Goal: Task Accomplishment & Management: Manage account settings

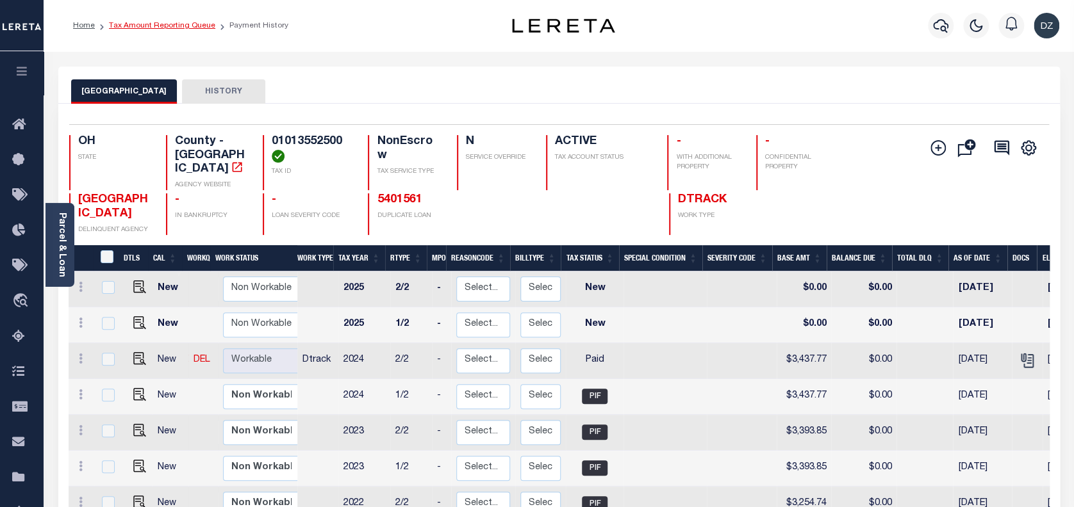
click at [133, 22] on link "Tax Amount Reporting Queue" at bounding box center [162, 26] width 106 height 8
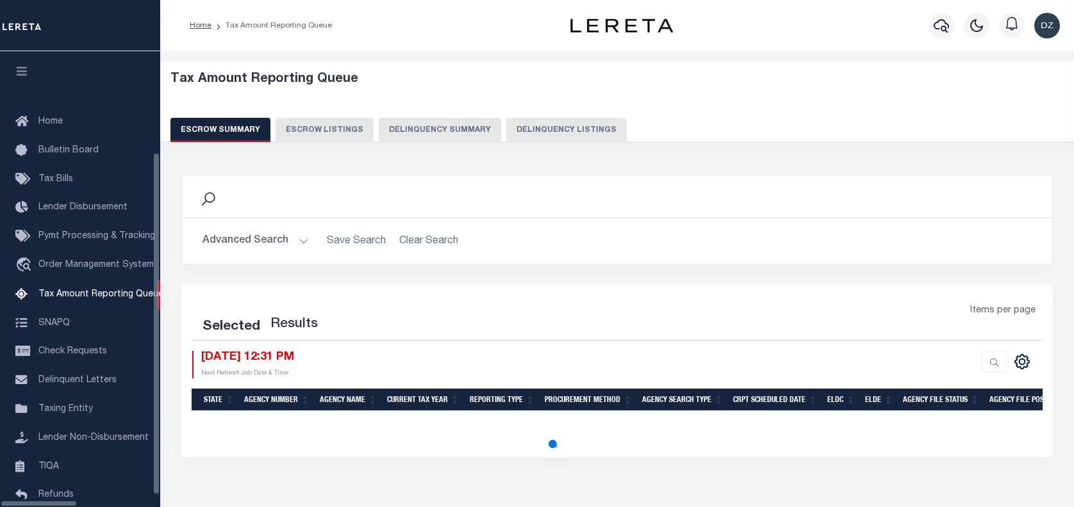
select select "100"
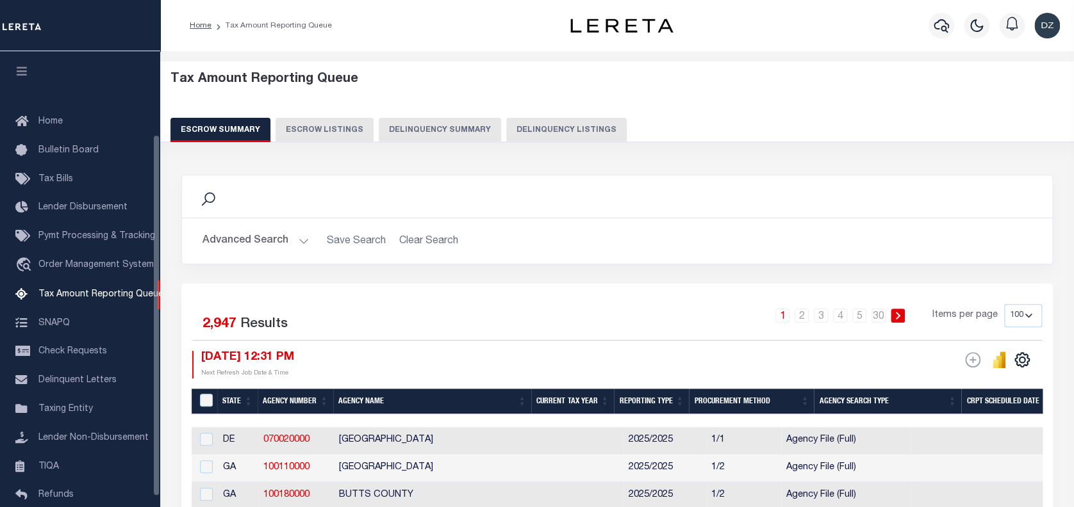
scroll to position [104, 0]
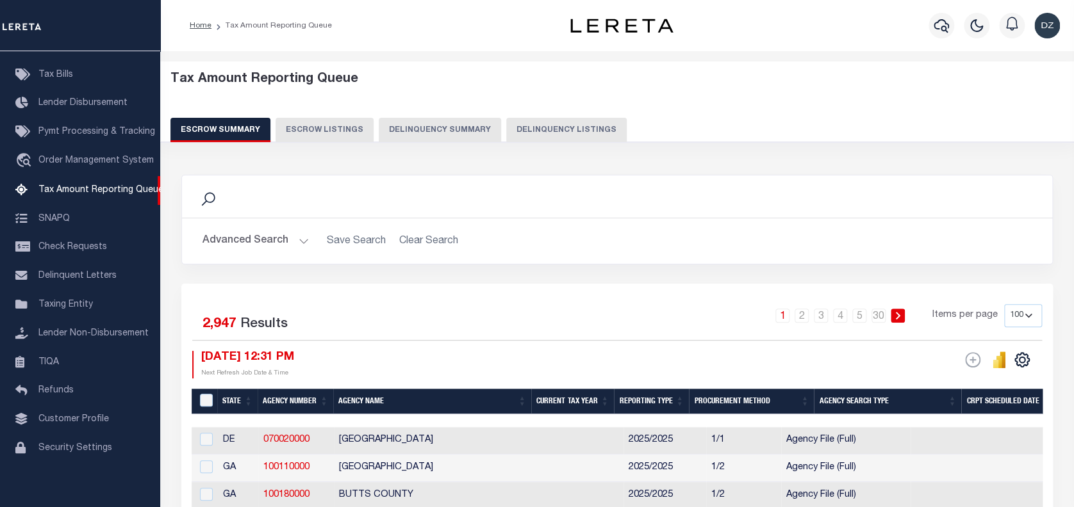
click at [529, 123] on button "Delinquency Listings" at bounding box center [566, 130] width 120 height 24
select select "100"
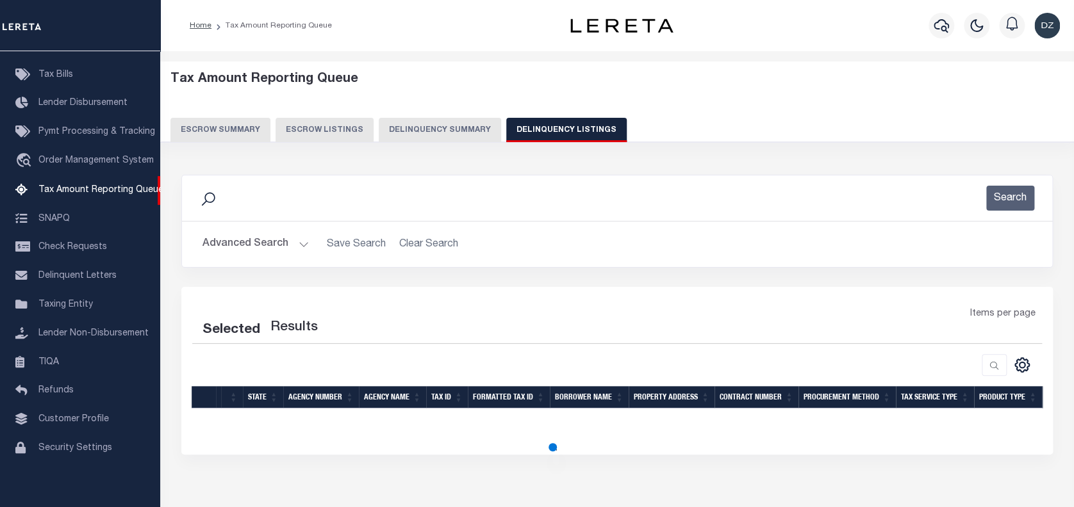
select select "100"
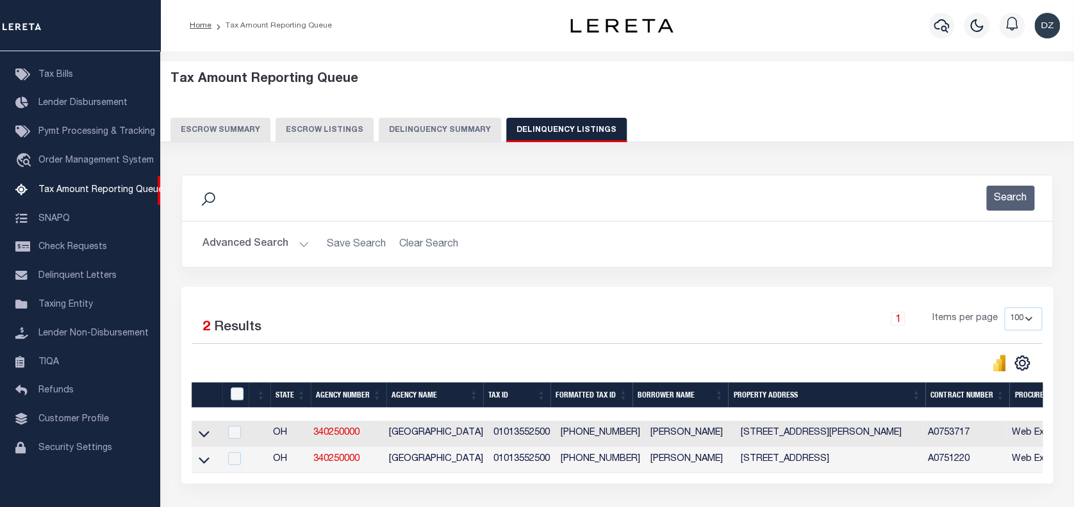
click at [252, 236] on button "Advanced Search" at bounding box center [255, 244] width 106 height 25
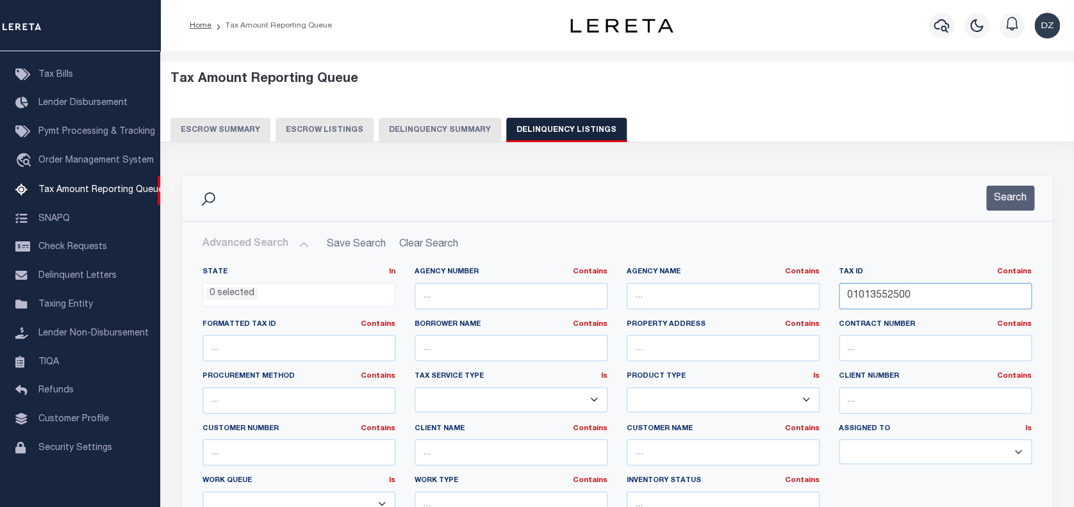
click at [791, 296] on div "State In In AK AL AR AZ CA CO CT DC DE FL GA GU HI IA ID IL IN KS KY LA MA MD M…" at bounding box center [617, 397] width 848 height 261
paste input "45872"
type input "01014587200"
click at [994, 195] on button "Search" at bounding box center [1010, 198] width 48 height 25
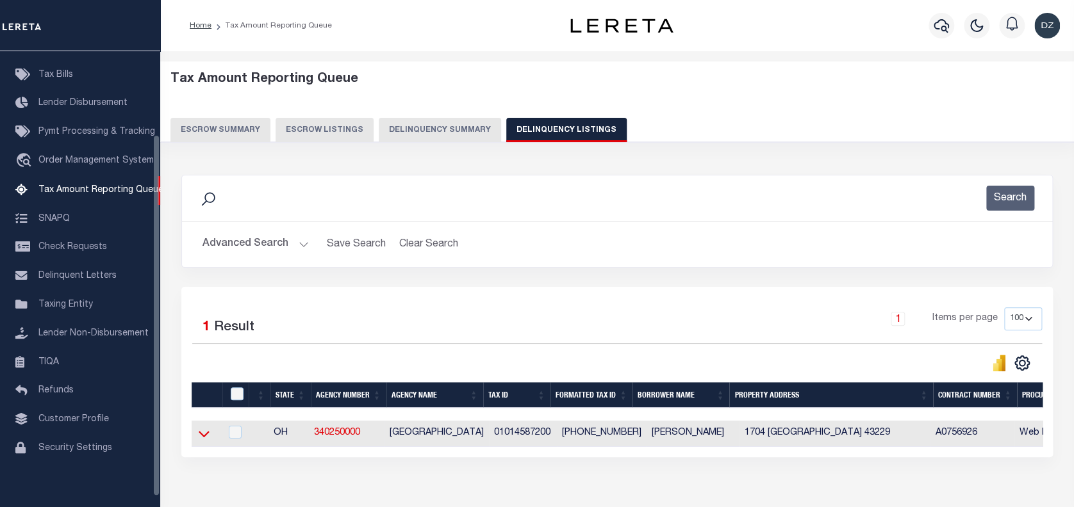
click at [200, 436] on icon at bounding box center [204, 433] width 11 height 13
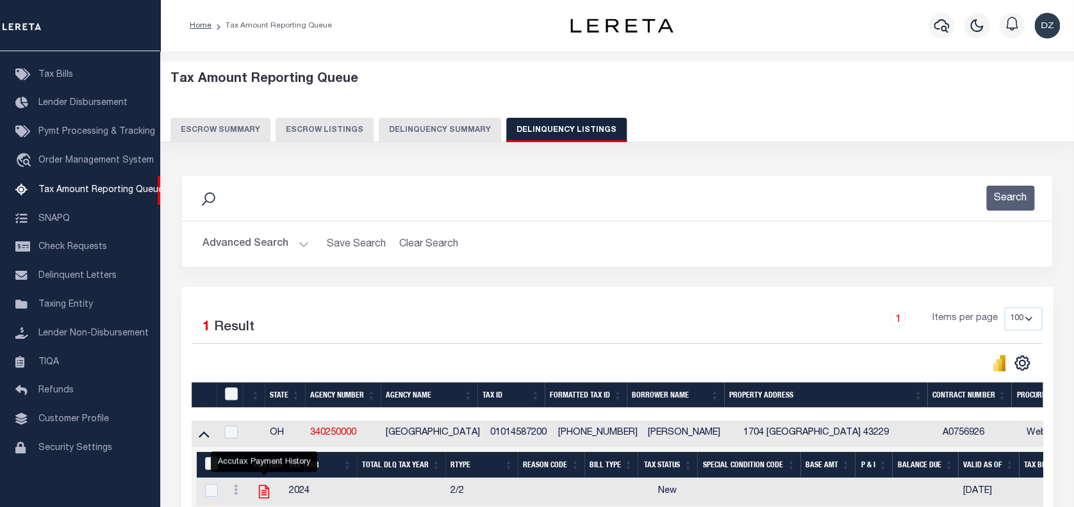
click at [261, 496] on icon "" at bounding box center [264, 492] width 17 height 17
checkbox input "true"
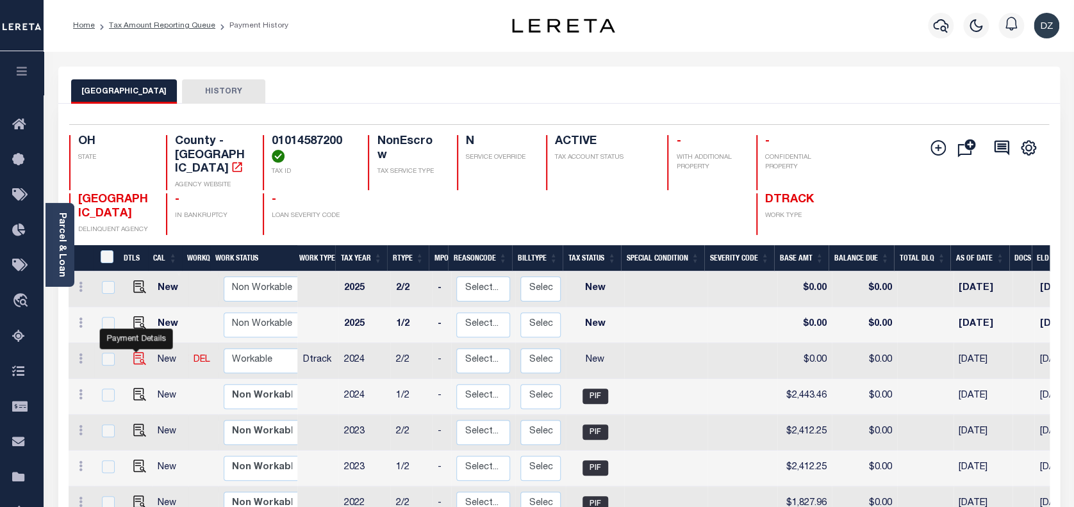
click at [133, 352] on img "" at bounding box center [139, 358] width 13 height 13
checkbox input "true"
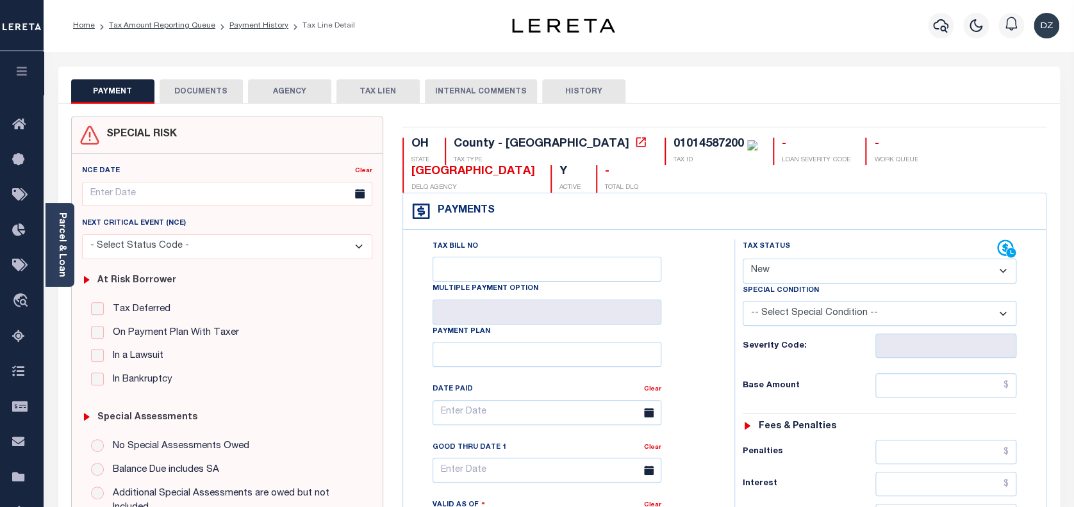
click at [789, 266] on select "- Select Status Code - Open Due/Unpaid Paid Incomplete No Tax Due Internal Refu…" at bounding box center [879, 271] width 274 height 25
select select "PYD"
click at [742, 259] on select "- Select Status Code - Open Due/Unpaid Paid Incomplete No Tax Due Internal Refu…" at bounding box center [879, 271] width 274 height 25
type input "[DATE]"
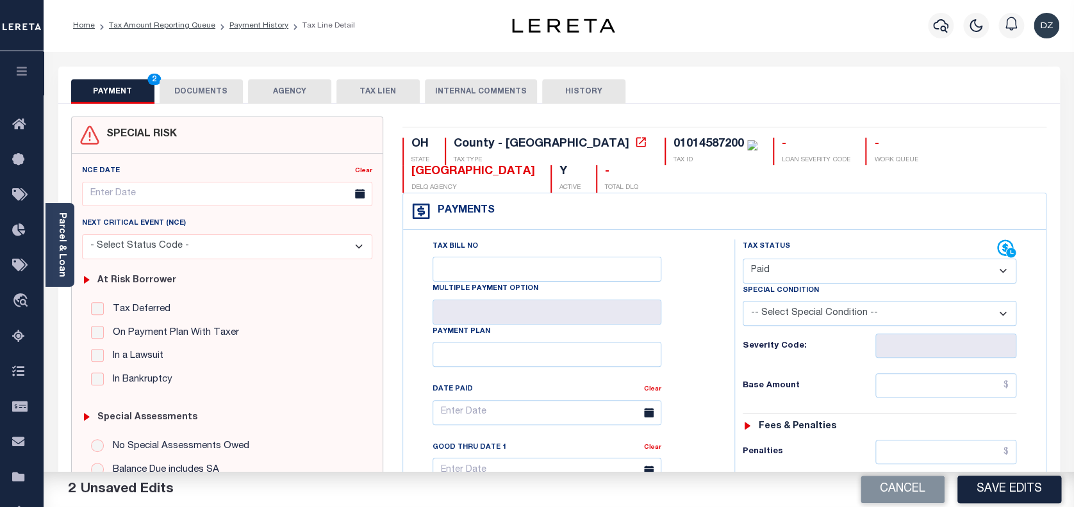
click at [209, 95] on button "DOCUMENTS" at bounding box center [201, 91] width 83 height 24
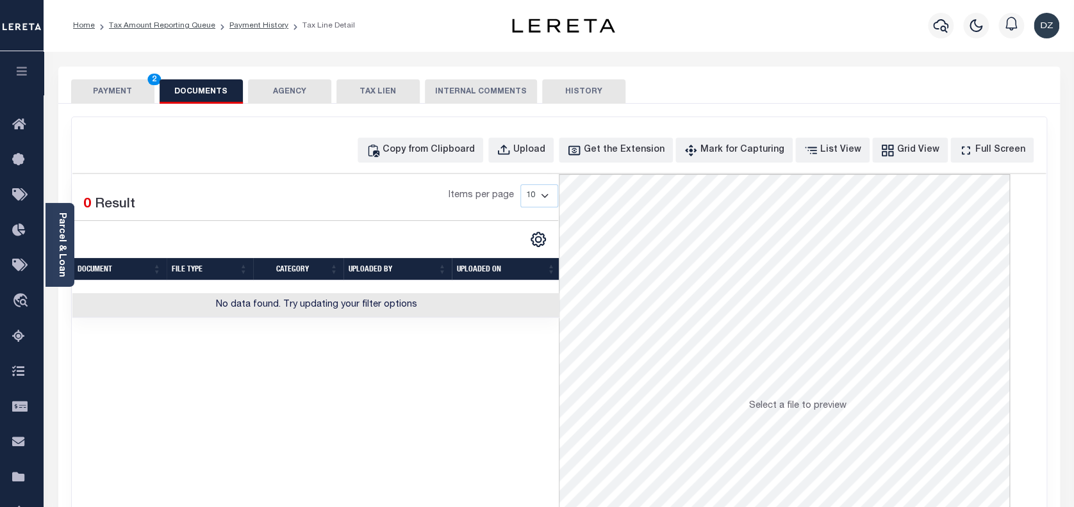
click at [252, 189] on div "Items per page 10 25 50 100" at bounding box center [378, 200] width 359 height 33
click at [416, 152] on div "Copy from Clipboard" at bounding box center [428, 150] width 92 height 14
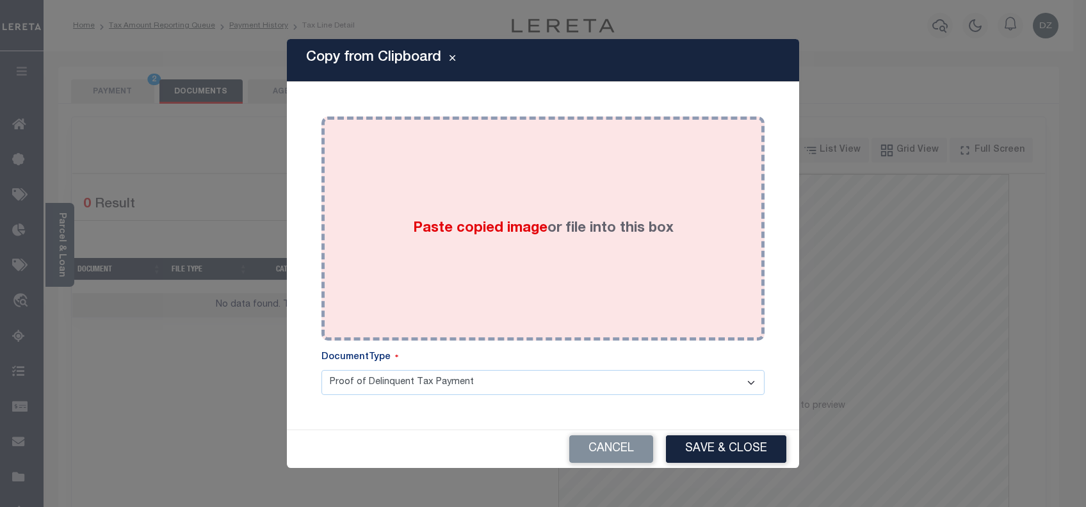
click at [500, 245] on div "Paste copied image or file into this box" at bounding box center [543, 228] width 424 height 205
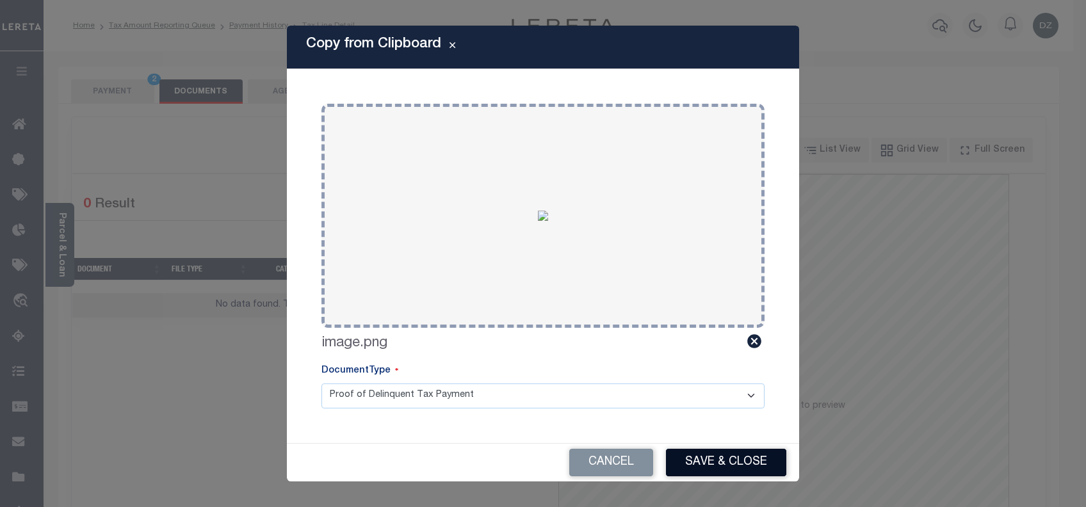
click at [712, 463] on button "Save & Close" at bounding box center [726, 463] width 120 height 28
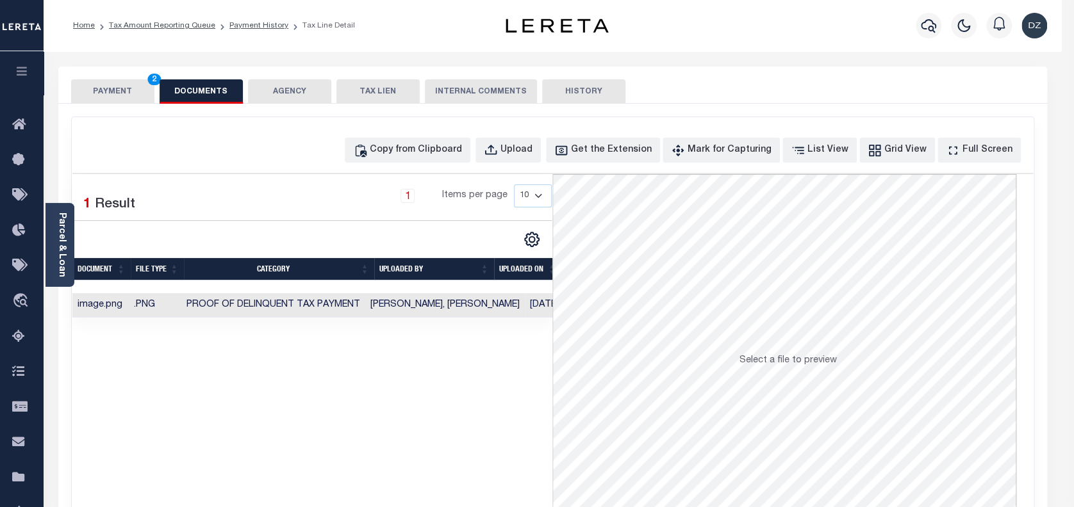
click at [108, 90] on button "PAYMENT 2" at bounding box center [112, 91] width 83 height 24
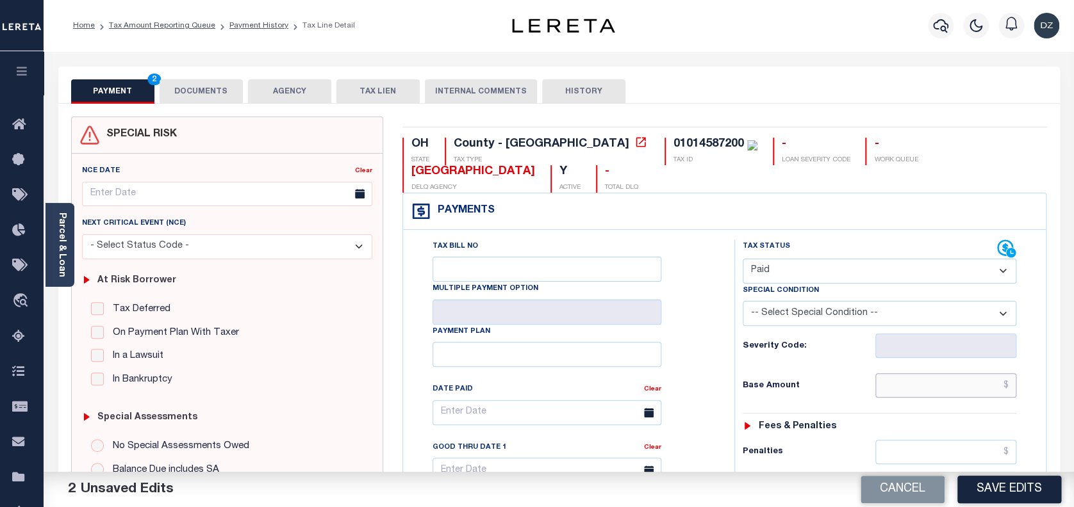
click at [956, 393] on input "text" at bounding box center [946, 385] width 142 height 24
paste input "2,443.46"
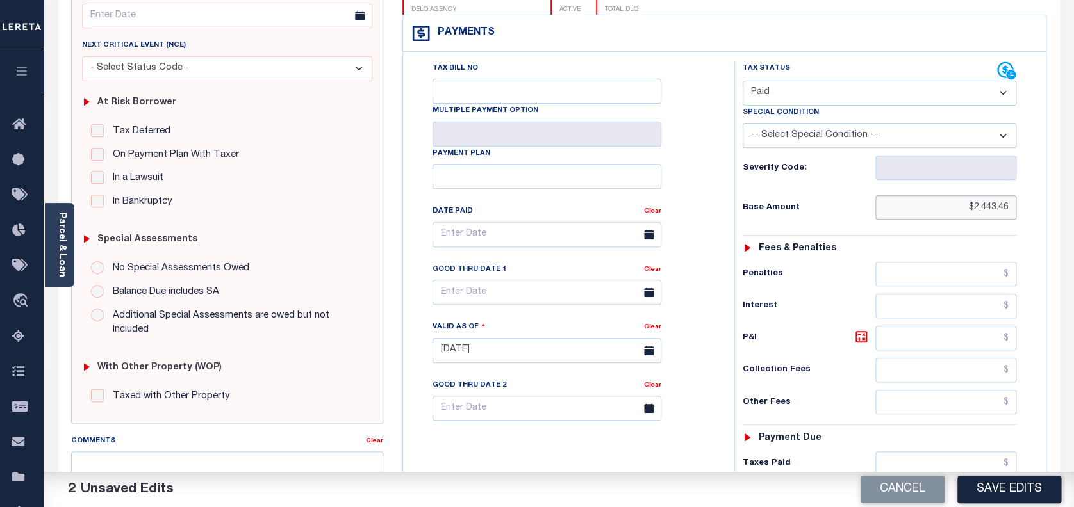
scroll to position [256, 0]
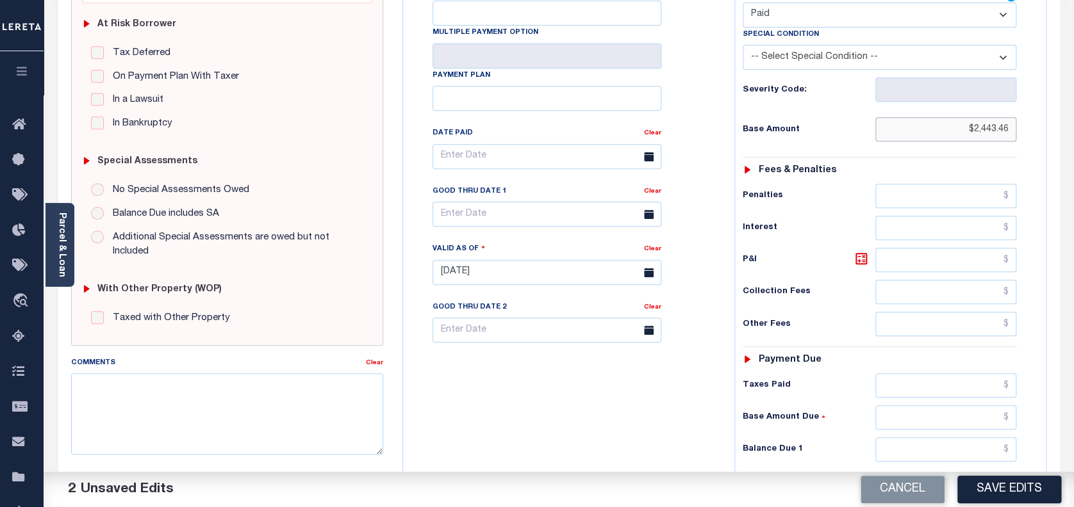
type input "$2,443.46"
click at [958, 459] on input "text" at bounding box center [946, 450] width 142 height 24
type input "$0.00"
click at [1004, 487] on button "Save Edits" at bounding box center [1009, 490] width 104 height 28
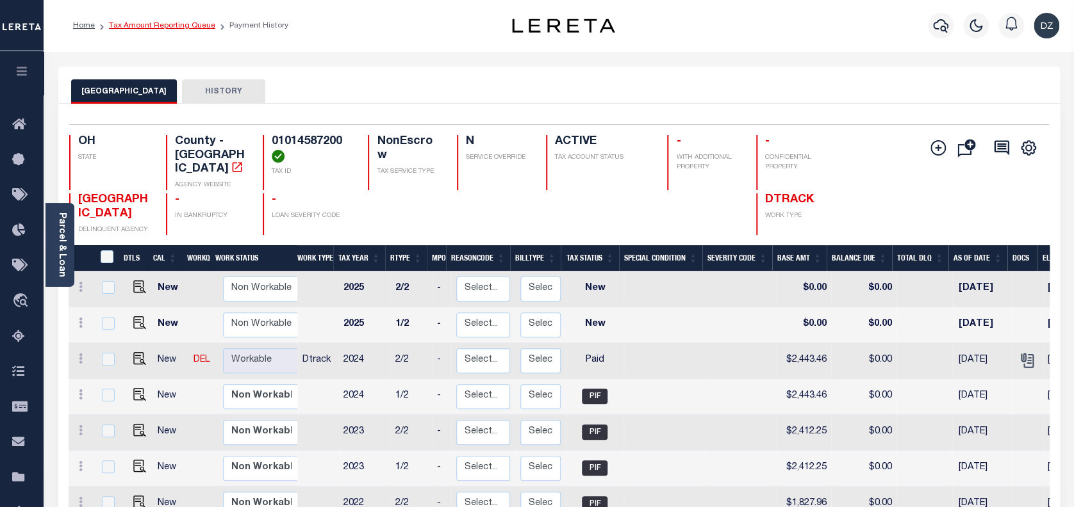
click at [165, 23] on link "Tax Amount Reporting Queue" at bounding box center [162, 26] width 106 height 8
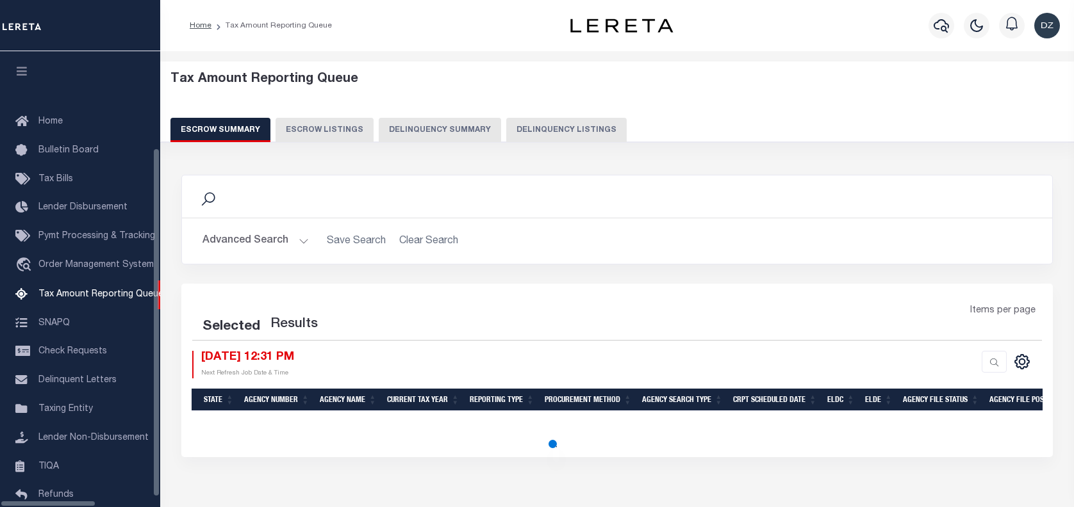
click at [506, 138] on button "Delinquency Listings" at bounding box center [566, 130] width 120 height 24
select select "100"
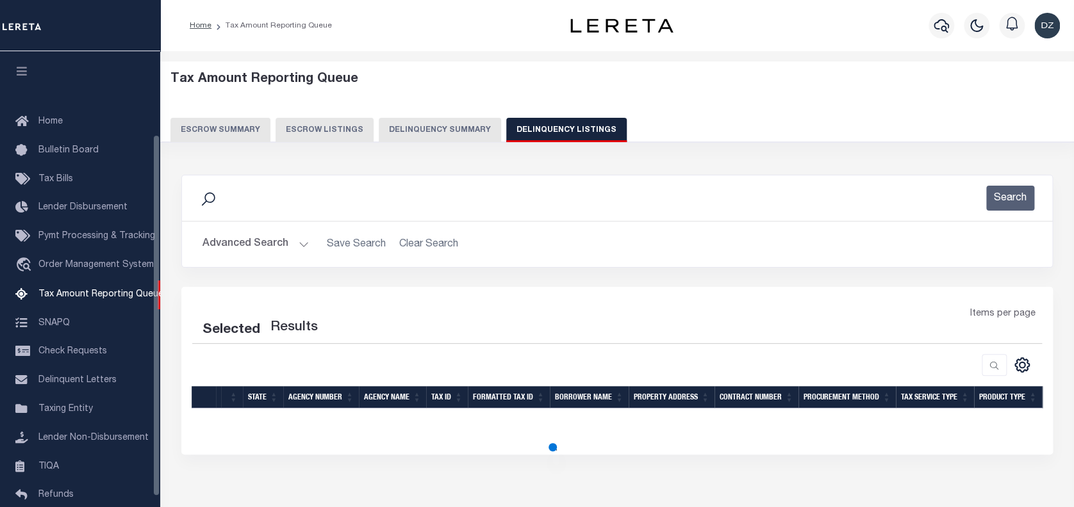
scroll to position [104, 0]
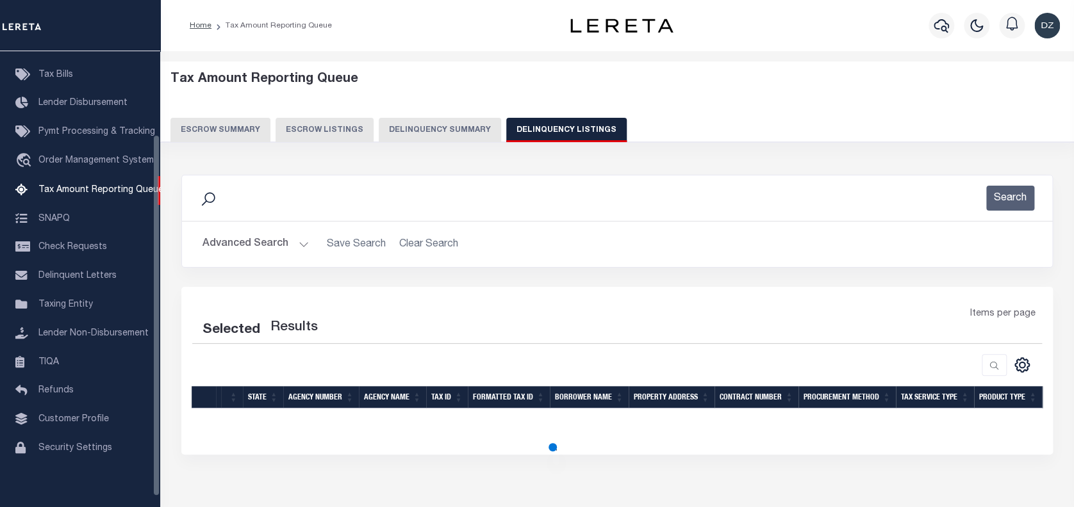
click at [220, 251] on button "Advanced Search" at bounding box center [255, 244] width 106 height 25
select select "100"
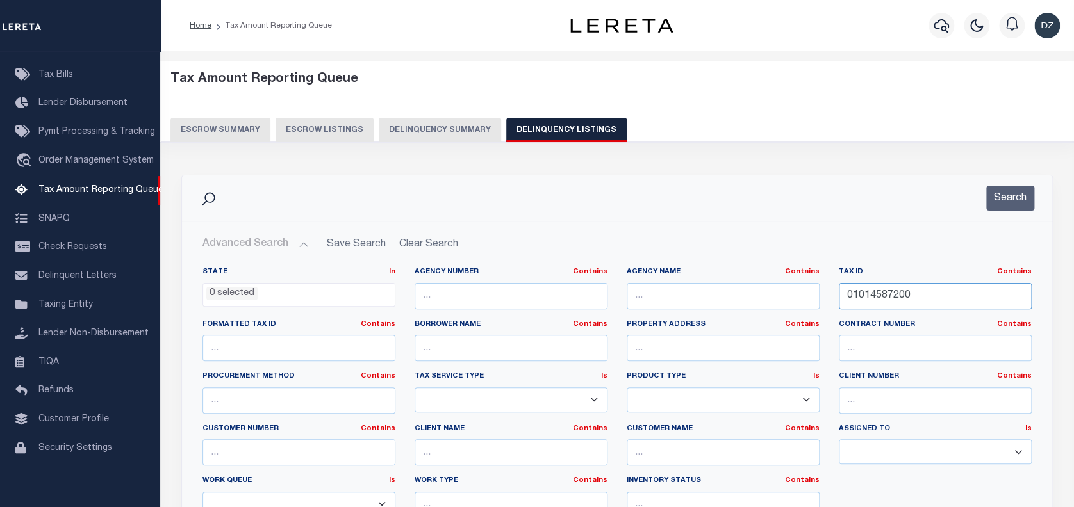
drag, startPoint x: 915, startPoint y: 297, endPoint x: 833, endPoint y: 294, distance: 82.1
click at [833, 294] on div "Tax ID Contains Contains Is 01014587200" at bounding box center [935, 293] width 212 height 53
paste input "6271"
type input "01014627100"
click at [999, 192] on button "Search" at bounding box center [1010, 198] width 48 height 25
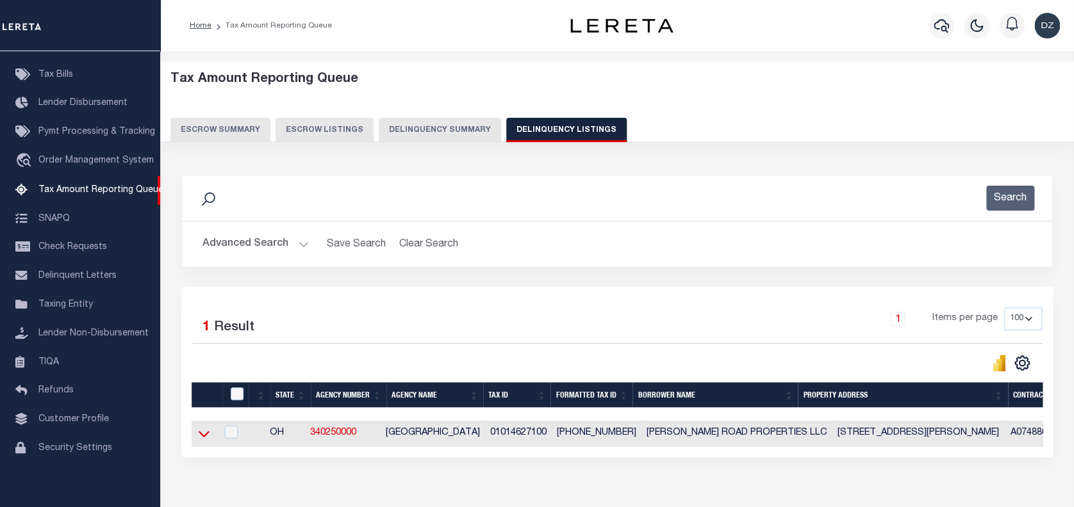
click at [205, 436] on icon at bounding box center [204, 433] width 11 height 13
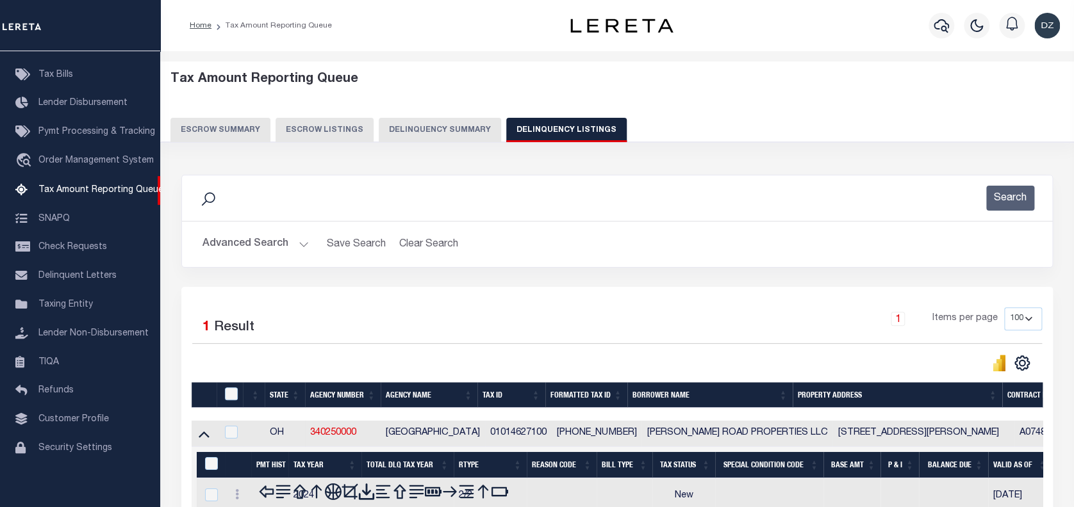
scroll to position [140, 0]
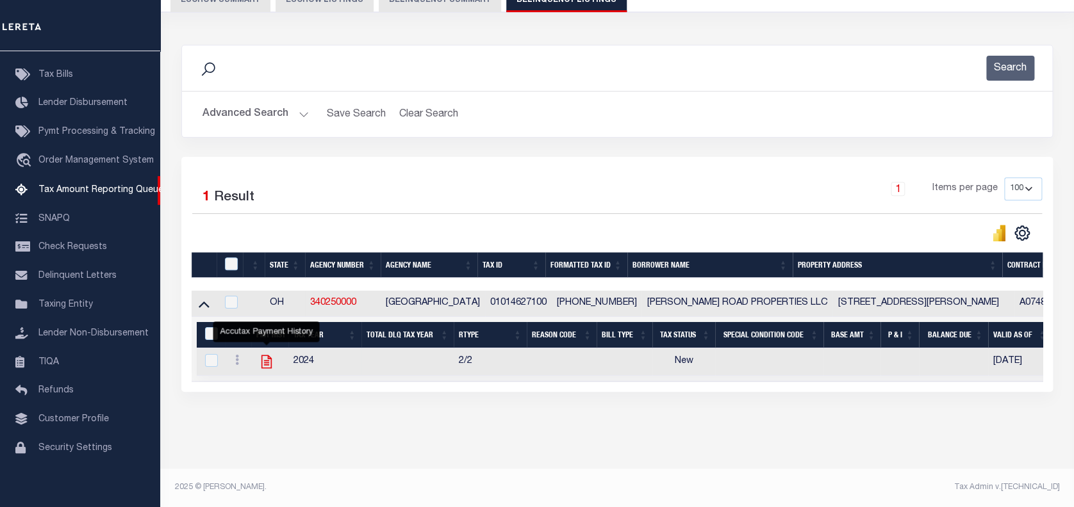
click at [266, 354] on icon "" at bounding box center [266, 362] width 17 height 17
checkbox input "true"
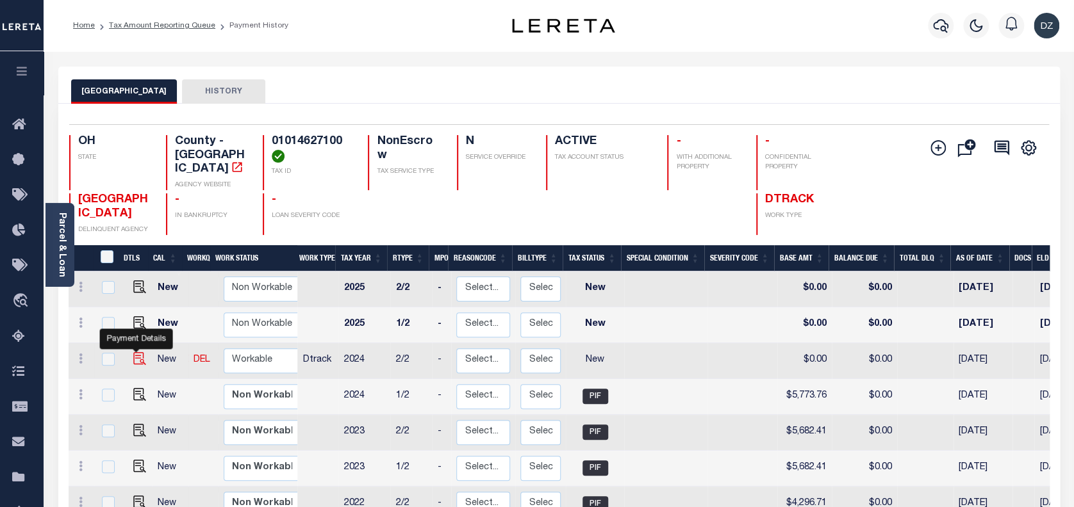
click at [133, 352] on img "" at bounding box center [139, 358] width 13 height 13
checkbox input "true"
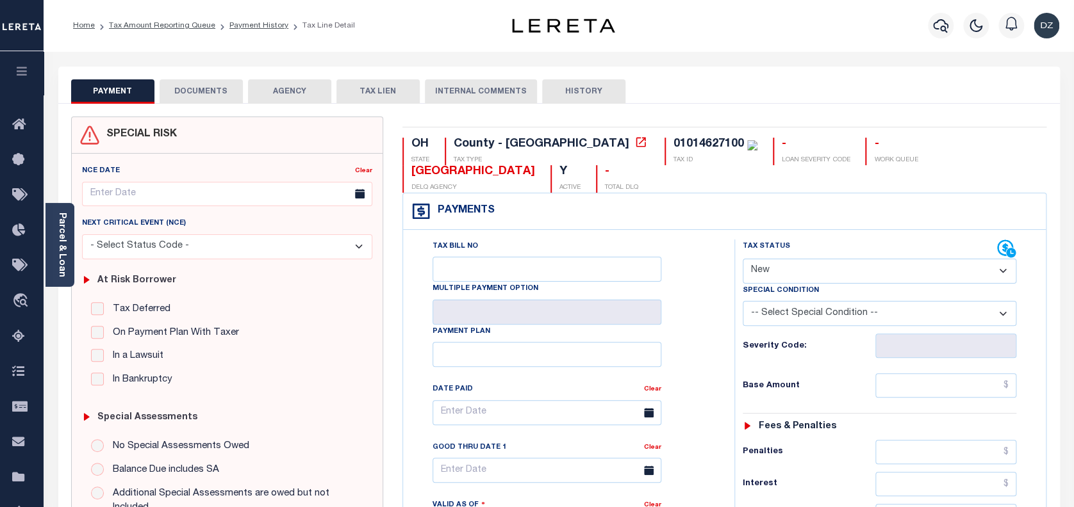
click at [753, 272] on select "- Select Status Code - Open Due/Unpaid Paid Incomplete No Tax Due Internal Refu…" at bounding box center [879, 271] width 274 height 25
select select "PYD"
click at [742, 259] on select "- Select Status Code - Open Due/Unpaid Paid Incomplete No Tax Due Internal Refu…" at bounding box center [879, 271] width 274 height 25
type input "[DATE]"
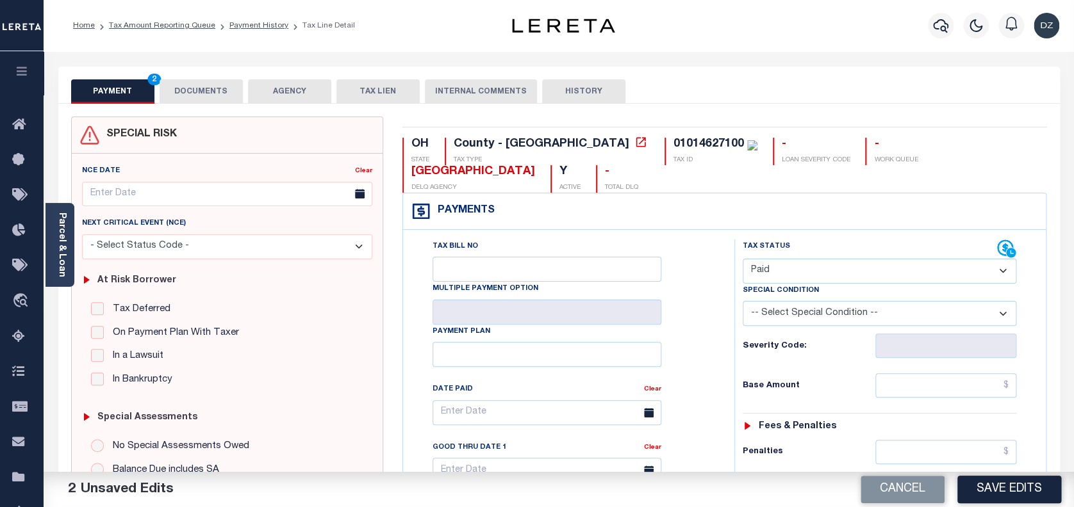
click at [219, 86] on button "DOCUMENTS" at bounding box center [201, 91] width 83 height 24
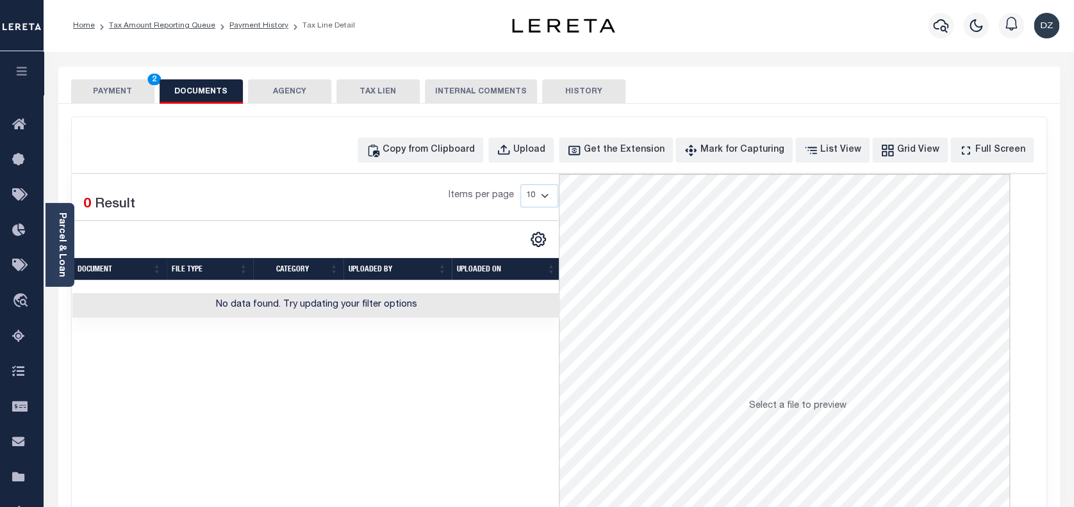
click at [265, 141] on div "Copy from Clipboard Upload Get the Extension Mark for Capturing Got it List Vie…" at bounding box center [558, 150] width 973 height 25
click at [454, 149] on div "Copy from Clipboard" at bounding box center [428, 150] width 92 height 14
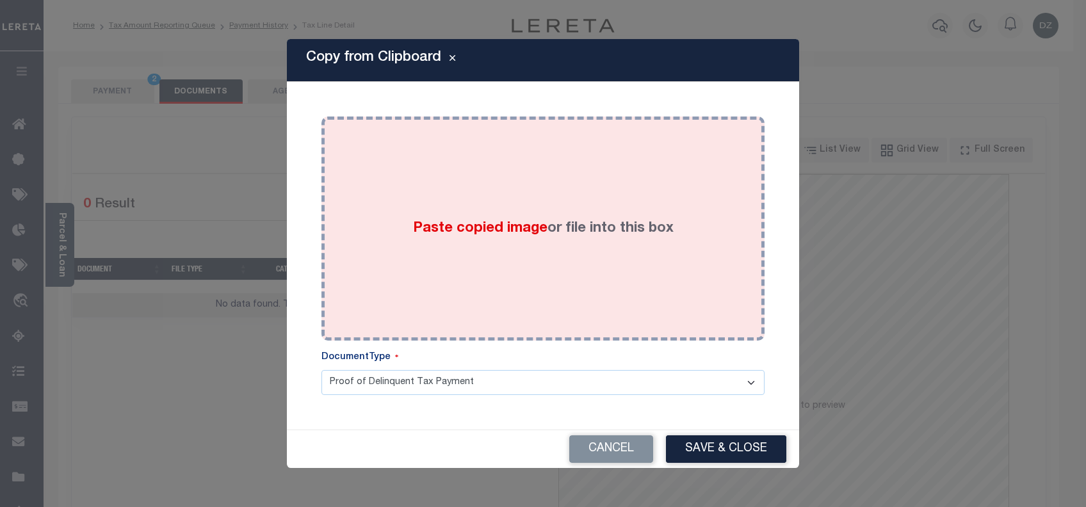
click at [501, 239] on div "Paste copied image or file into this box" at bounding box center [543, 228] width 424 height 205
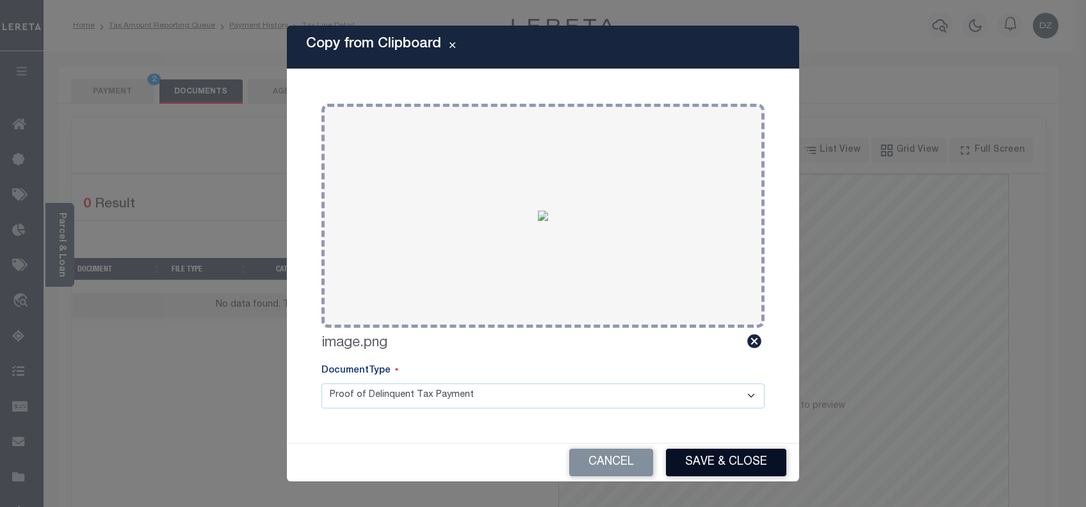
click at [723, 457] on button "Save & Close" at bounding box center [726, 463] width 120 height 28
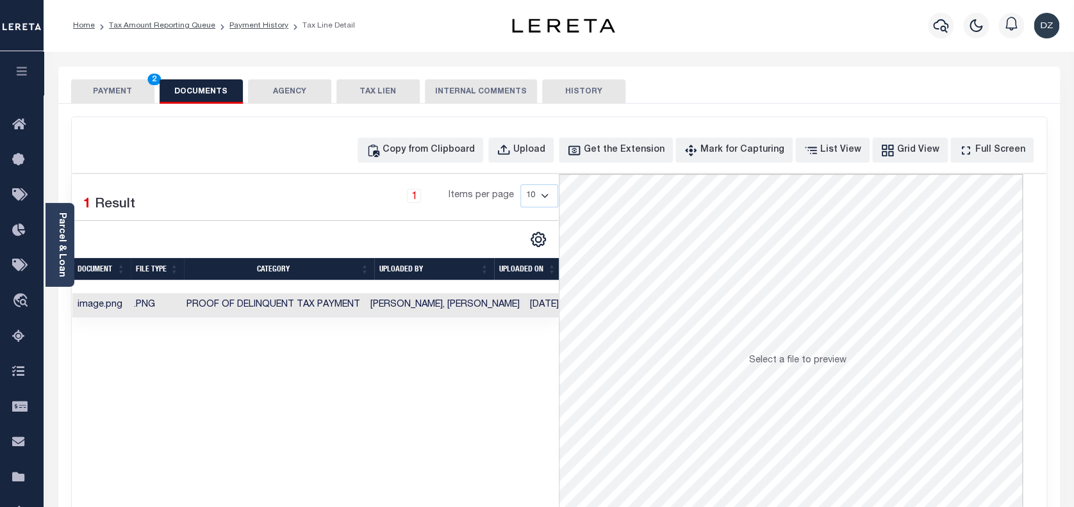
click at [124, 99] on button "PAYMENT 2" at bounding box center [112, 91] width 83 height 24
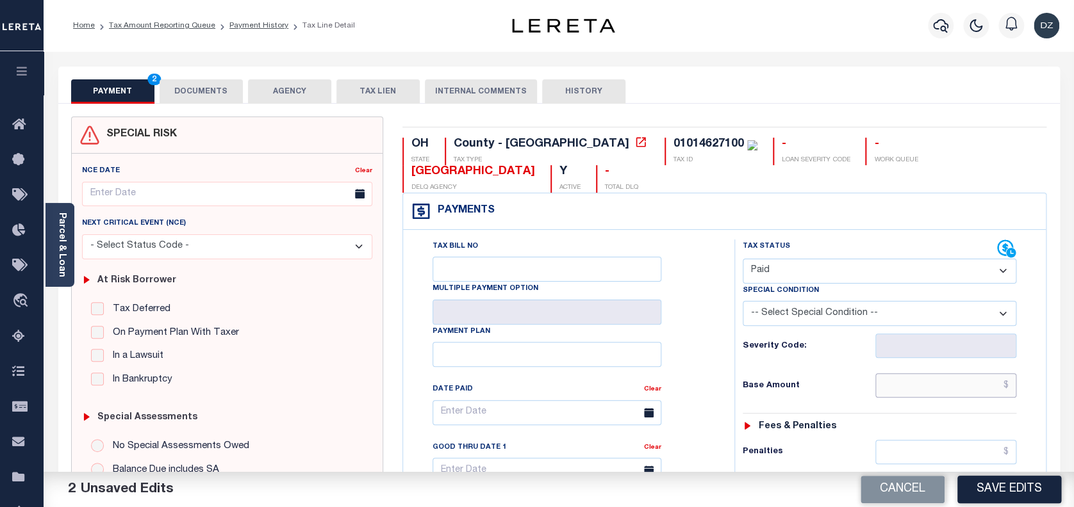
click at [941, 384] on input "text" at bounding box center [946, 385] width 142 height 24
paste input "5,773.76"
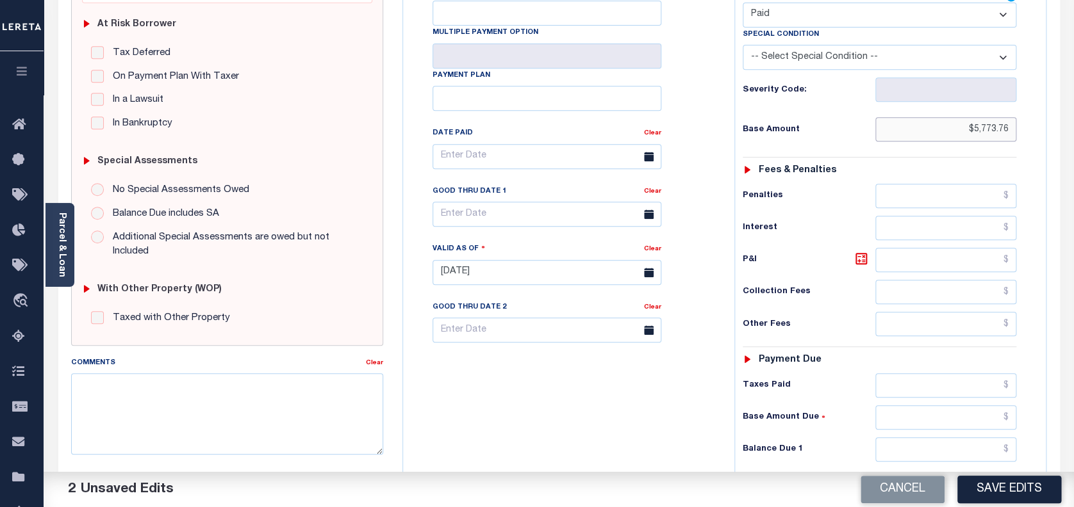
type input "$5,773.76"
click at [977, 446] on input "text" at bounding box center [946, 450] width 142 height 24
type input "$0.00"
click at [1013, 496] on button "Save Edits" at bounding box center [1009, 490] width 104 height 28
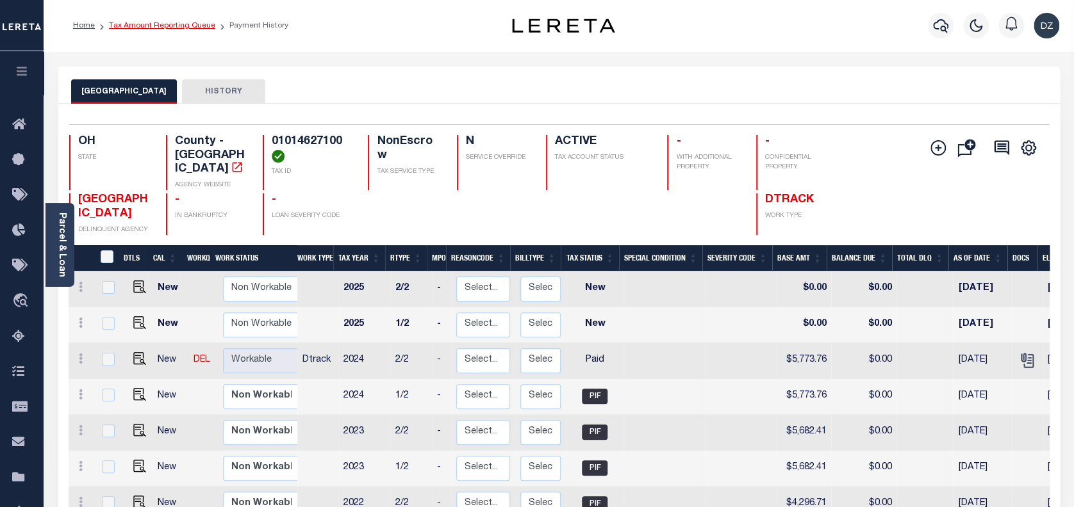
click at [163, 24] on link "Tax Amount Reporting Queue" at bounding box center [162, 26] width 106 height 8
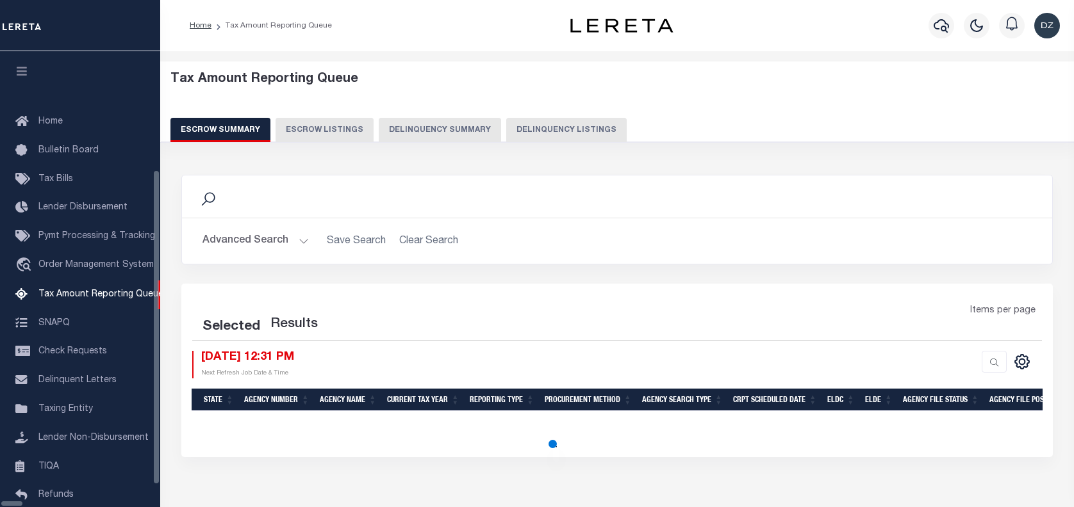
select select "100"
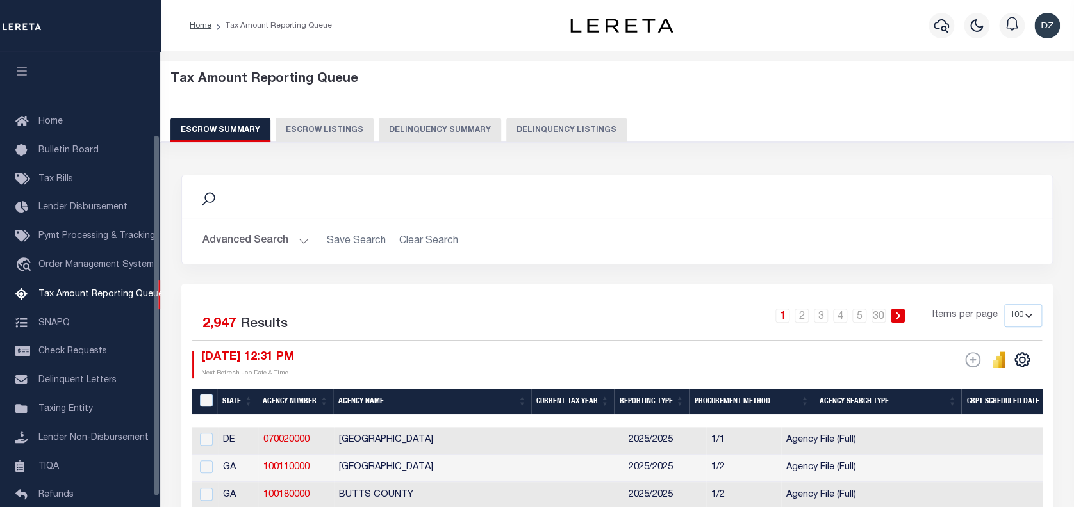
scroll to position [104, 0]
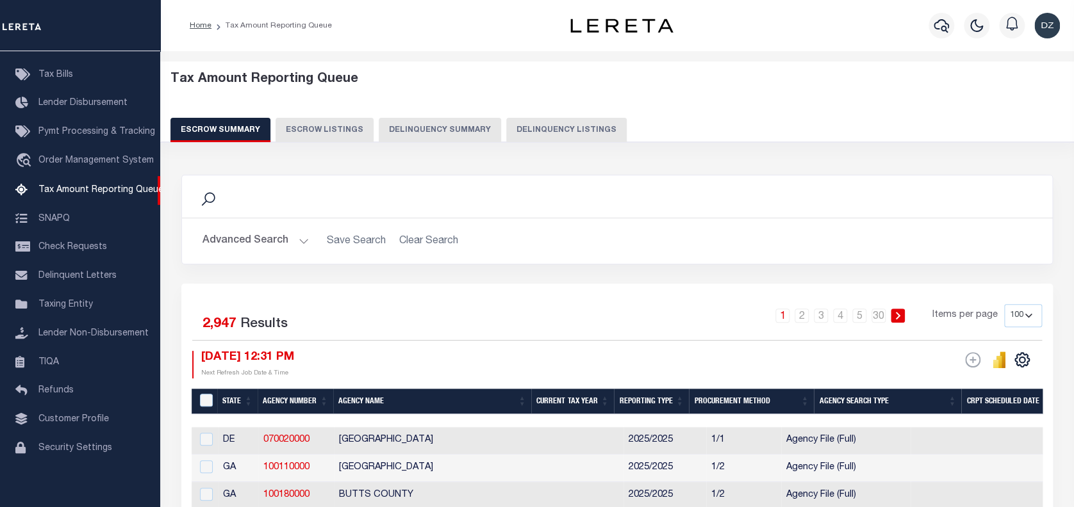
click at [549, 136] on button "Delinquency Listings" at bounding box center [566, 130] width 120 height 24
select select "100"
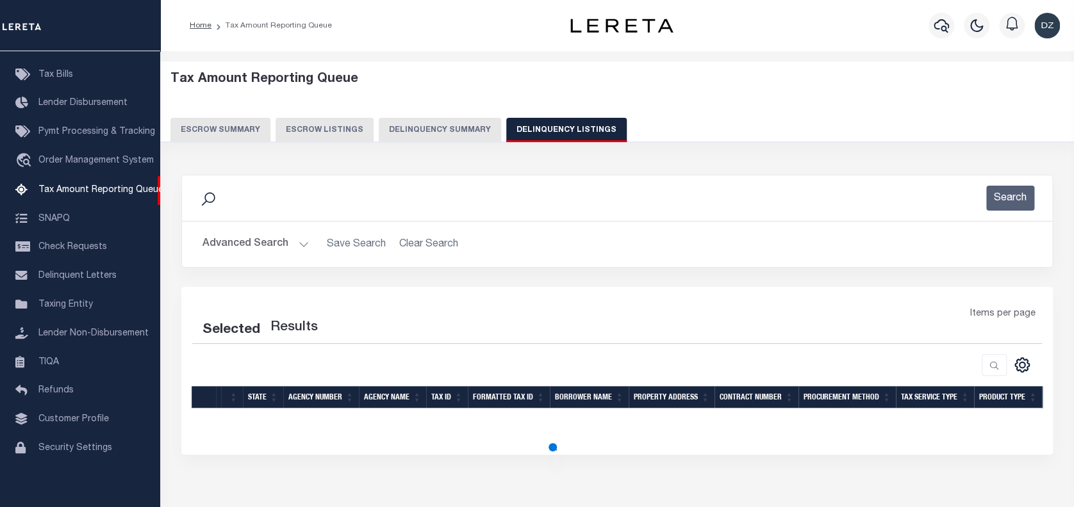
click at [261, 252] on button "Advanced Search" at bounding box center [255, 244] width 106 height 25
select select "100"
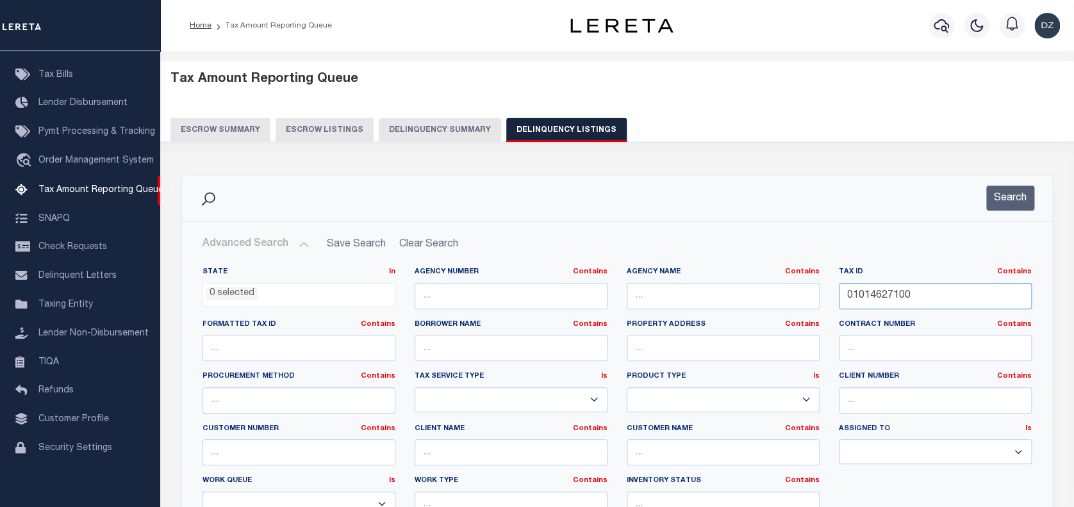
drag, startPoint x: 913, startPoint y: 295, endPoint x: 798, endPoint y: 292, distance: 116.0
click at [798, 292] on div "State In In AK AL AR AZ CA CO CT DC DE FL GA GU HI IA ID IL IN KS KY LA MA MD M…" at bounding box center [617, 397] width 848 height 261
paste input "740"
type input "01014740100"
click at [996, 197] on button "Search" at bounding box center [1010, 198] width 48 height 25
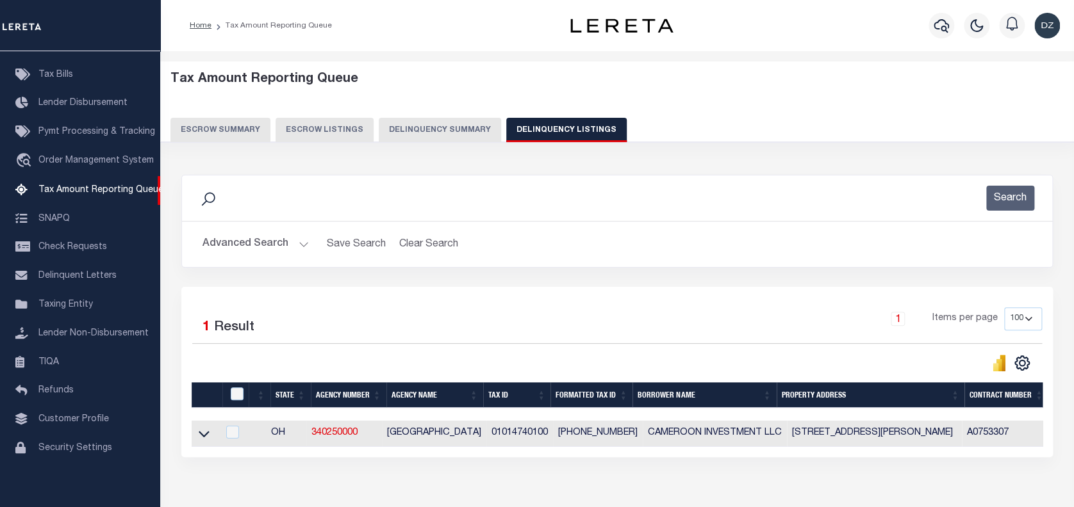
drag, startPoint x: 205, startPoint y: 434, endPoint x: 289, endPoint y: 327, distance: 136.5
click at [205, 434] on icon at bounding box center [204, 433] width 11 height 13
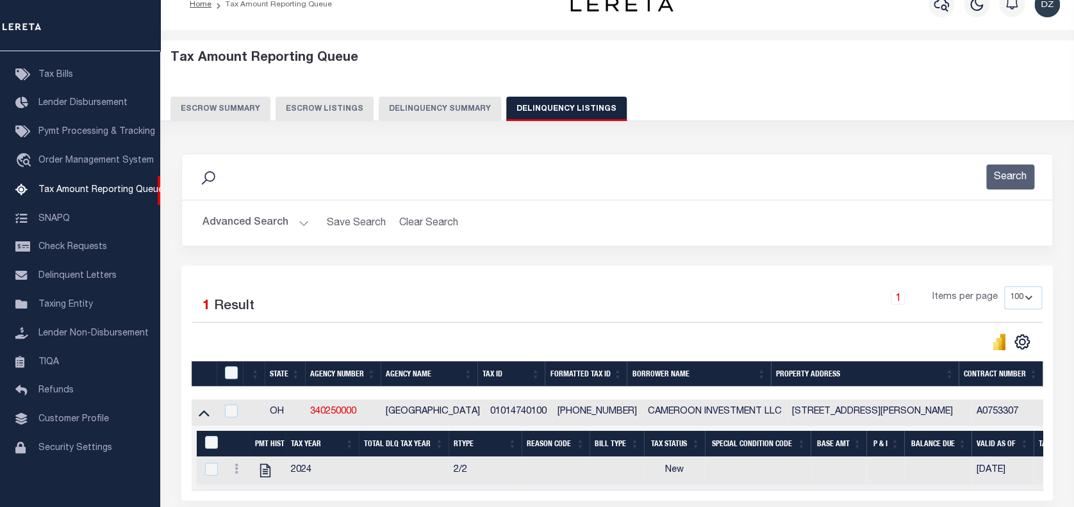
scroll to position [140, 0]
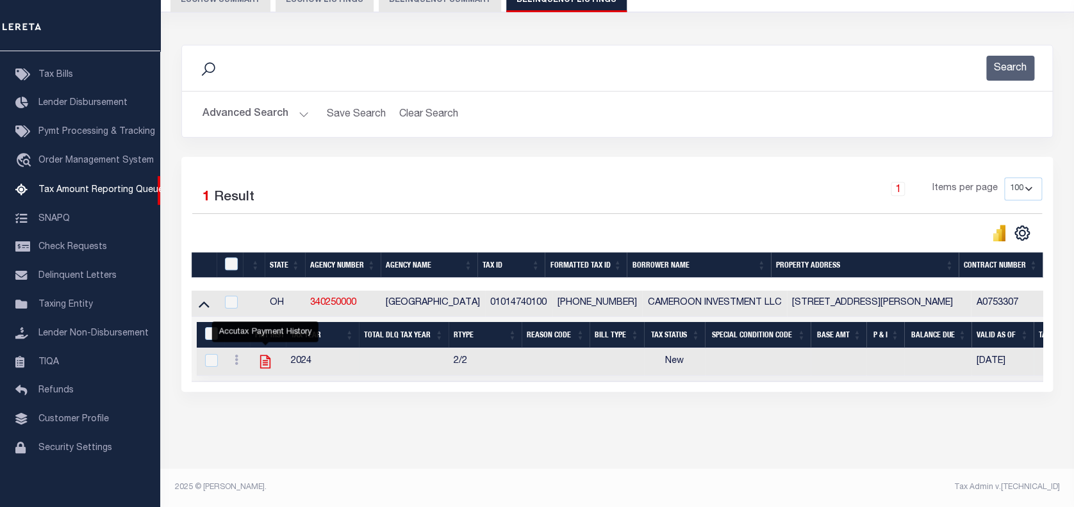
click at [268, 355] on icon "" at bounding box center [265, 362] width 17 height 17
checkbox input "true"
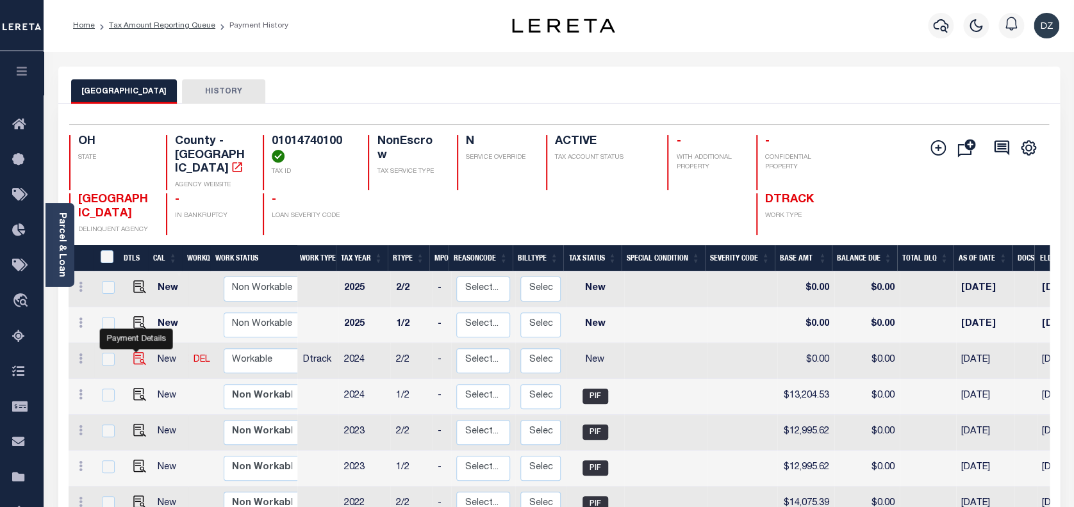
click at [135, 352] on img "" at bounding box center [139, 358] width 13 height 13
checkbox input "true"
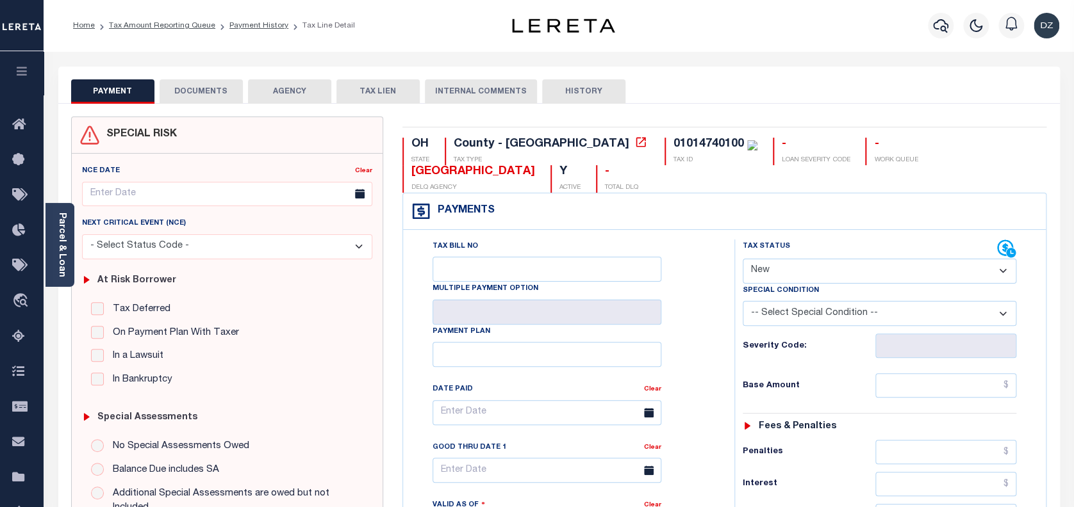
drag, startPoint x: 762, startPoint y: 268, endPoint x: 764, endPoint y: 277, distance: 8.4
click at [762, 268] on select "- Select Status Code - Open Due/Unpaid Paid Incomplete No Tax Due Internal Refu…" at bounding box center [879, 271] width 274 height 25
select select "PYD"
click at [742, 259] on select "- Select Status Code - Open Due/Unpaid Paid Incomplete No Tax Due Internal Refu…" at bounding box center [879, 271] width 274 height 25
type input "[DATE]"
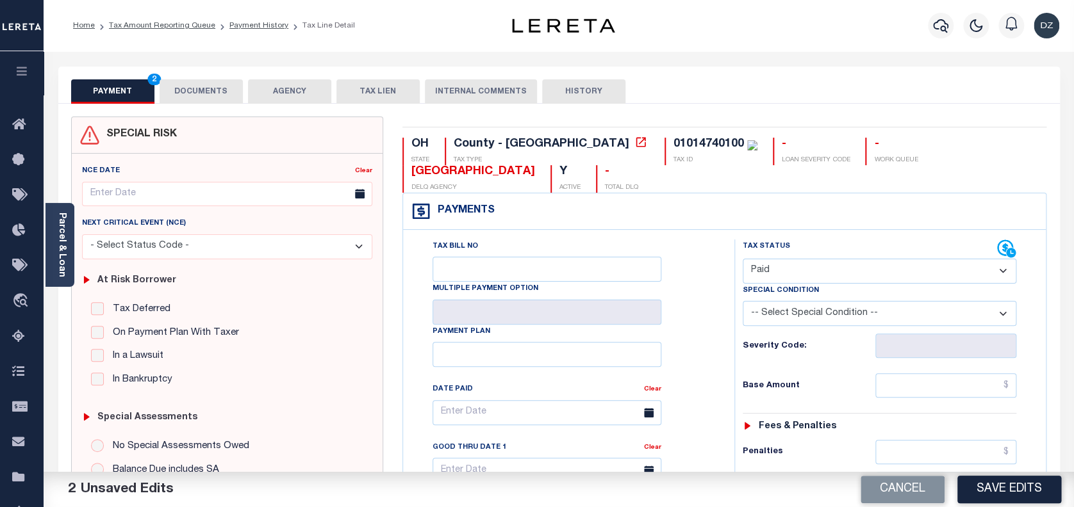
drag, startPoint x: 218, startPoint y: 94, endPoint x: 375, endPoint y: 151, distance: 167.2
click at [219, 93] on button "DOCUMENTS" at bounding box center [201, 91] width 83 height 24
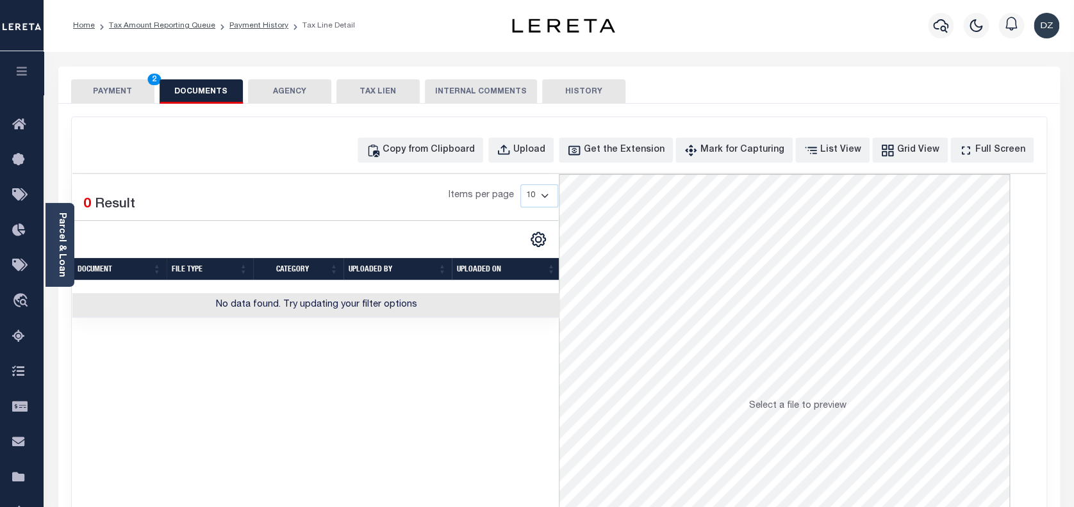
click at [231, 159] on div "Copy from Clipboard Upload Get the Extension Mark for Capturing Got it List Vie…" at bounding box center [558, 150] width 973 height 25
click at [437, 151] on div "Copy from Clipboard" at bounding box center [428, 150] width 92 height 14
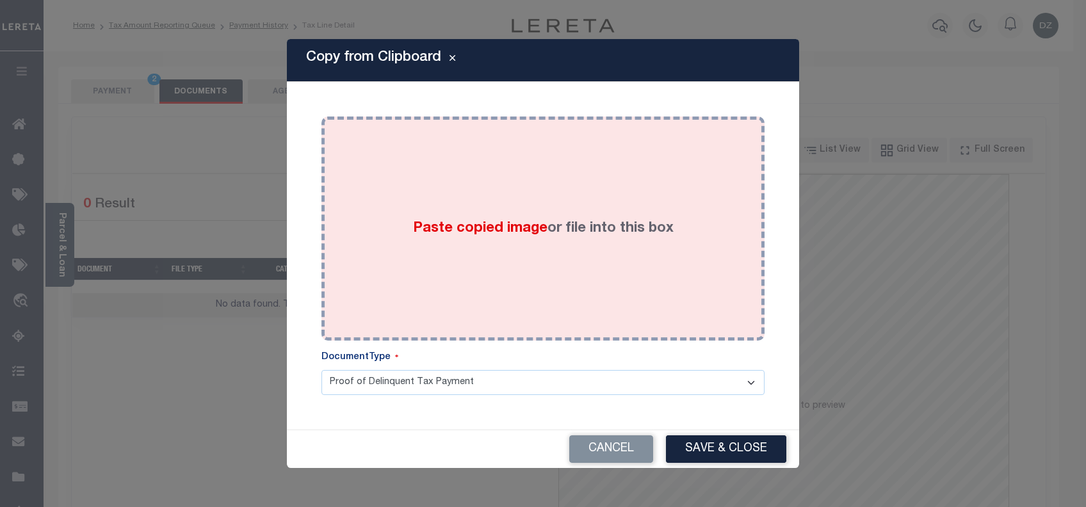
click at [505, 246] on div "Paste copied image or file into this box" at bounding box center [543, 228] width 424 height 205
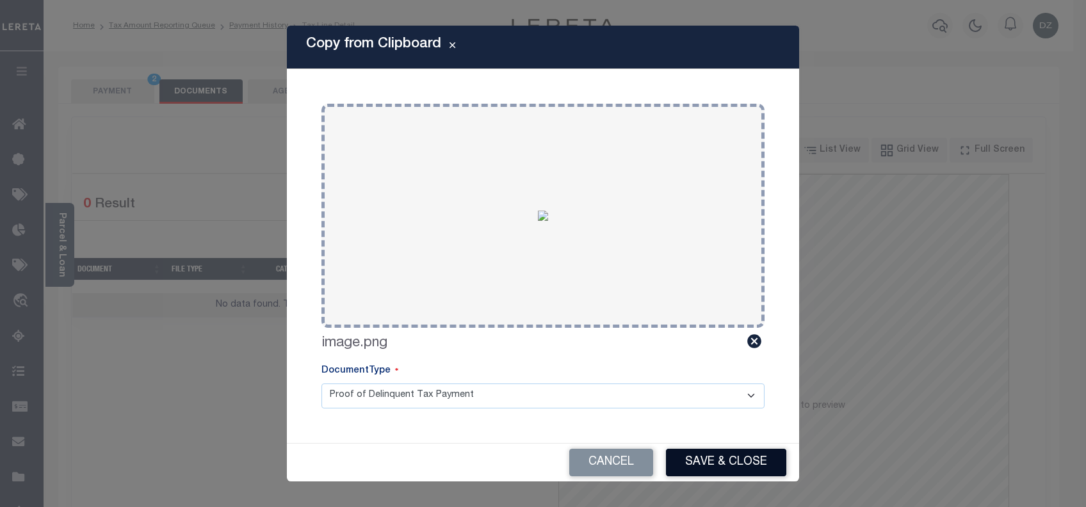
drag, startPoint x: 710, startPoint y: 454, endPoint x: 566, endPoint y: 391, distance: 157.2
click at [711, 456] on button "Save & Close" at bounding box center [726, 463] width 120 height 28
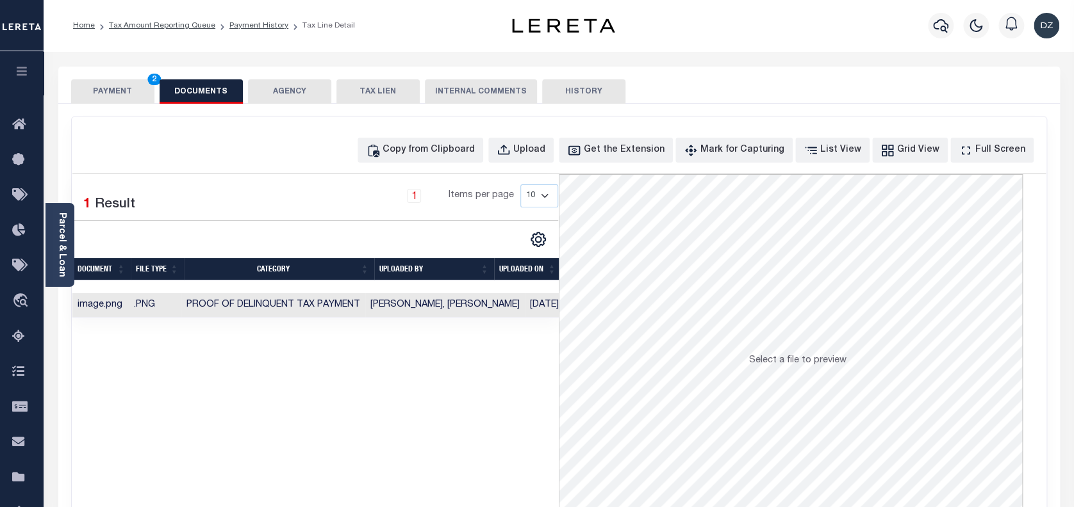
click at [132, 97] on button "PAYMENT 2" at bounding box center [112, 91] width 83 height 24
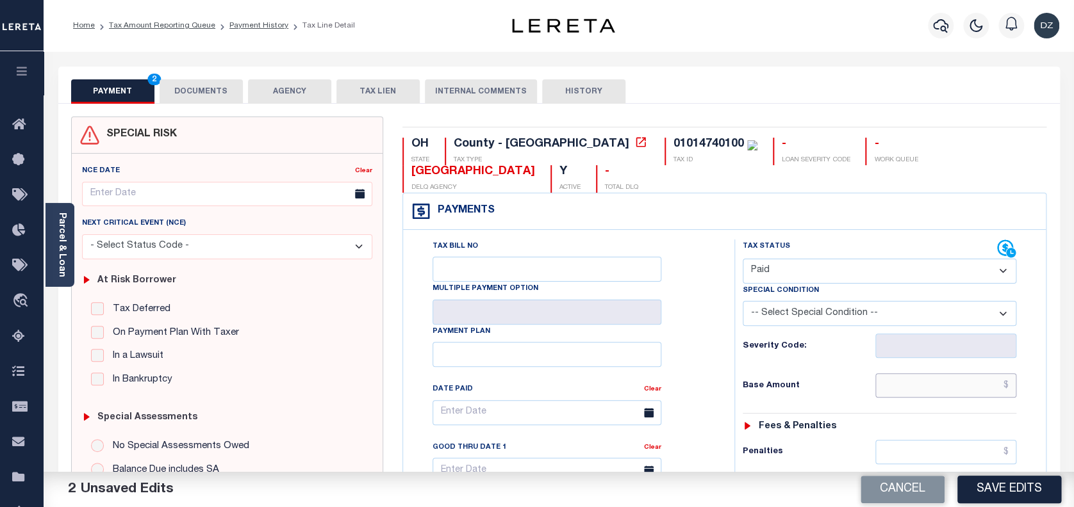
click at [990, 391] on input "text" at bounding box center [946, 385] width 142 height 24
paste input "13,204.53"
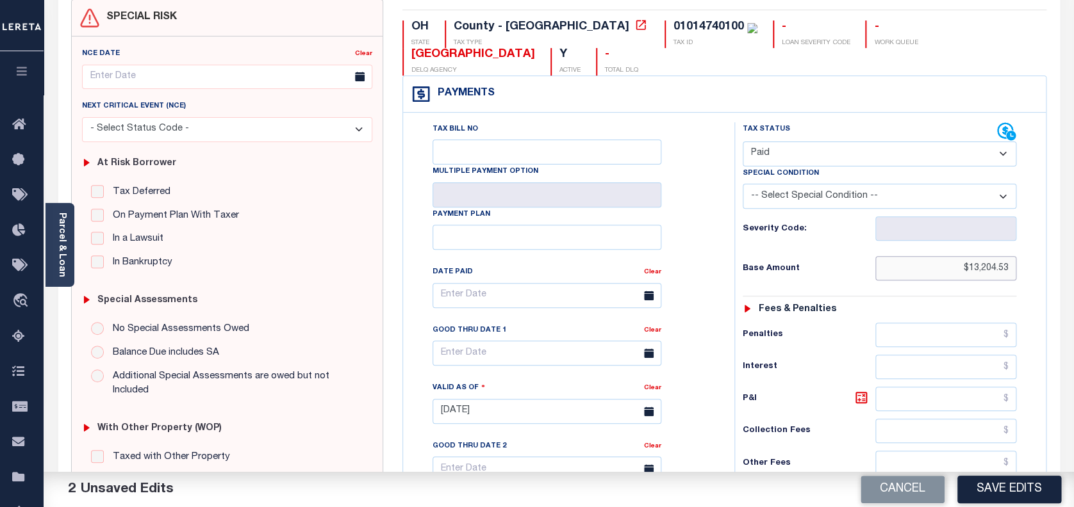
scroll to position [256, 0]
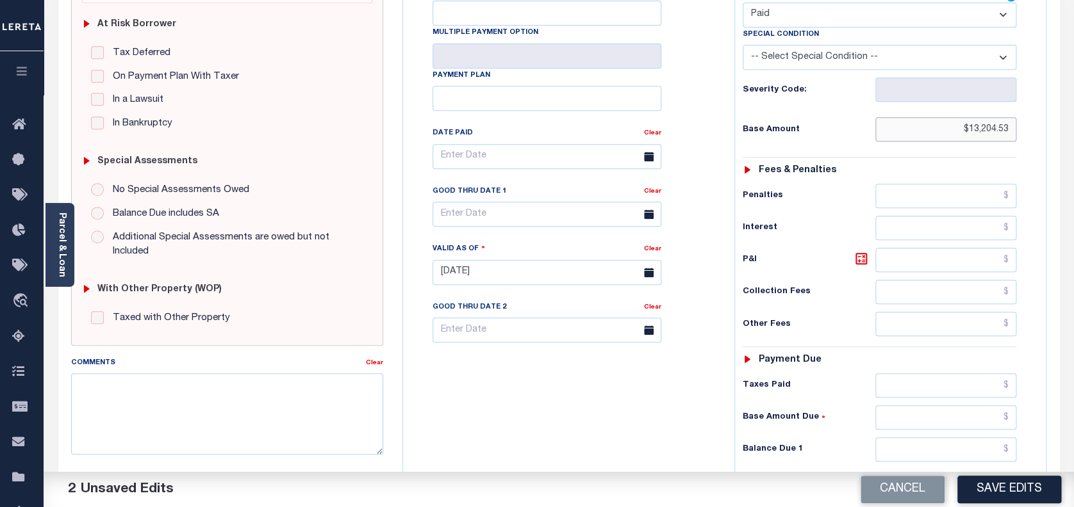
type input "$13,204.53"
click at [980, 443] on input "text" at bounding box center [946, 450] width 142 height 24
type input "$0.00"
drag, startPoint x: 980, startPoint y: 488, endPoint x: 947, endPoint y: 448, distance: 51.9
click at [975, 478] on button "Save Edits" at bounding box center [1009, 490] width 104 height 28
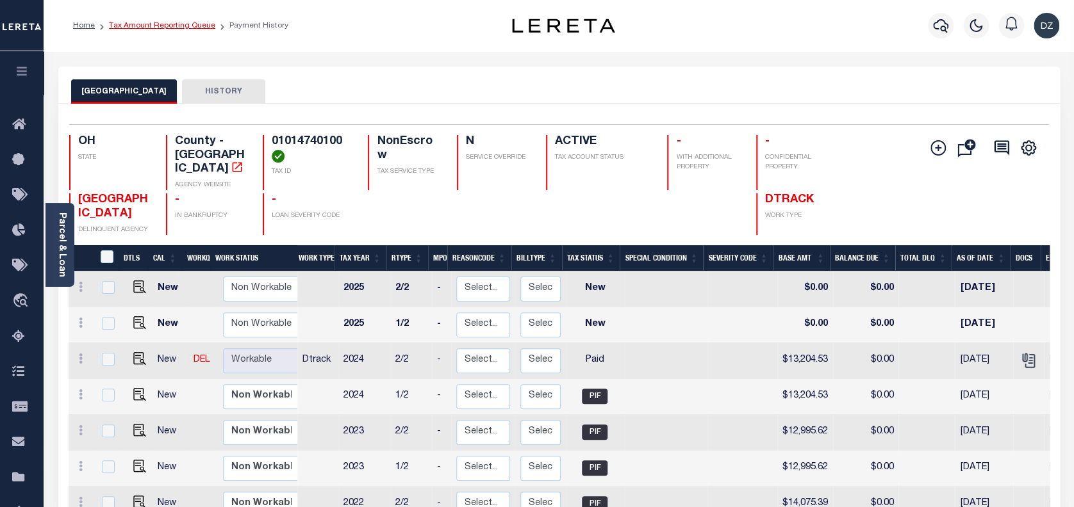
click at [157, 22] on link "Tax Amount Reporting Queue" at bounding box center [162, 26] width 106 height 8
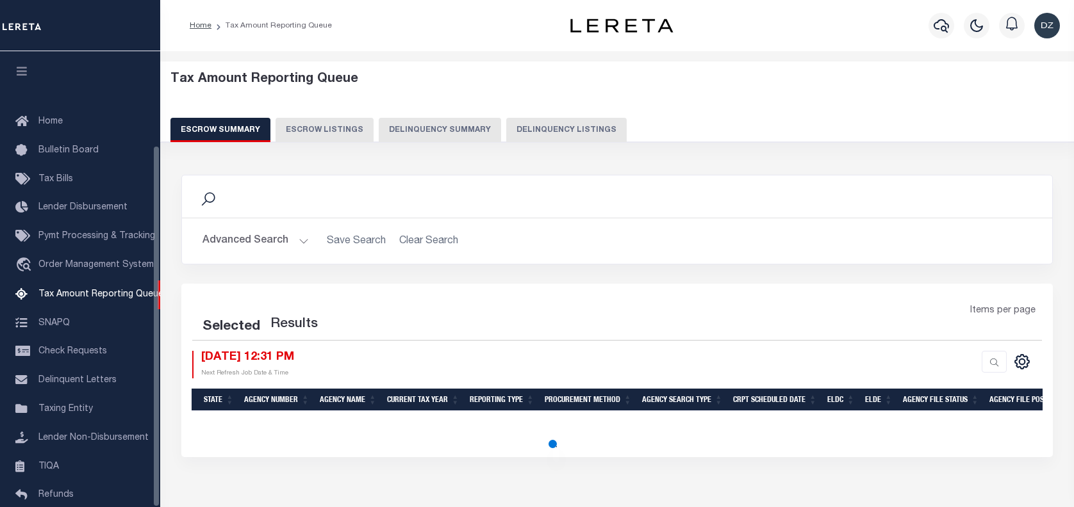
click at [532, 128] on button "Delinquency Listings" at bounding box center [566, 130] width 120 height 24
select select "100"
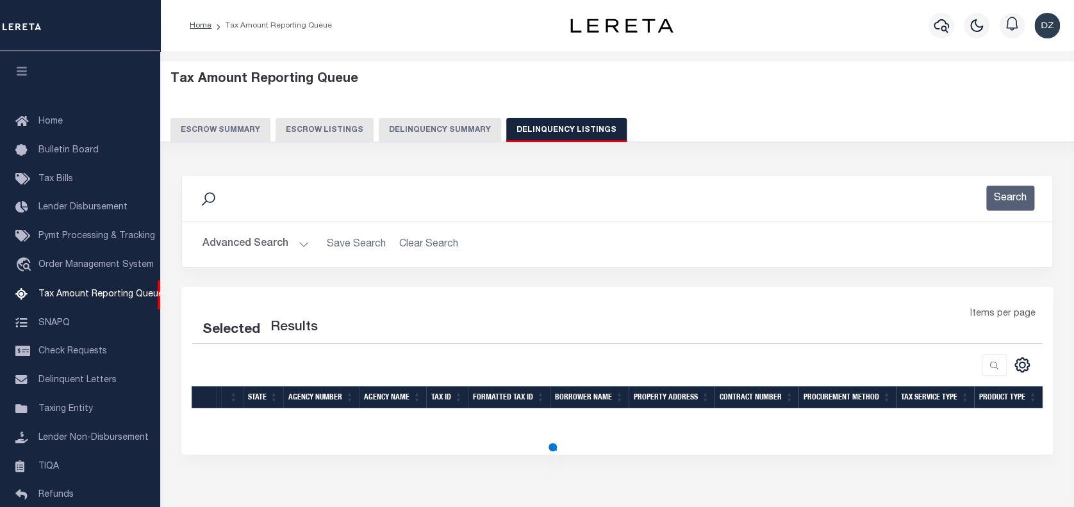
scroll to position [118, 0]
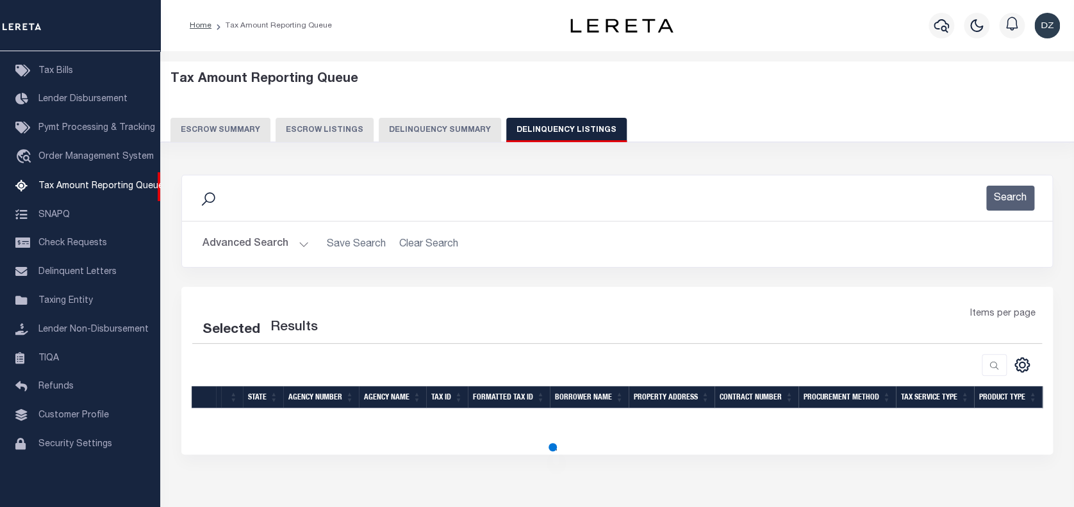
select select "100"
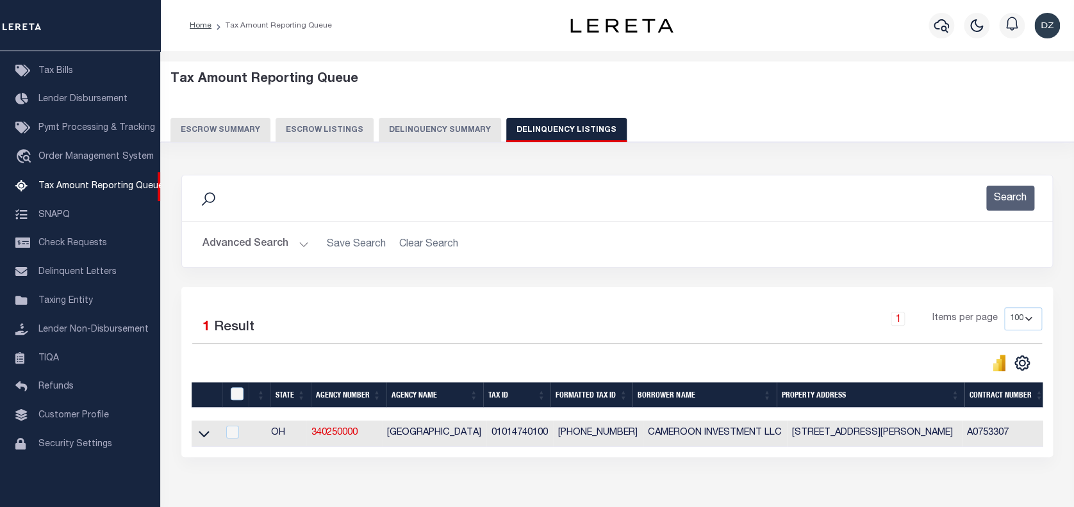
click at [243, 239] on button "Advanced Search" at bounding box center [255, 244] width 106 height 25
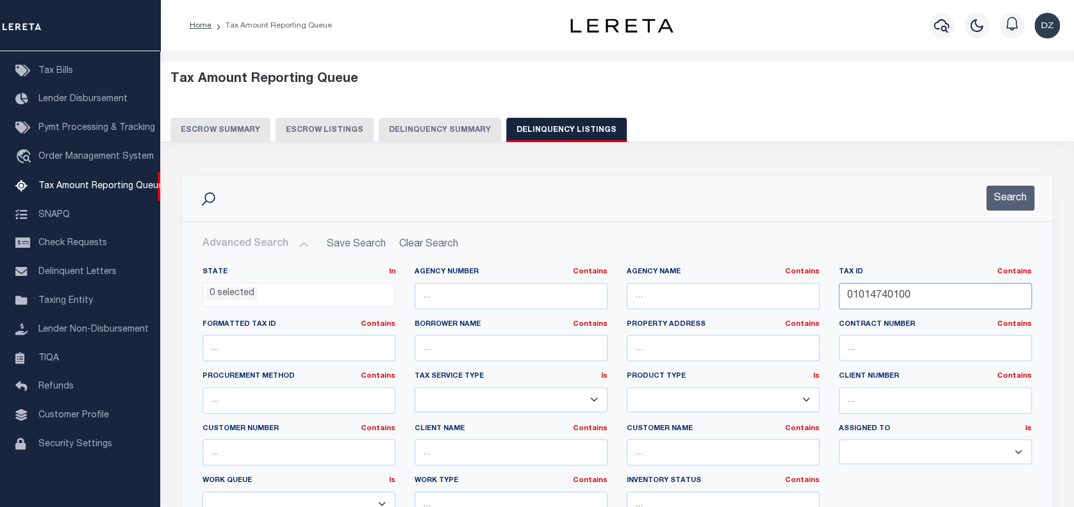
drag, startPoint x: 889, startPoint y: 297, endPoint x: 808, endPoint y: 294, distance: 81.4
click at [808, 294] on div "State In In AK AL AR AZ CA CO CT DC DE FL GA GU HI IA ID IL IN KS KY LA MA MD M…" at bounding box center [617, 397] width 848 height 261
paste input "9933"
type input "01014993300"
click at [1005, 192] on button "Search" at bounding box center [1010, 198] width 48 height 25
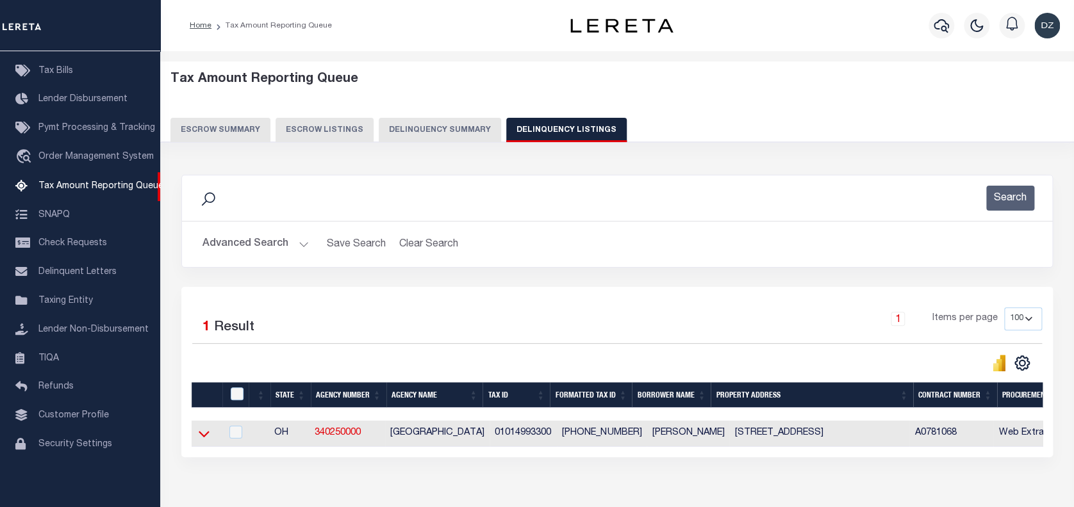
click at [201, 439] on icon at bounding box center [204, 433] width 11 height 13
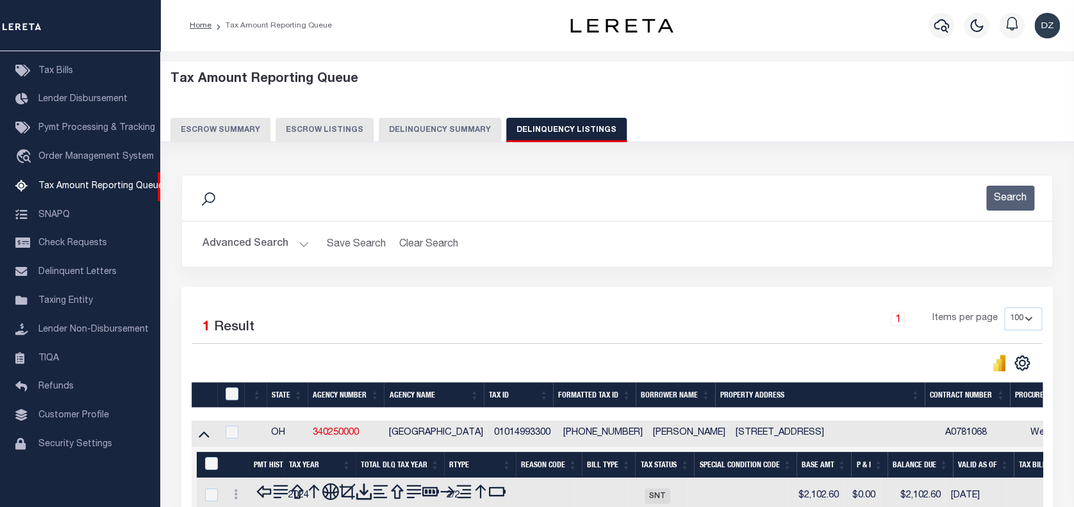
scroll to position [75, 0]
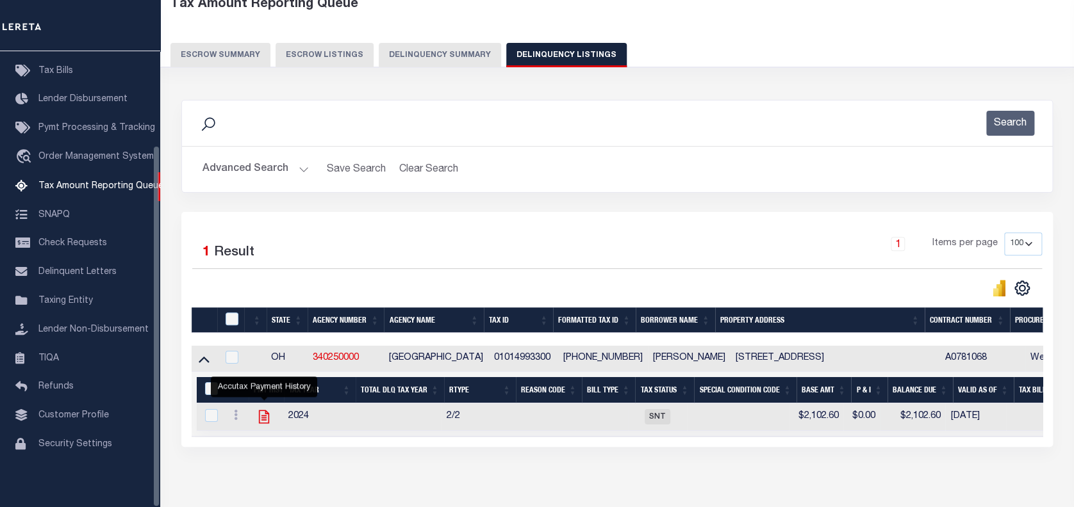
click at [266, 418] on icon "" at bounding box center [263, 417] width 10 height 13
checkbox input "true"
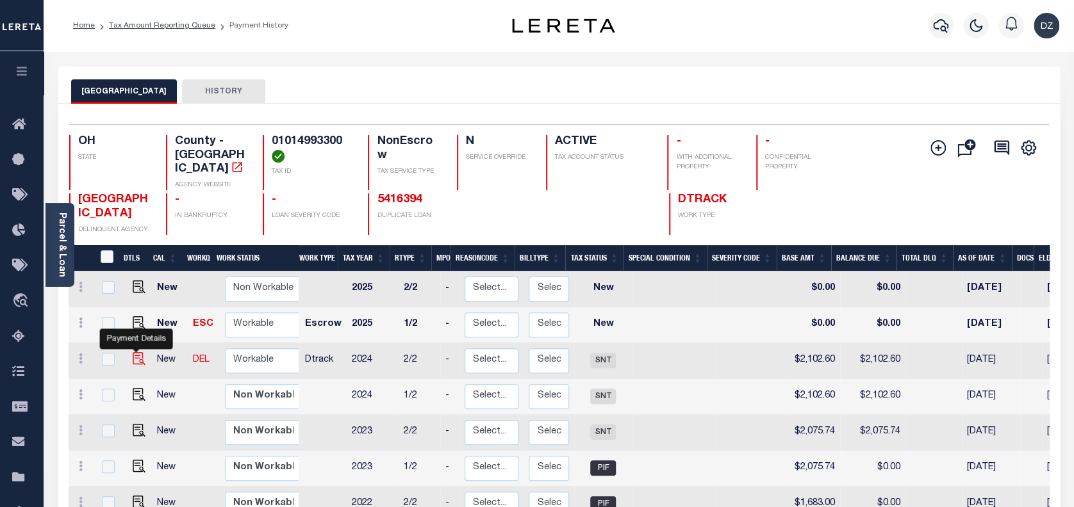
click at [136, 352] on img "" at bounding box center [139, 358] width 13 height 13
checkbox input "true"
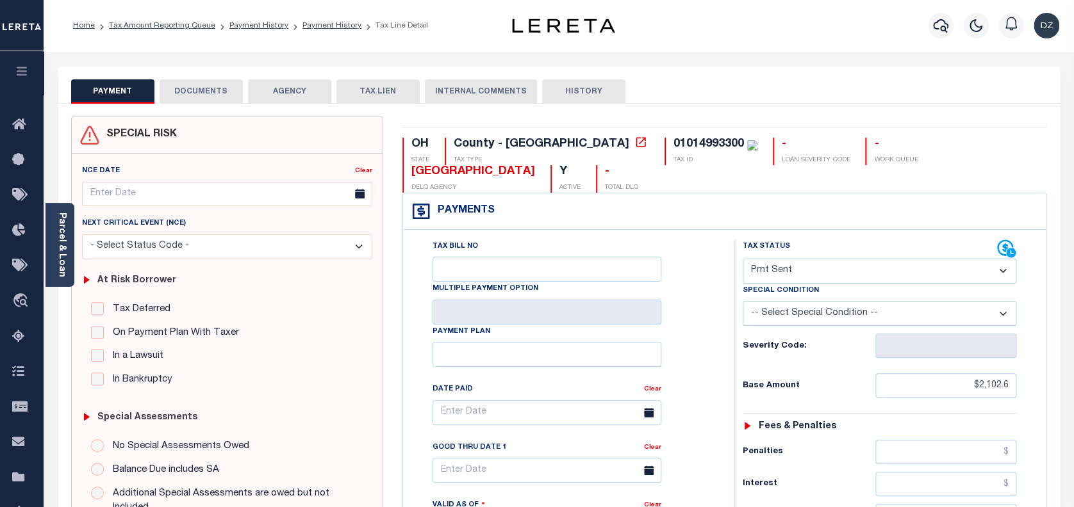
click at [820, 275] on select "- Select Status Code - Open Due/Unpaid Paid Incomplete No Tax Due Internal Refu…" at bounding box center [879, 271] width 274 height 25
select select "PYD"
click at [742, 259] on select "- Select Status Code - Open Due/Unpaid Paid Incomplete No Tax Due Internal Refu…" at bounding box center [879, 271] width 274 height 25
type input "[DATE]"
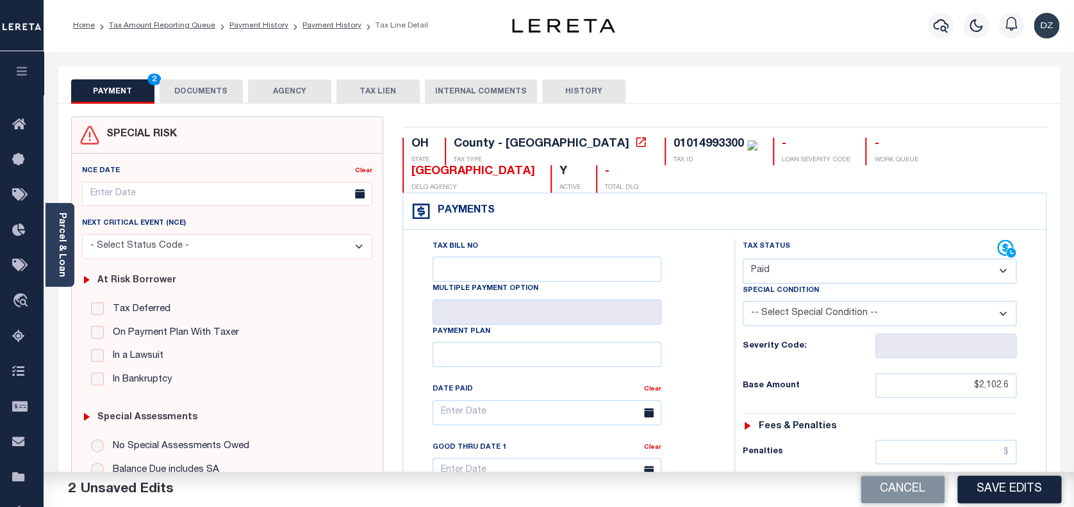
click at [217, 89] on button "DOCUMENTS" at bounding box center [201, 91] width 83 height 24
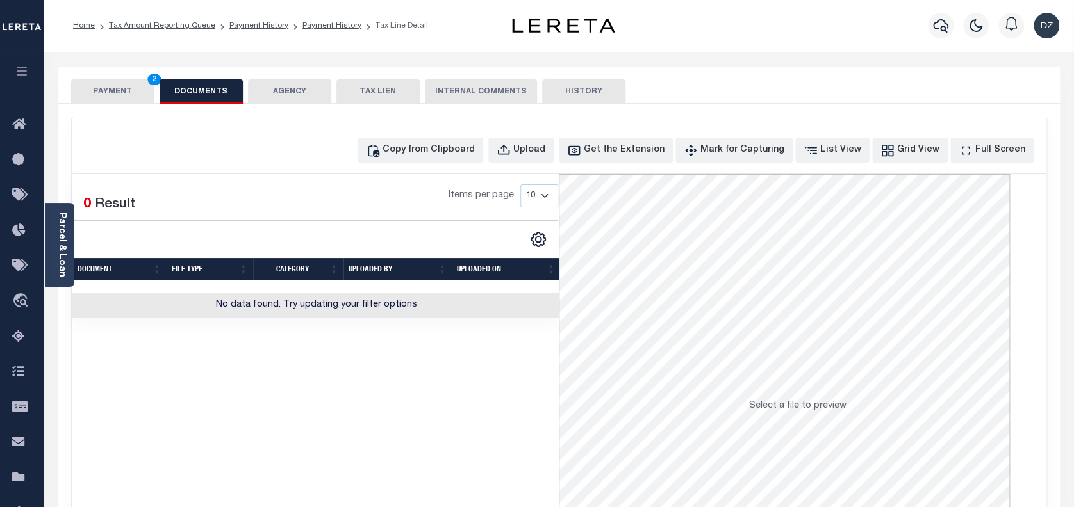
click at [274, 155] on div "Copy from Clipboard Upload Get the Extension Mark for Capturing Got it List Vie…" at bounding box center [558, 150] width 973 height 25
click at [414, 154] on div "Copy from Clipboard" at bounding box center [428, 150] width 92 height 14
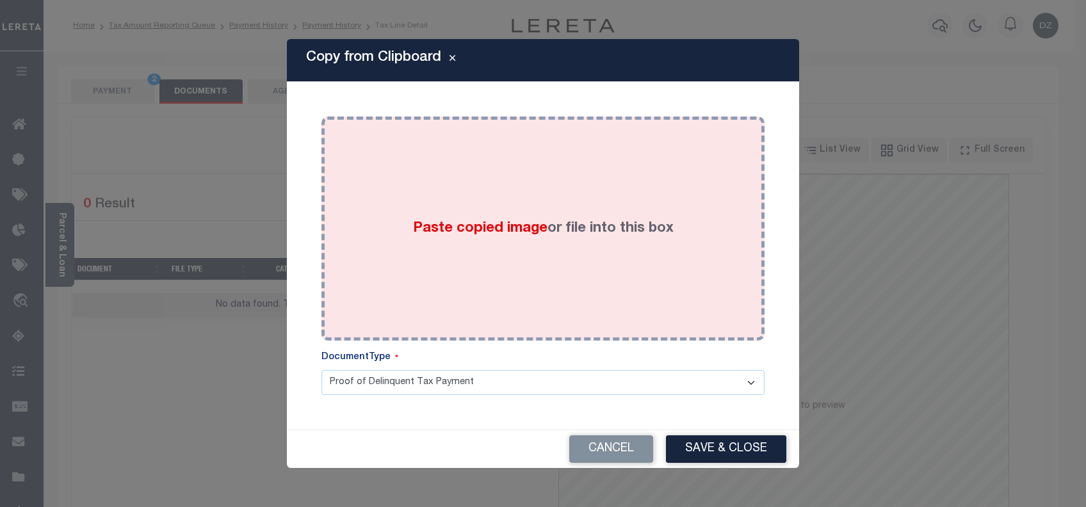
click at [493, 205] on div "Paste copied image or file into this box" at bounding box center [543, 228] width 424 height 205
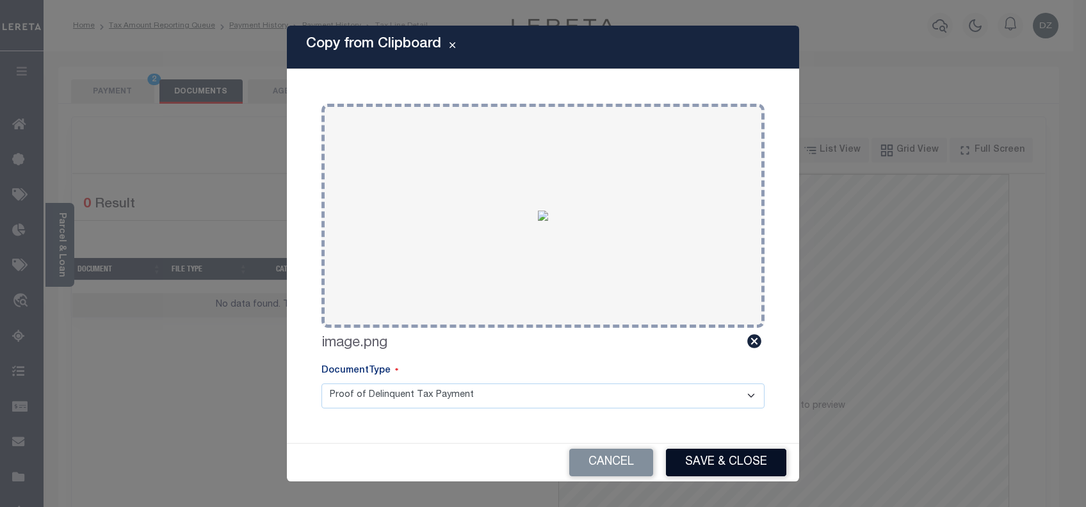
click at [694, 467] on button "Save & Close" at bounding box center [726, 463] width 120 height 28
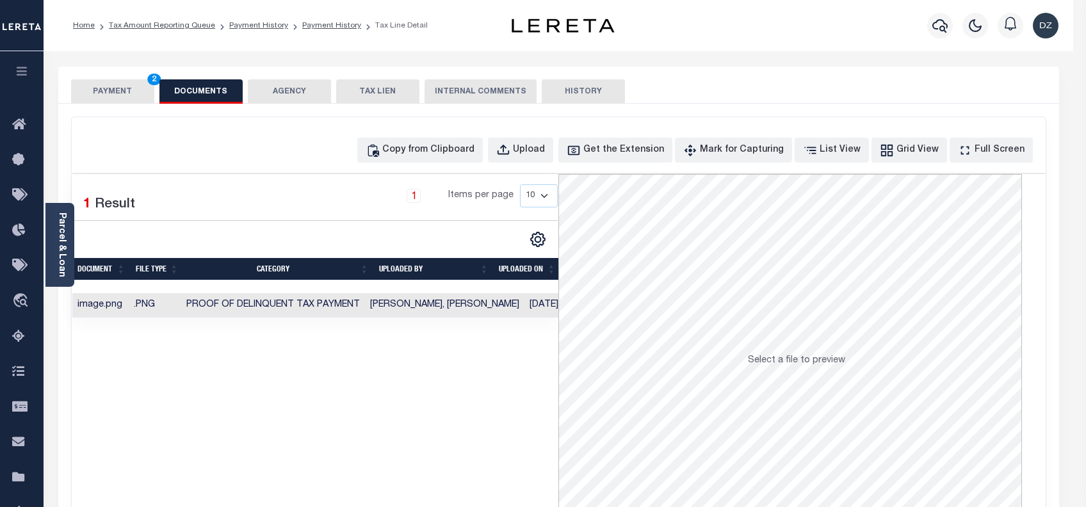
click at [125, 94] on div "PAYMENT 2 DOCUMENTS AGENCY DELINQUENT PAYEE TAX LIEN" at bounding box center [558, 323] width 1001 height 513
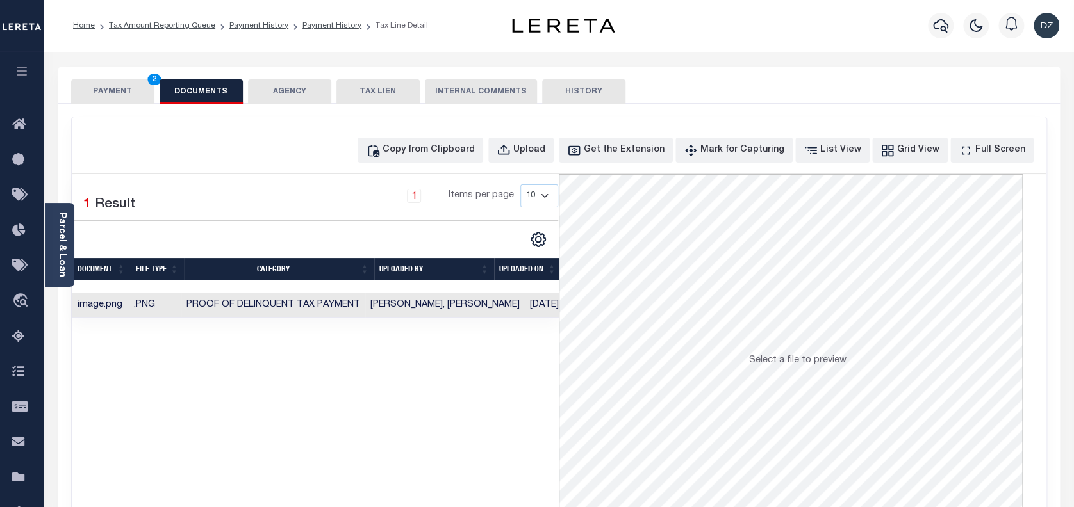
drag, startPoint x: 108, startPoint y: 91, endPoint x: 145, endPoint y: 108, distance: 41.3
click at [108, 90] on button "PAYMENT 2" at bounding box center [112, 91] width 83 height 24
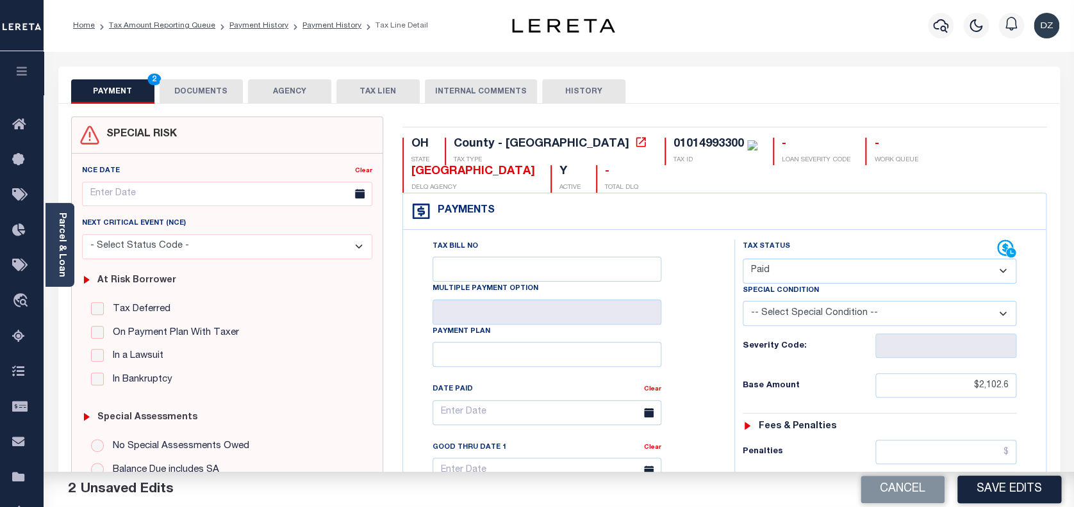
scroll to position [256, 0]
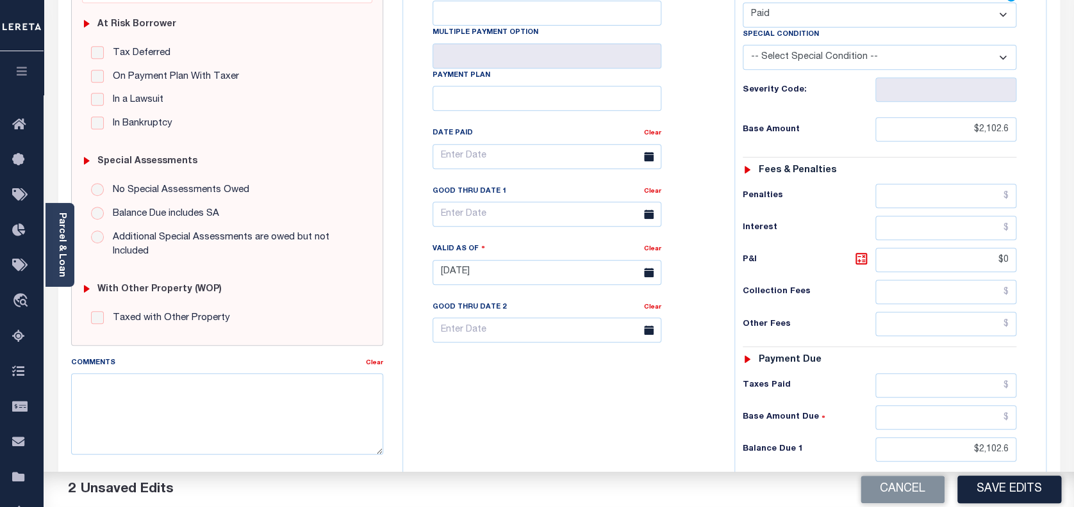
drag, startPoint x: 1017, startPoint y: 452, endPoint x: 931, endPoint y: 438, distance: 86.3
click at [933, 438] on div "Tax Status Status - Select Status Code -" at bounding box center [883, 266] width 299 height 566
click at [1014, 453] on input "$2,102.6" at bounding box center [946, 450] width 142 height 24
drag, startPoint x: 1011, startPoint y: 451, endPoint x: 962, endPoint y: 447, distance: 50.1
click at [962, 447] on input "$2,102.6" at bounding box center [946, 450] width 142 height 24
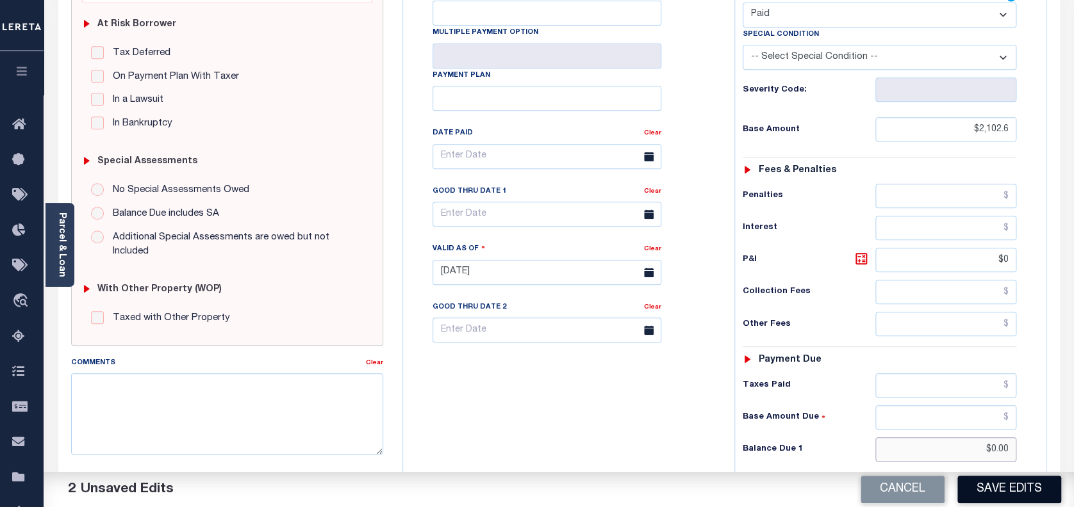
type input "$0.00"
click at [1013, 494] on button "Save Edits" at bounding box center [1009, 490] width 104 height 28
checkbox input "false"
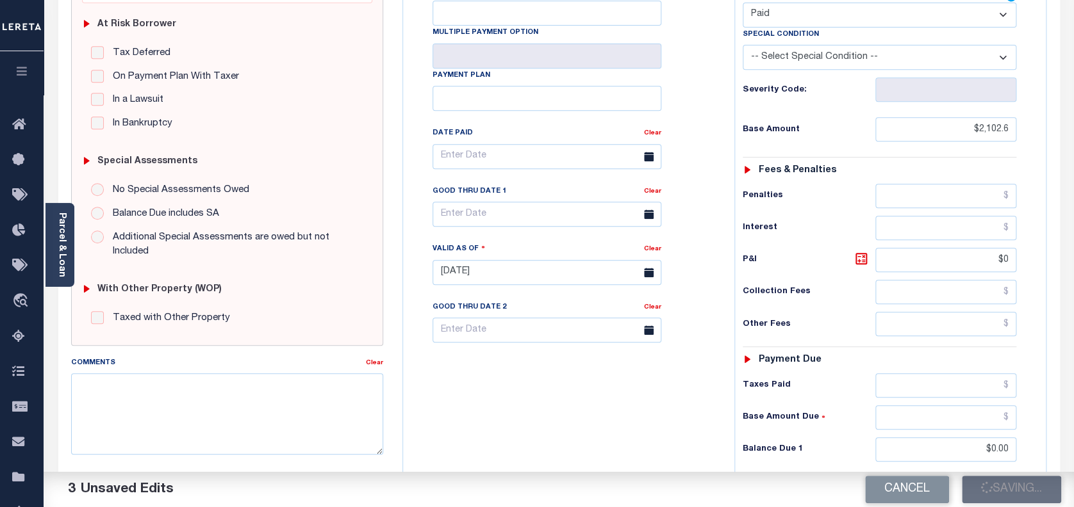
type input "$2,102.6"
type input "$0"
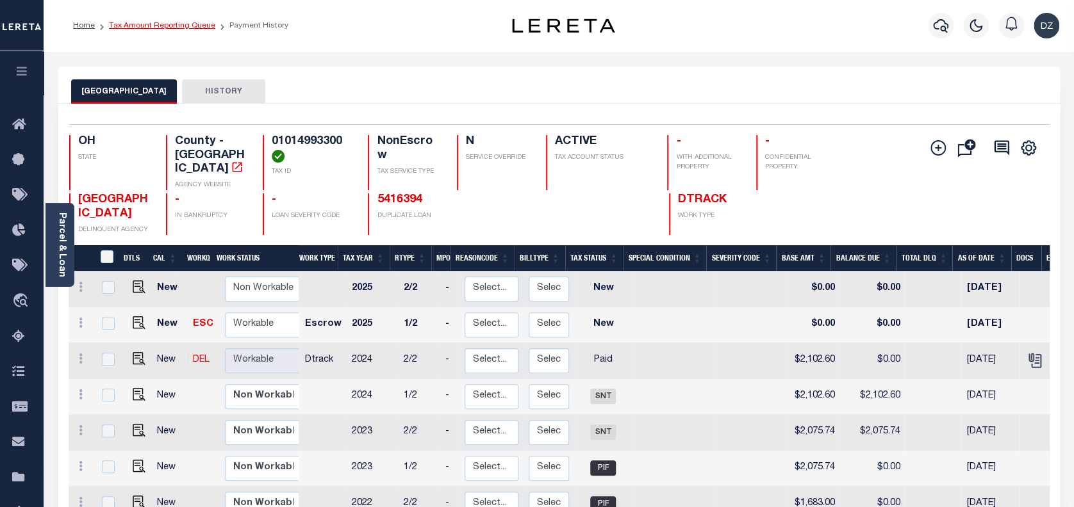
click at [165, 27] on link "Tax Amount Reporting Queue" at bounding box center [162, 26] width 106 height 8
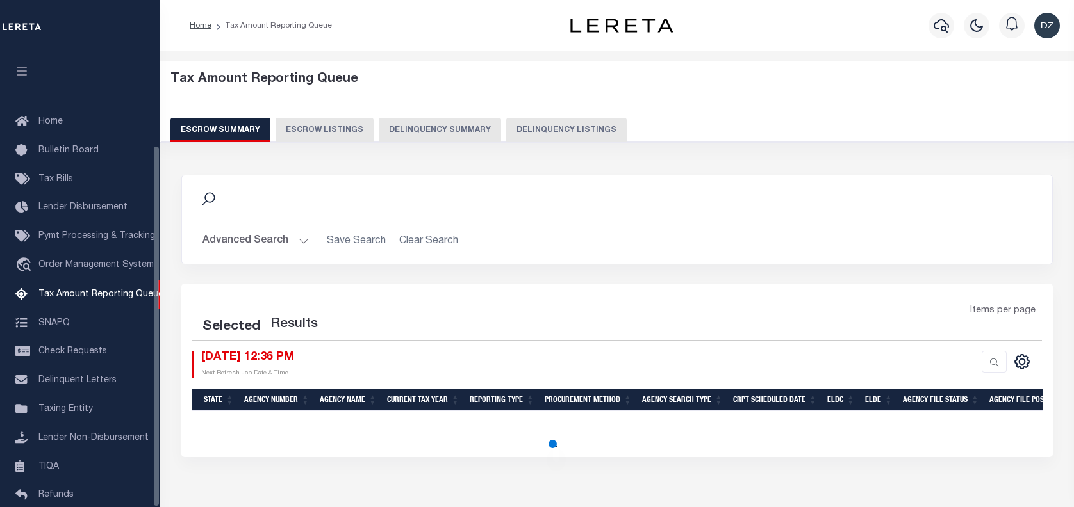
select select "100"
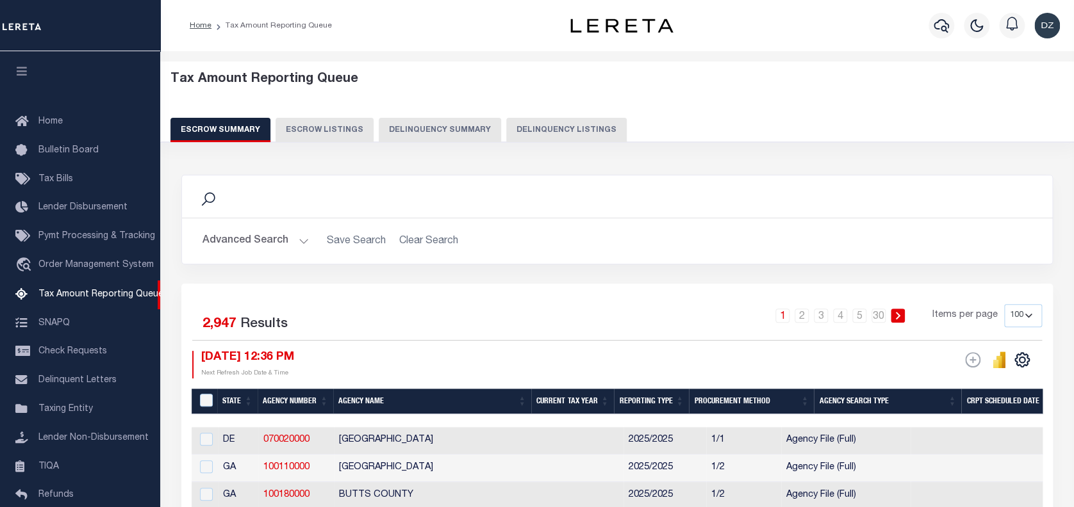
scroll to position [118, 0]
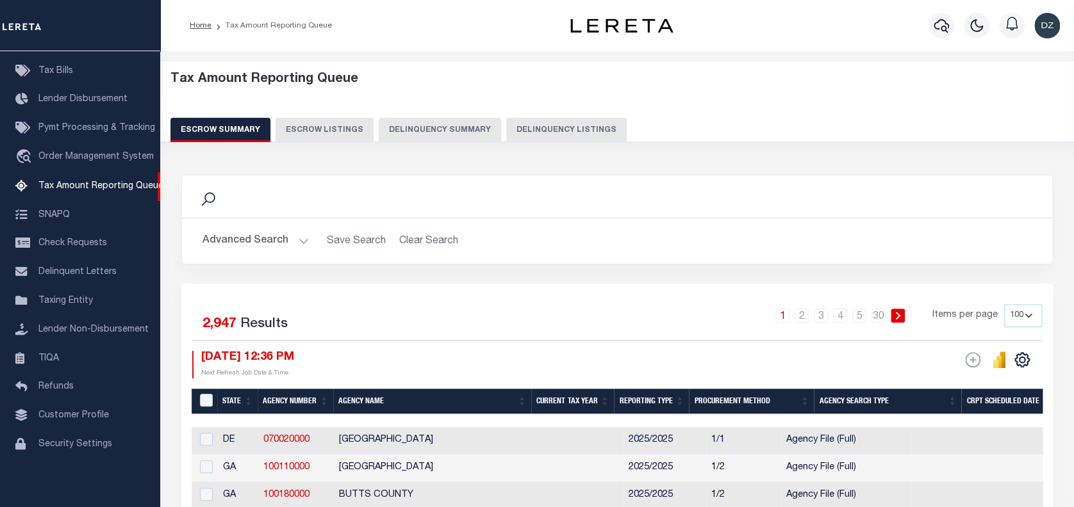
click at [548, 129] on button "Delinquency Listings" at bounding box center [566, 130] width 120 height 24
select select "100"
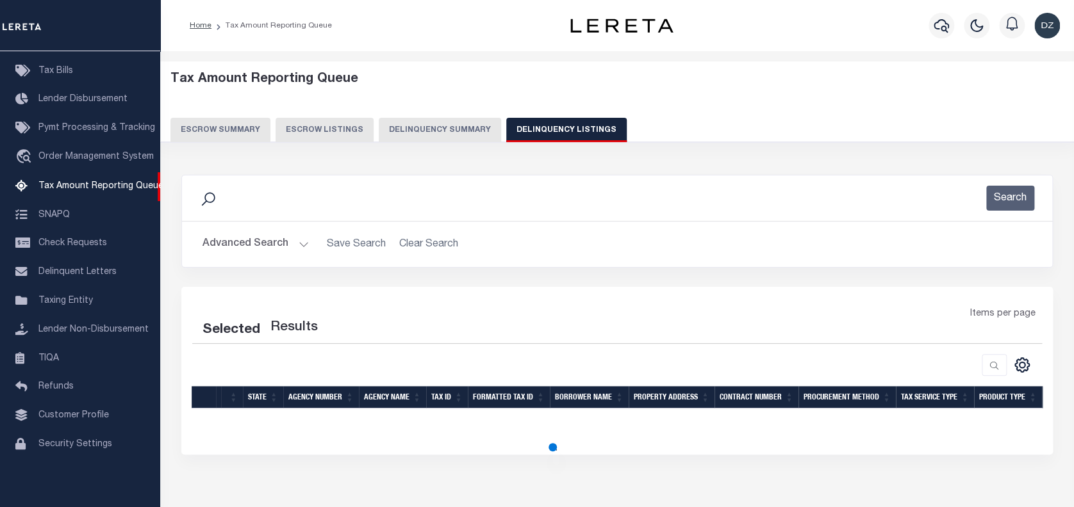
select select "100"
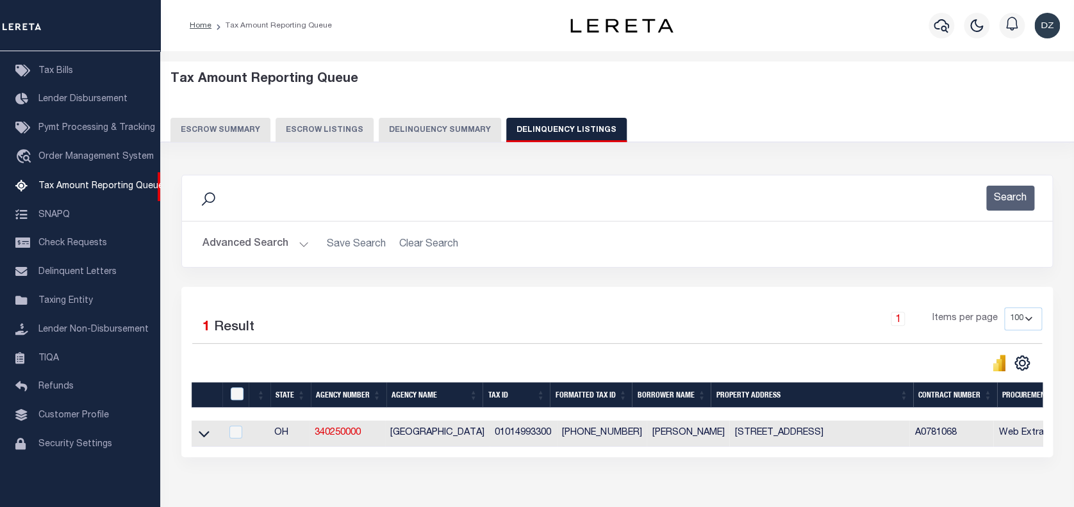
click at [260, 249] on button "Advanced Search" at bounding box center [255, 244] width 106 height 25
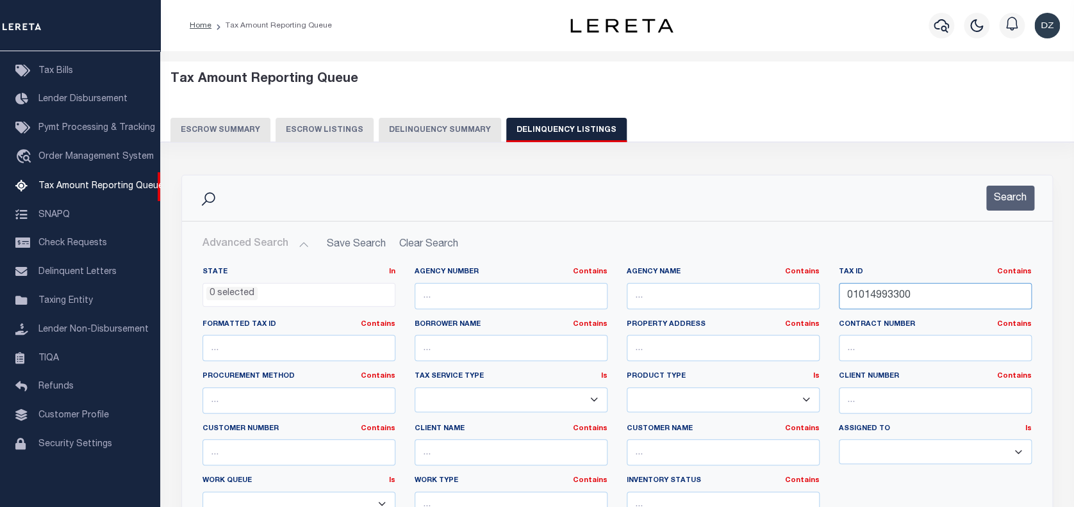
drag, startPoint x: 914, startPoint y: 302, endPoint x: 823, endPoint y: 293, distance: 91.4
click at [823, 293] on div "State In In AK AL AR AZ CA CO CT DC DE FL GA GU HI IA ID IL IN KS KY LA MA MD M…" at bounding box center [617, 397] width 848 height 261
paste input "50475"
type input "01015047500"
click at [999, 192] on button "Search" at bounding box center [1010, 198] width 48 height 25
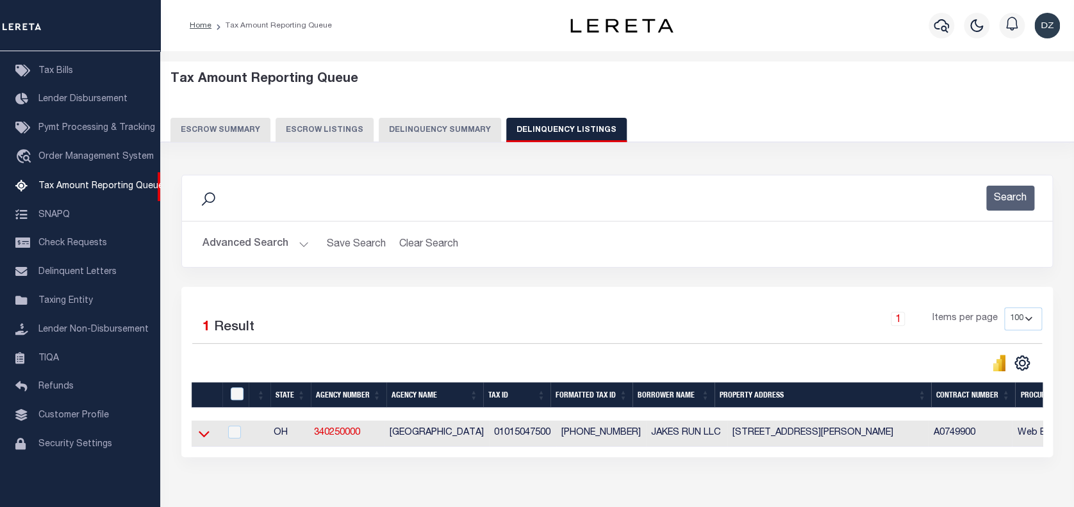
click at [203, 434] on icon at bounding box center [204, 433] width 11 height 13
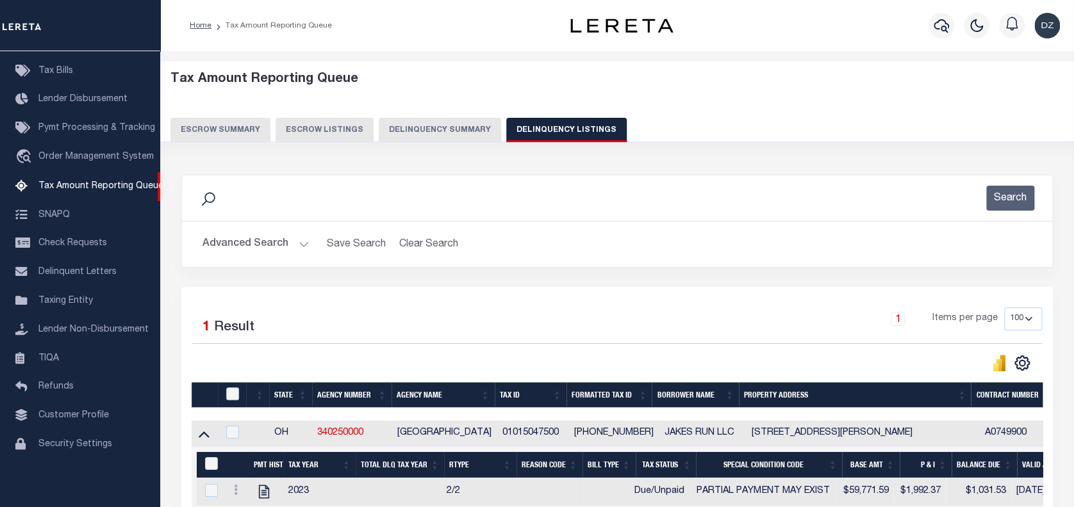
scroll to position [192, 0]
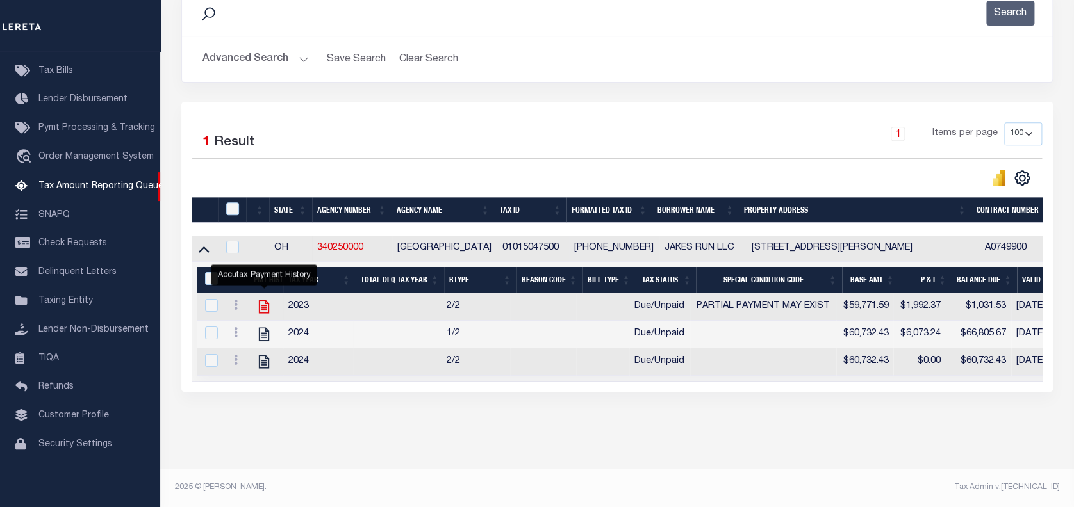
click at [265, 303] on icon "" at bounding box center [264, 306] width 10 height 13
checkbox input "true"
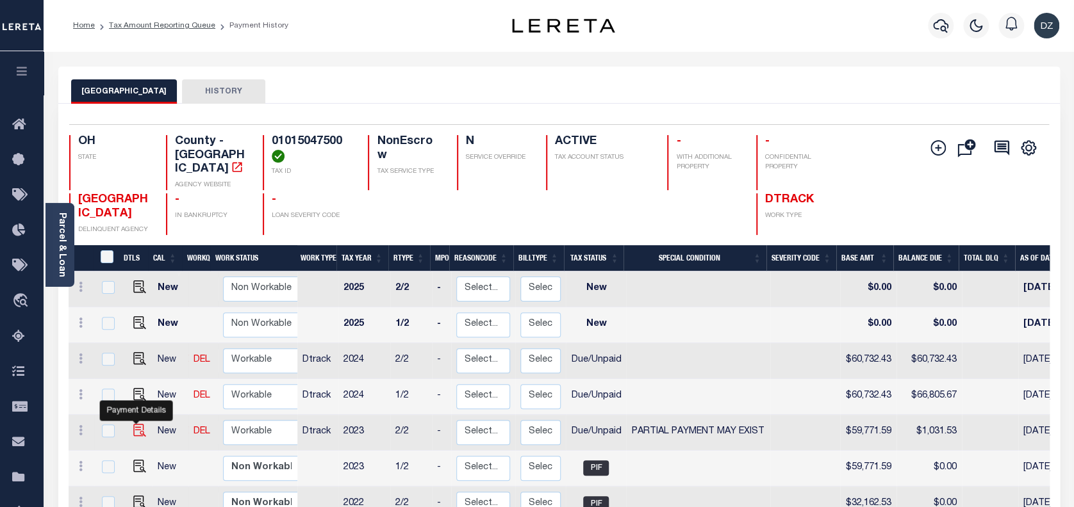
click at [137, 424] on img "" at bounding box center [139, 430] width 13 height 13
checkbox input "true"
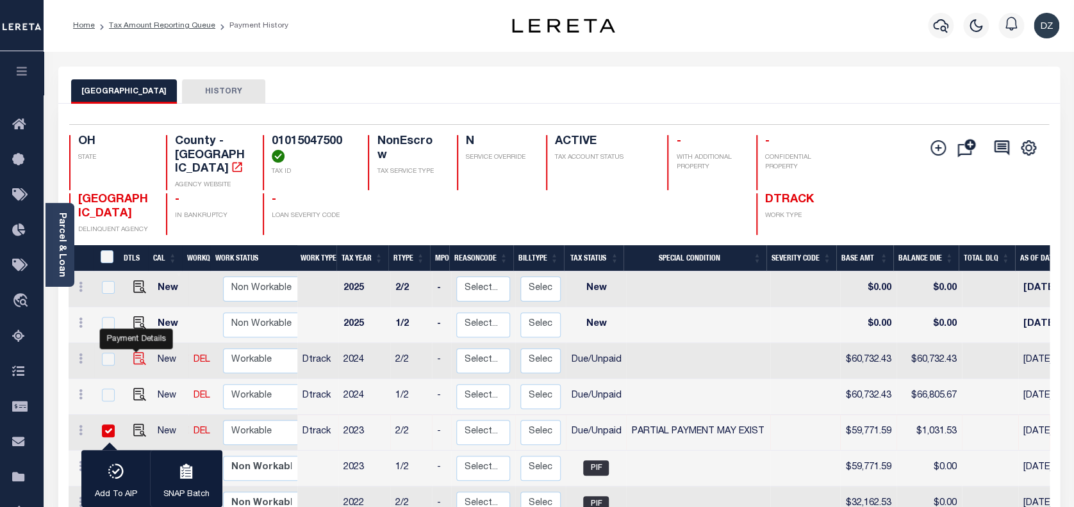
click at [137, 352] on img "" at bounding box center [139, 358] width 13 height 13
checkbox input "true"
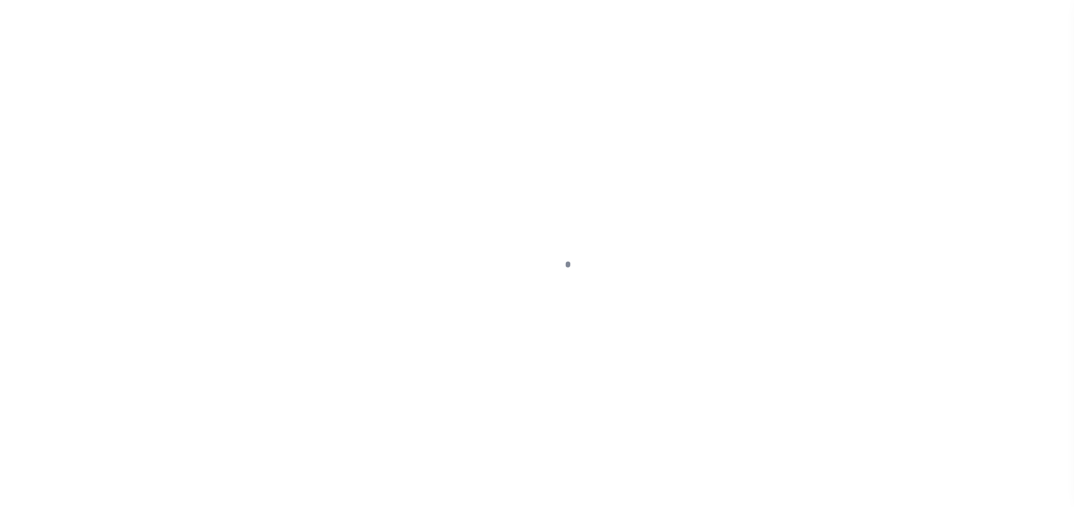
select select "DUE"
select select "15"
select select "DUE"
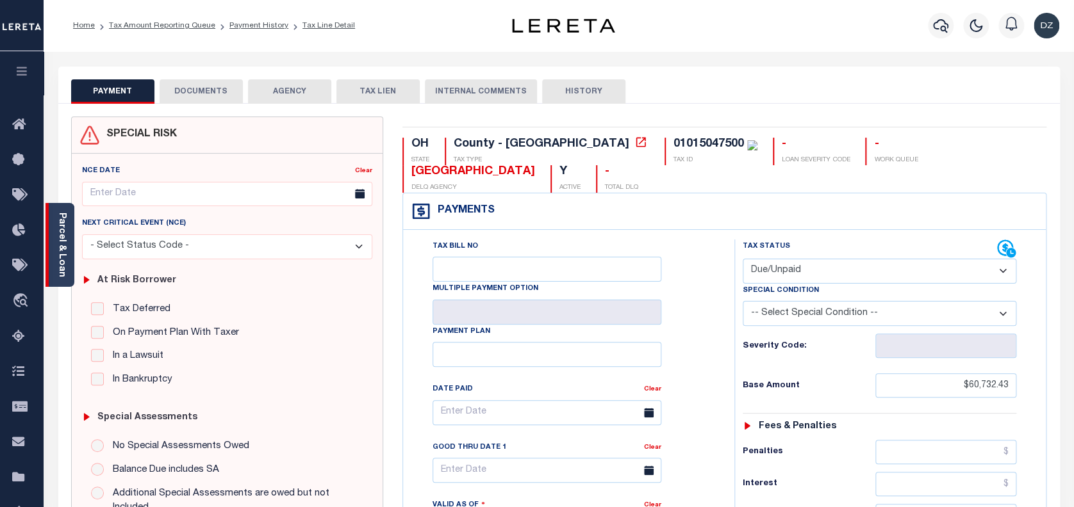
click at [64, 258] on link "Parcel & Loan" at bounding box center [61, 245] width 9 height 65
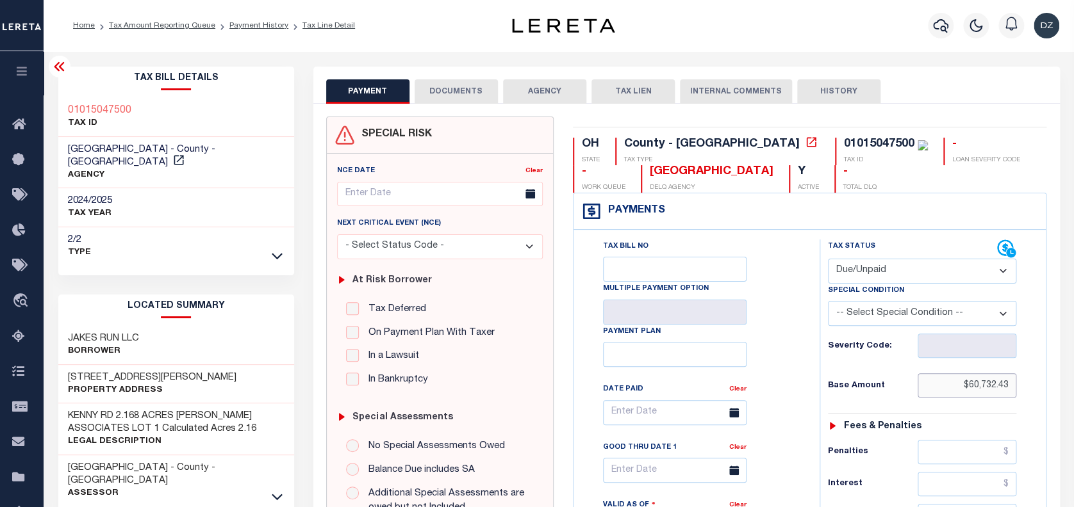
click at [989, 389] on input "$60,732.43" at bounding box center [966, 385] width 99 height 24
paste input "128,569.6"
type input "$128,569.63"
type input "[DATE]"
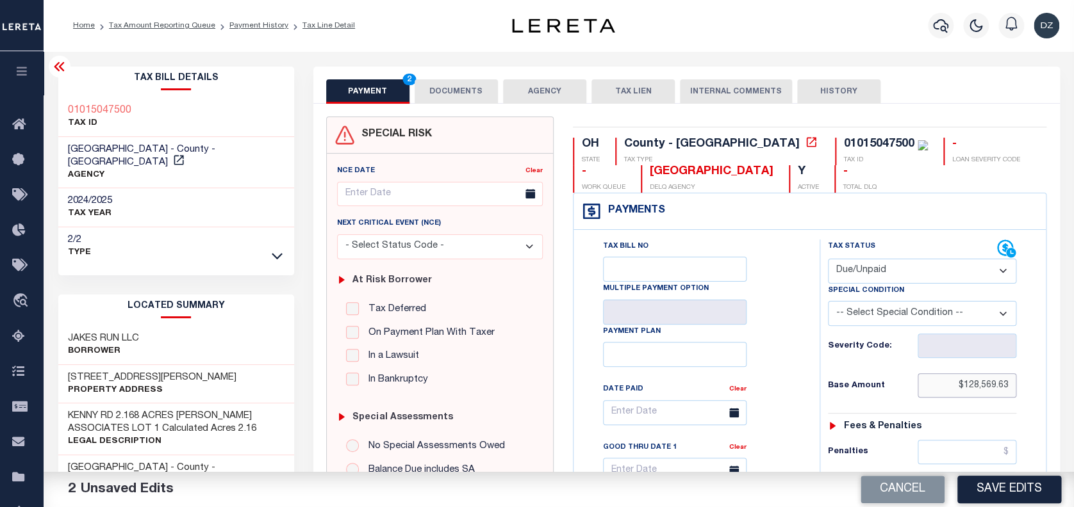
click at [971, 384] on input "$128,569.63" at bounding box center [966, 385] width 99 height 24
paste input "60,732.4"
type input "$60,732.43"
type input "[DATE]"
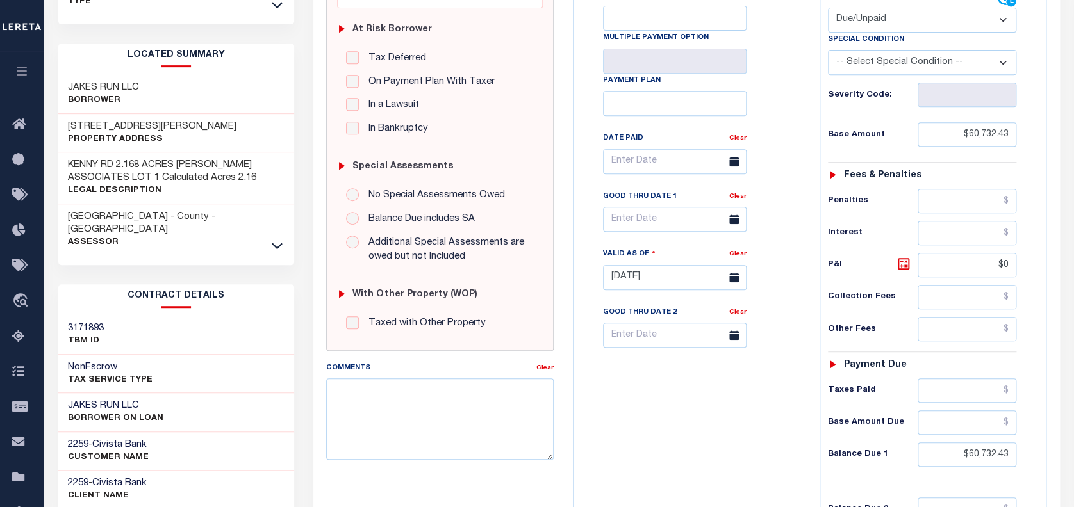
scroll to position [256, 0]
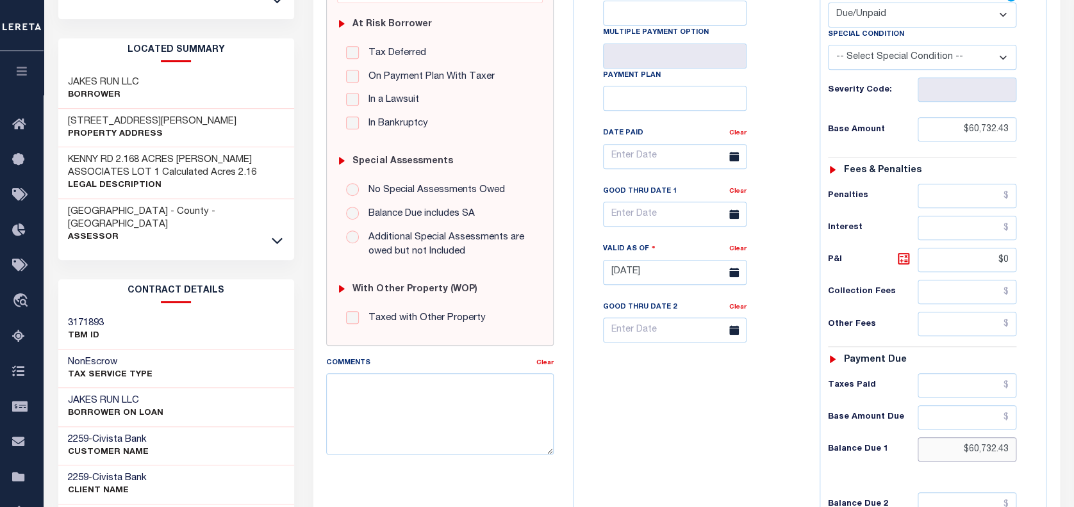
drag, startPoint x: 1006, startPoint y: 449, endPoint x: 967, endPoint y: 448, distance: 39.1
click at [967, 448] on input "$60,732.43" at bounding box center [966, 450] width 99 height 24
paste input "141,371.58"
type input "$141,371.58"
type input "[DATE]"
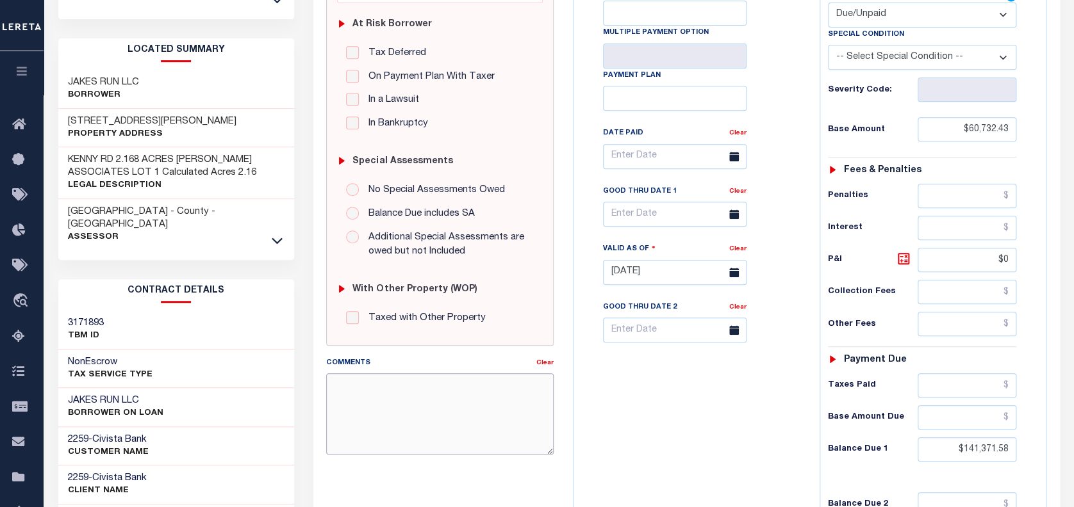
click at [425, 402] on textarea "Comments" at bounding box center [439, 413] width 227 height 81
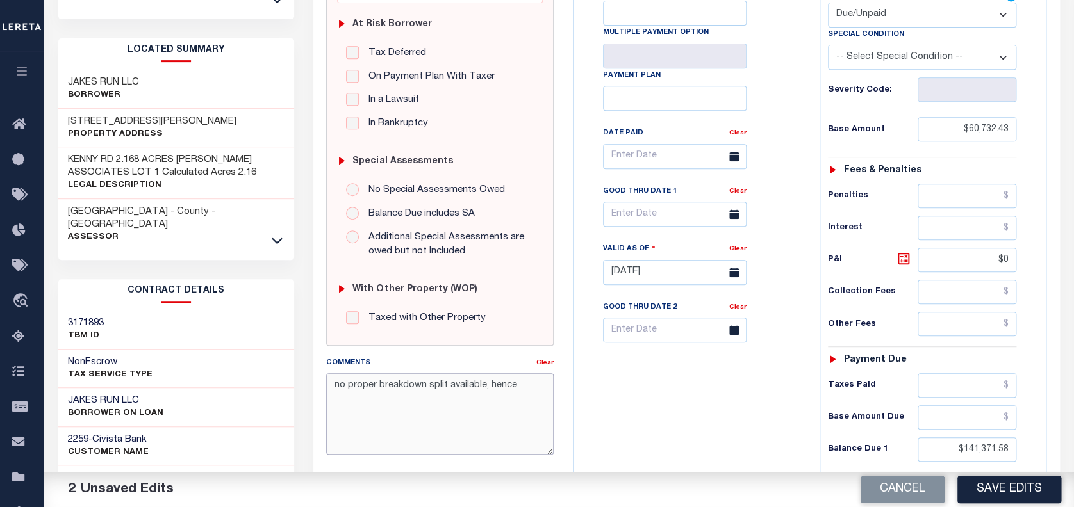
click at [524, 394] on textarea "no proper breakdown split available, hence" at bounding box center [439, 413] width 227 height 81
drag, startPoint x: 531, startPoint y: 405, endPoint x: 332, endPoint y: 383, distance: 199.8
click at [332, 383] on textarea "no proper breakdown split available, hence total balance is added to 2024 2/2 i…" at bounding box center [439, 413] width 227 height 81
type textarea "no proper breakdown split available, hence total balance is added to 2024 2/2 i…"
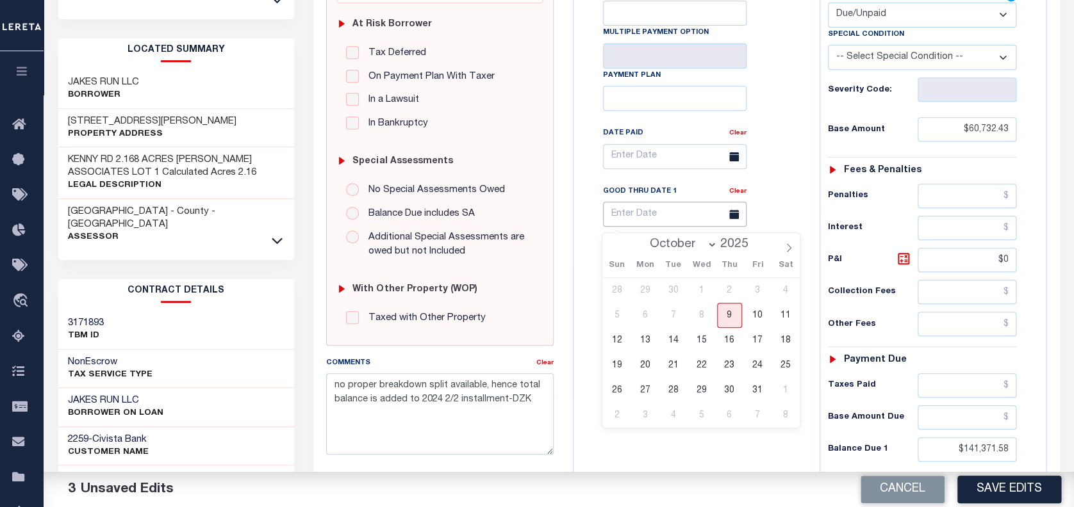
click at [689, 220] on input "text" at bounding box center [674, 214] width 143 height 25
click at [753, 395] on span "31" at bounding box center [757, 390] width 25 height 25
type input "[DATE]"
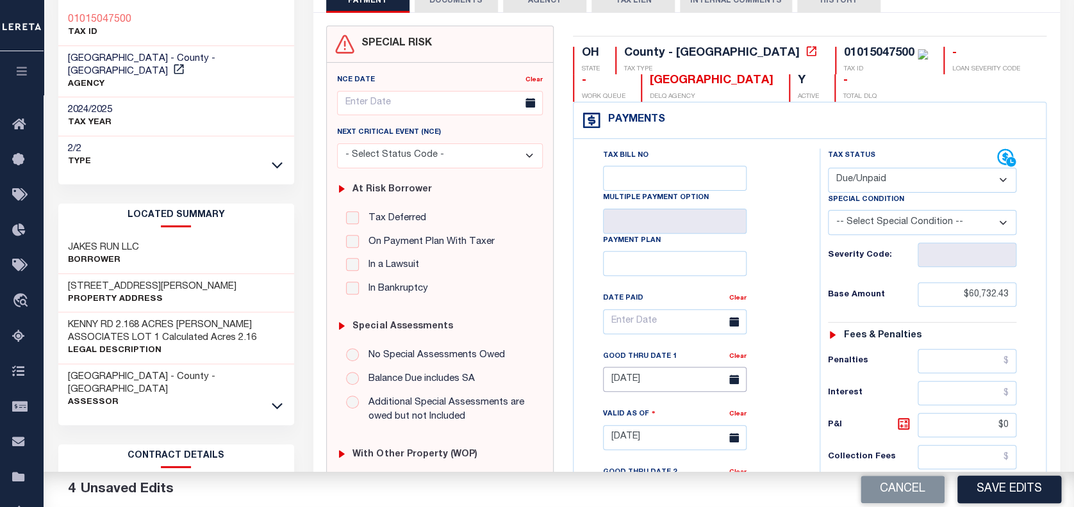
scroll to position [0, 0]
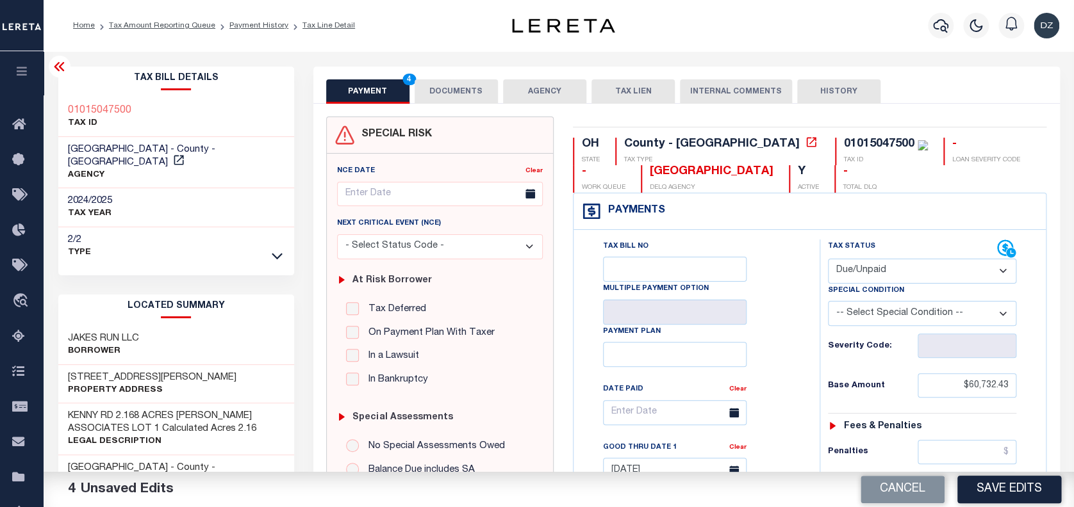
click at [445, 86] on button "DOCUMENTS" at bounding box center [455, 91] width 83 height 24
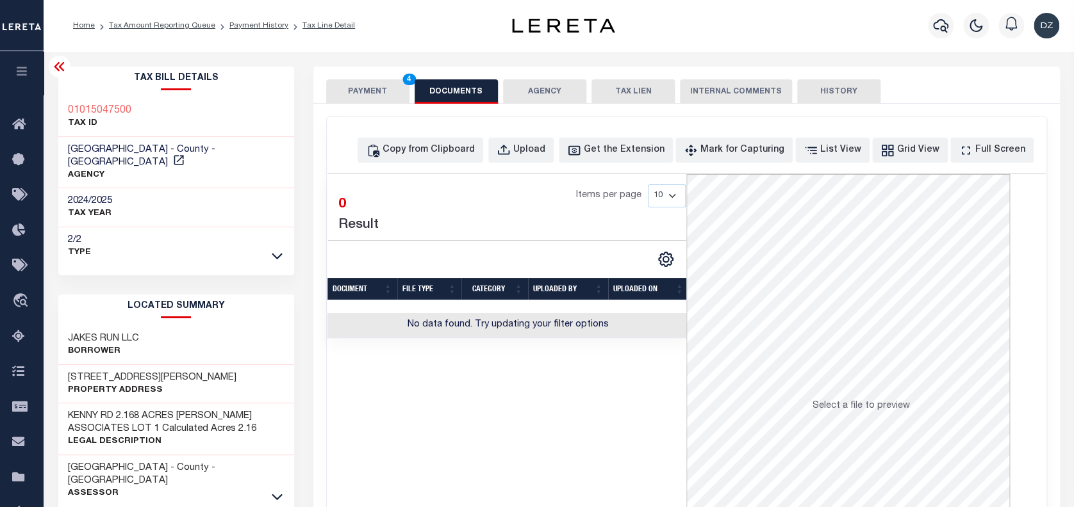
click at [496, 436] on div "Selected 0 Result Items per page 10 25 50 100" at bounding box center [506, 366] width 359 height 384
click at [436, 143] on div "Copy from Clipboard" at bounding box center [428, 150] width 92 height 14
select select "POP"
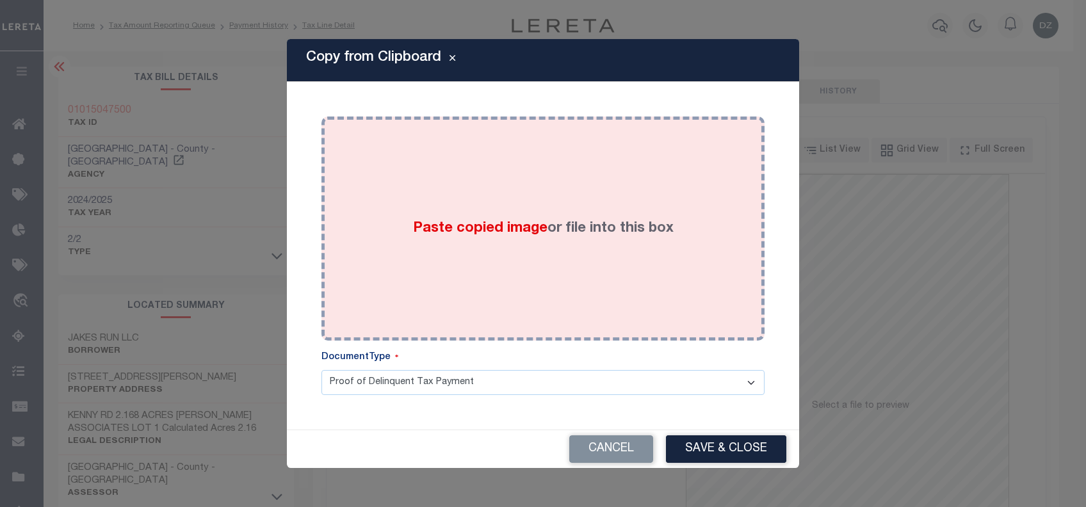
click at [614, 231] on label "Paste copied image or file into this box" at bounding box center [543, 228] width 261 height 21
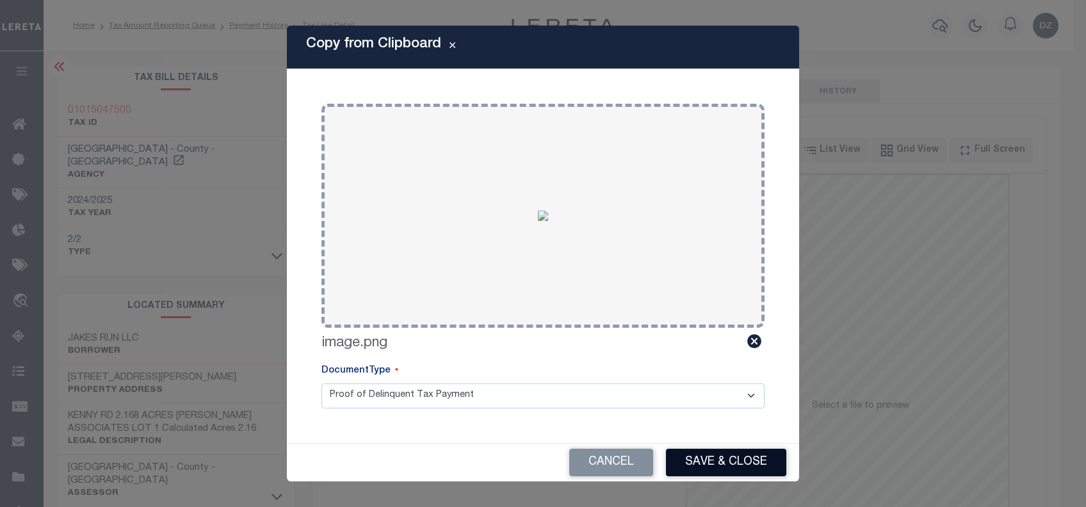
click at [719, 464] on button "Save & Close" at bounding box center [726, 463] width 120 height 28
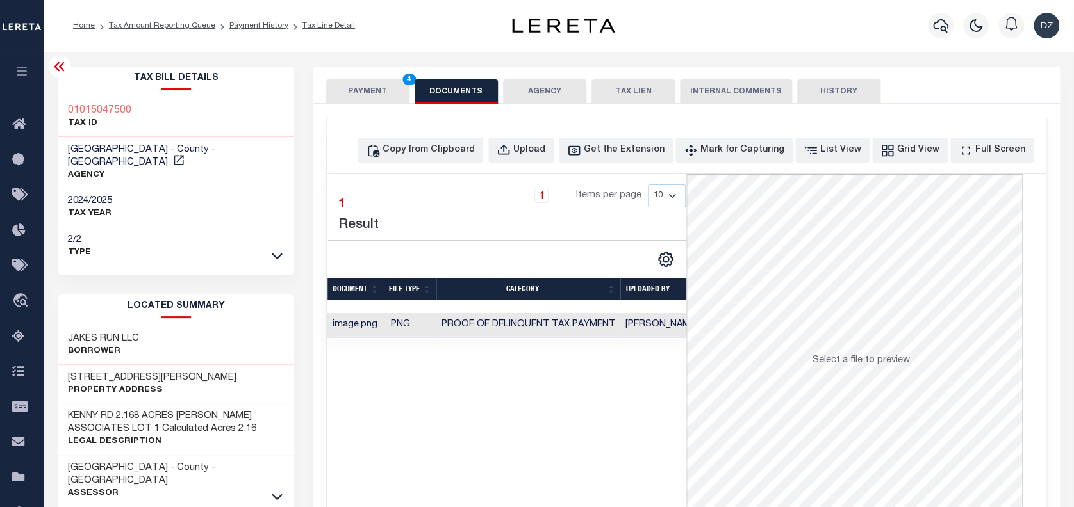
click at [369, 82] on button "PAYMENT 4" at bounding box center [367, 91] width 83 height 24
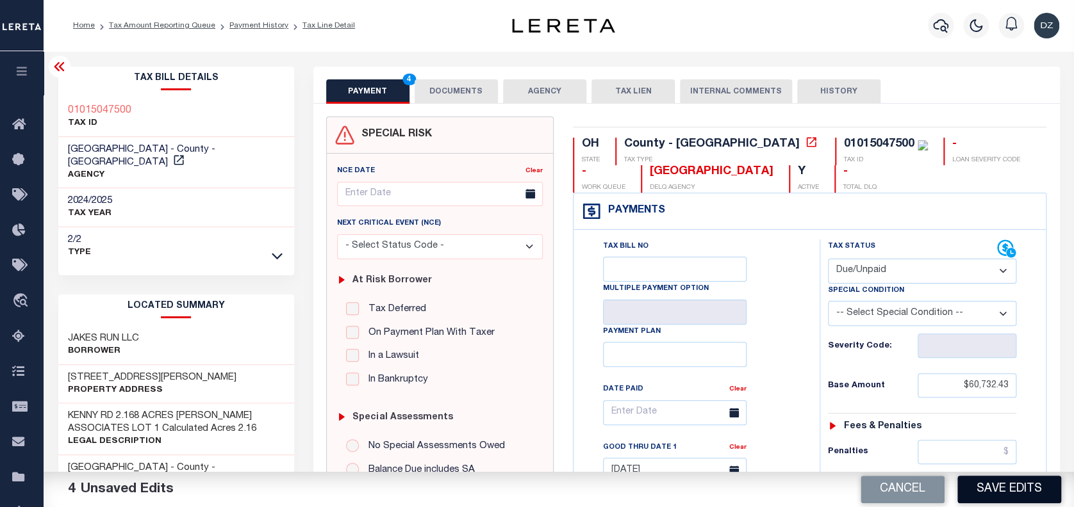
click at [998, 486] on button "Save Edits" at bounding box center [1009, 490] width 104 height 28
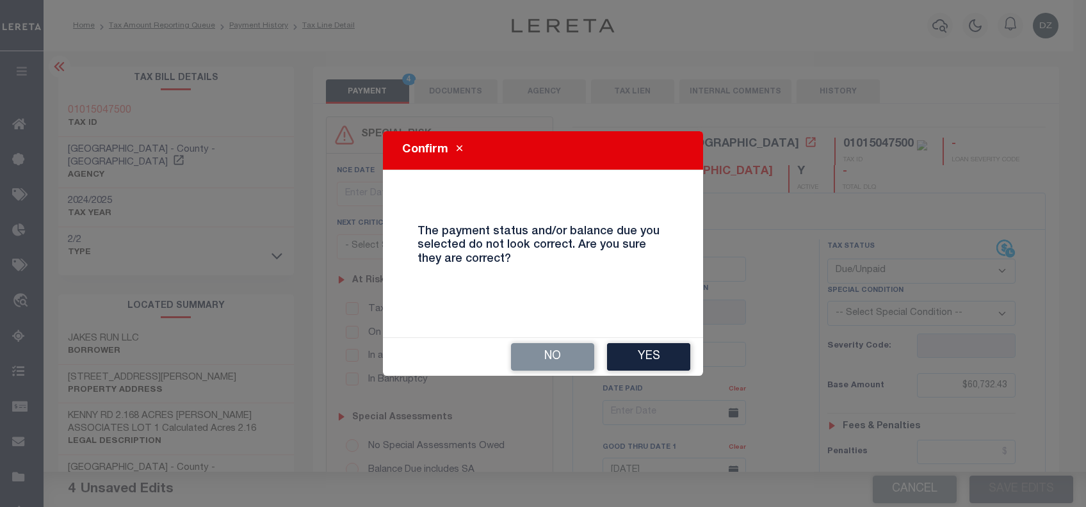
drag, startPoint x: 998, startPoint y: 486, endPoint x: 594, endPoint y: 416, distance: 409.7
click at [701, 476] on div "Confirm The payment status and/or balance due you selected do not look correct.…" at bounding box center [543, 253] width 1086 height 507
click at [571, 354] on button "No" at bounding box center [552, 357] width 83 height 28
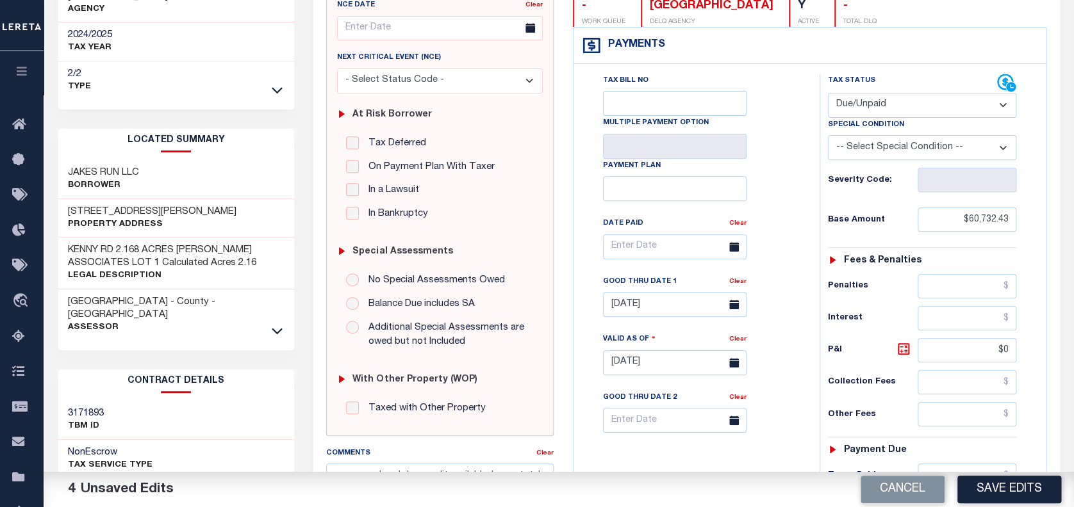
scroll to position [256, 0]
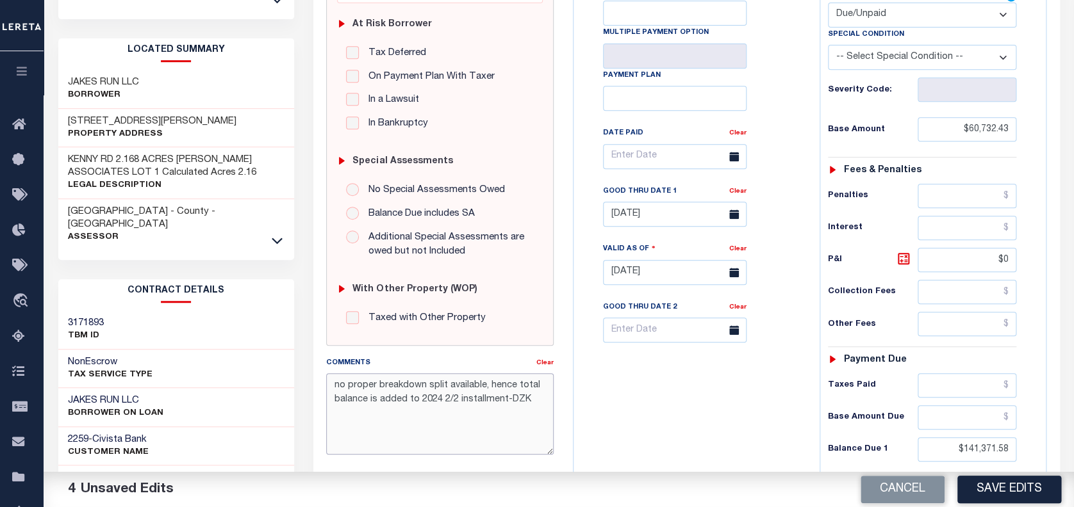
drag, startPoint x: 528, startPoint y: 405, endPoint x: 323, endPoint y: 392, distance: 205.4
click at [323, 392] on div "Comments Clear no proper breakdown split available, hence total balance is adde…" at bounding box center [439, 410] width 247 height 109
click at [989, 489] on button "Save Edits" at bounding box center [1009, 490] width 104 height 28
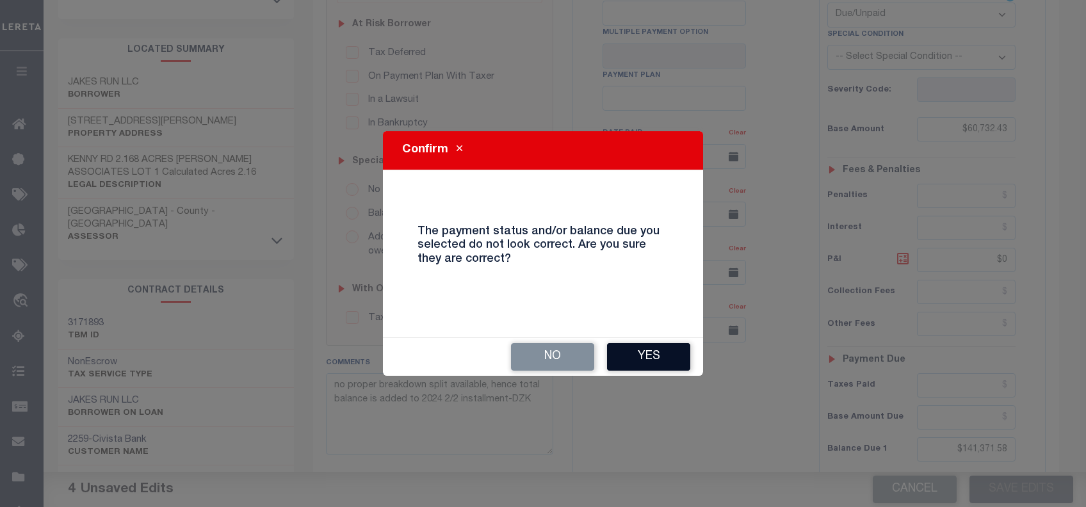
click at [633, 348] on button "Yes" at bounding box center [648, 357] width 83 height 28
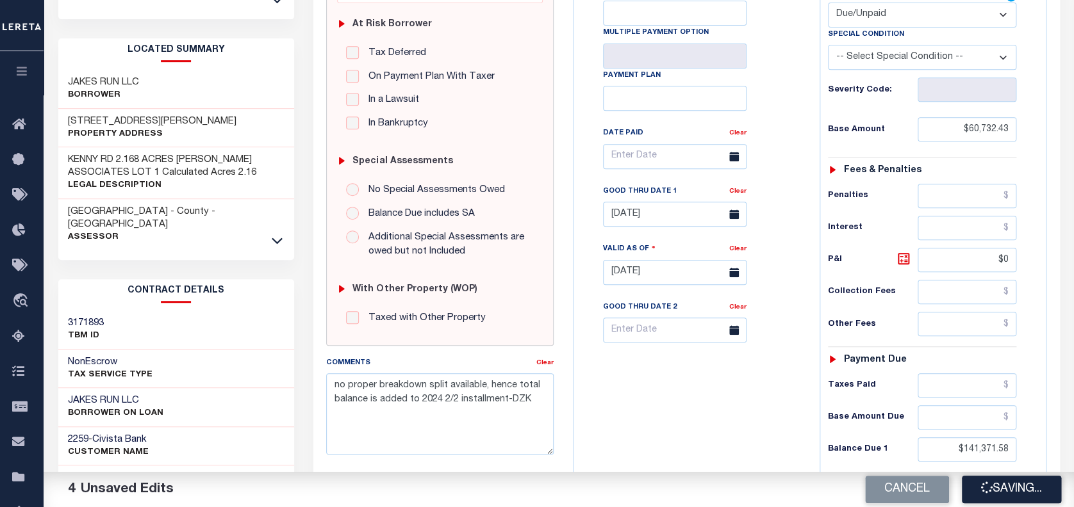
checkbox input "false"
type input "$60,732.43"
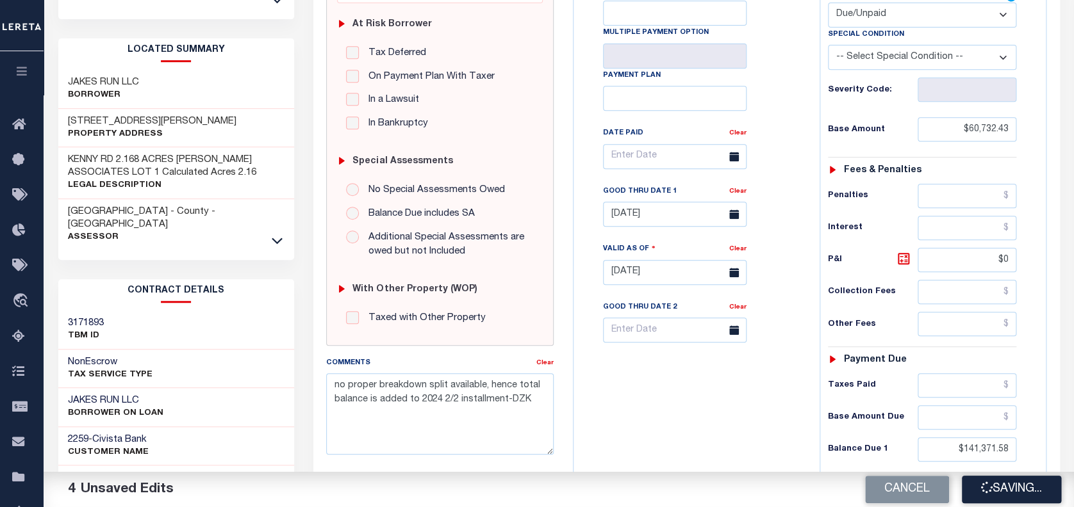
type input "$0"
type input "$141,371.58"
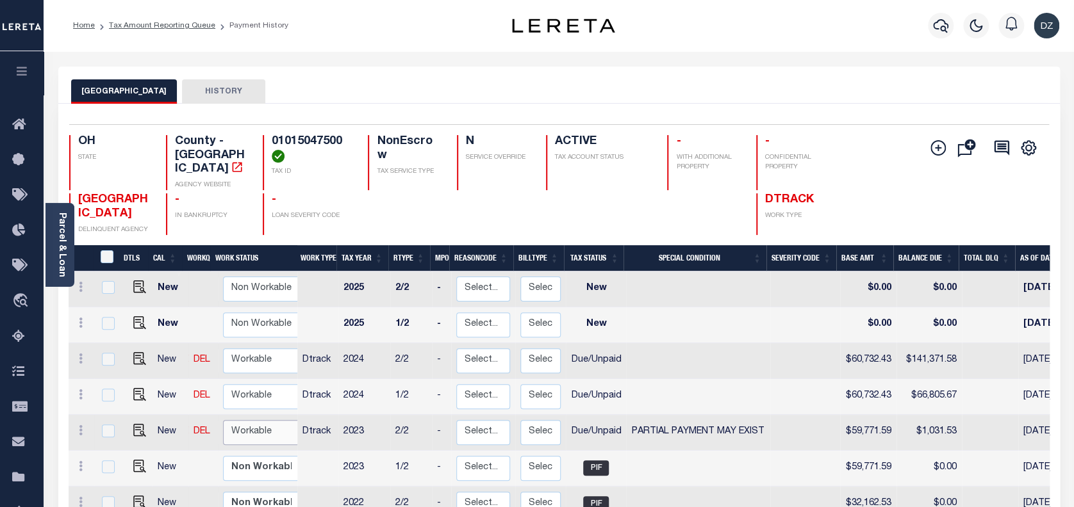
click at [271, 420] on select "Non Workable Workable" at bounding box center [261, 432] width 77 height 25
checkbox input "true"
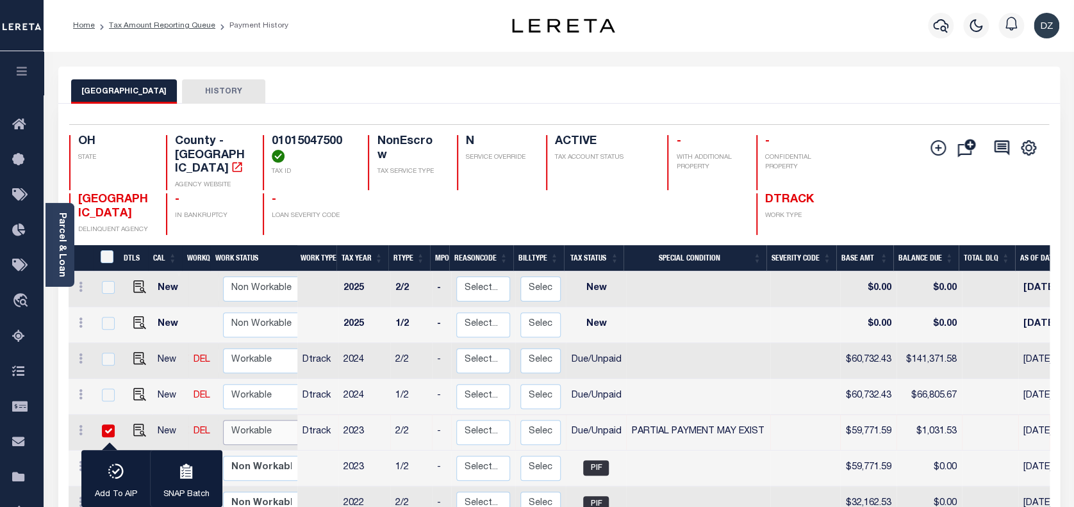
select select "true"
click at [223, 420] on select "Non Workable Workable" at bounding box center [261, 432] width 77 height 25
checkbox input "false"
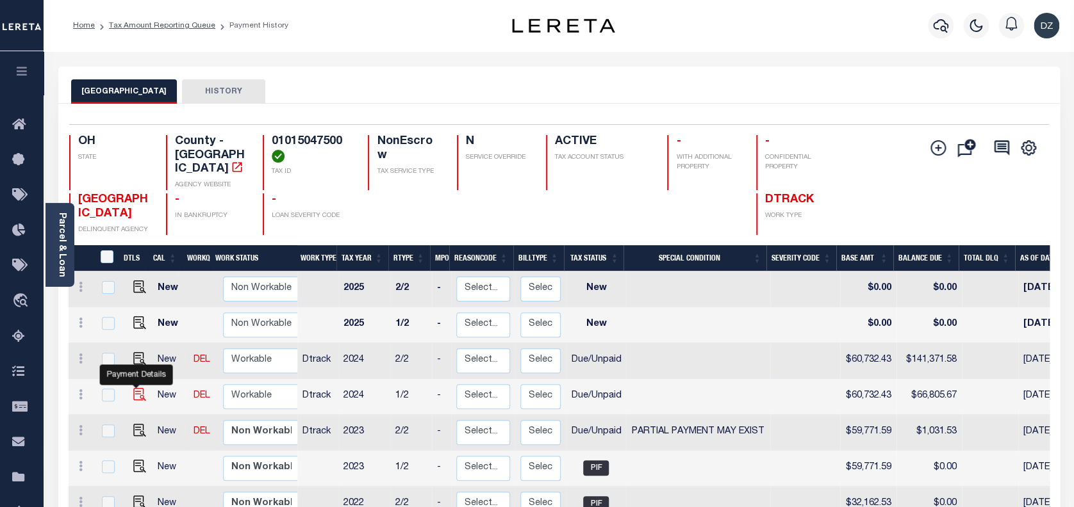
click at [134, 388] on img "" at bounding box center [139, 394] width 13 height 13
checkbox input "true"
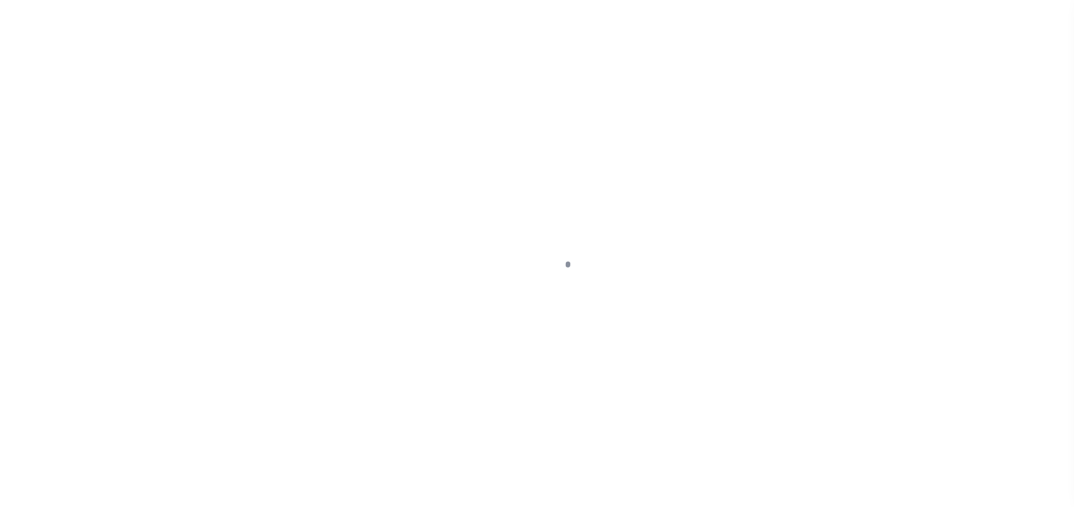
select select "DUE"
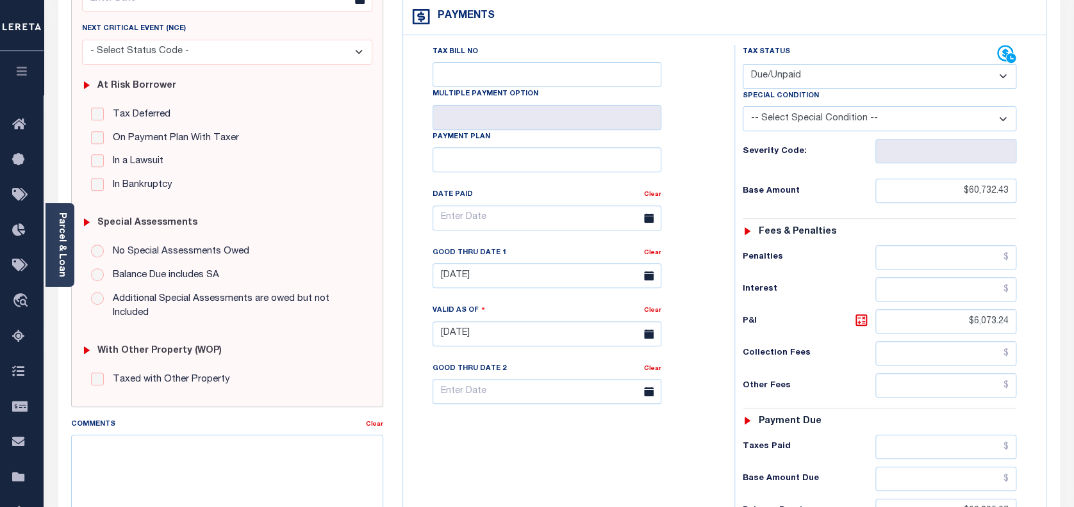
scroll to position [256, 0]
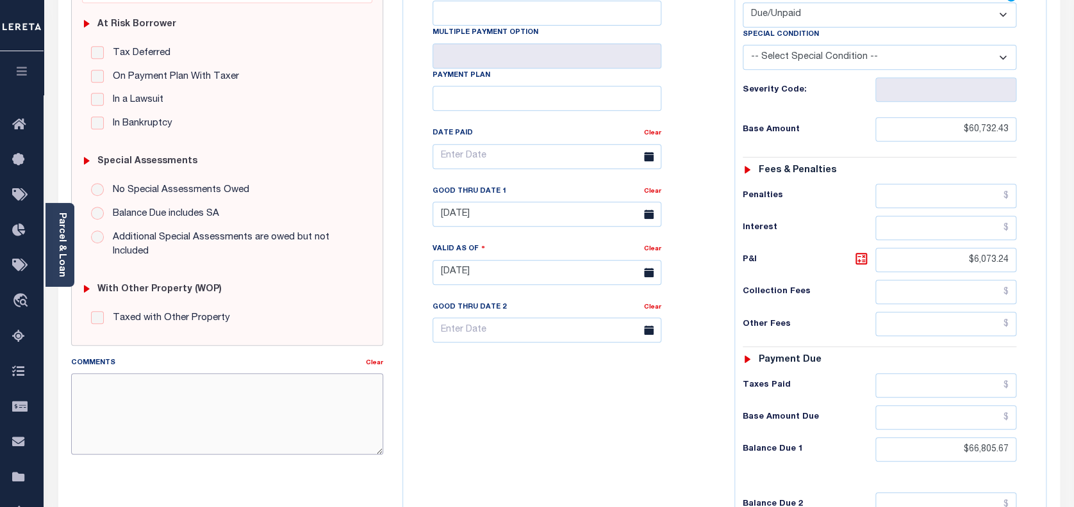
click at [179, 405] on textarea "Comments" at bounding box center [227, 413] width 313 height 81
paste textarea "no proper breakdown split available, hence total balance is added to 2024 2/2 i…"
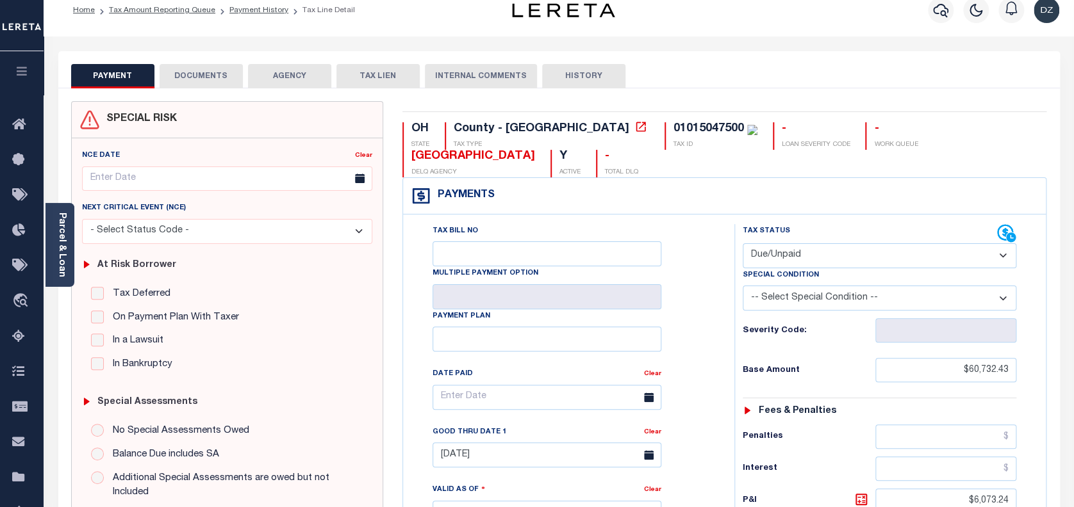
scroll to position [0, 0]
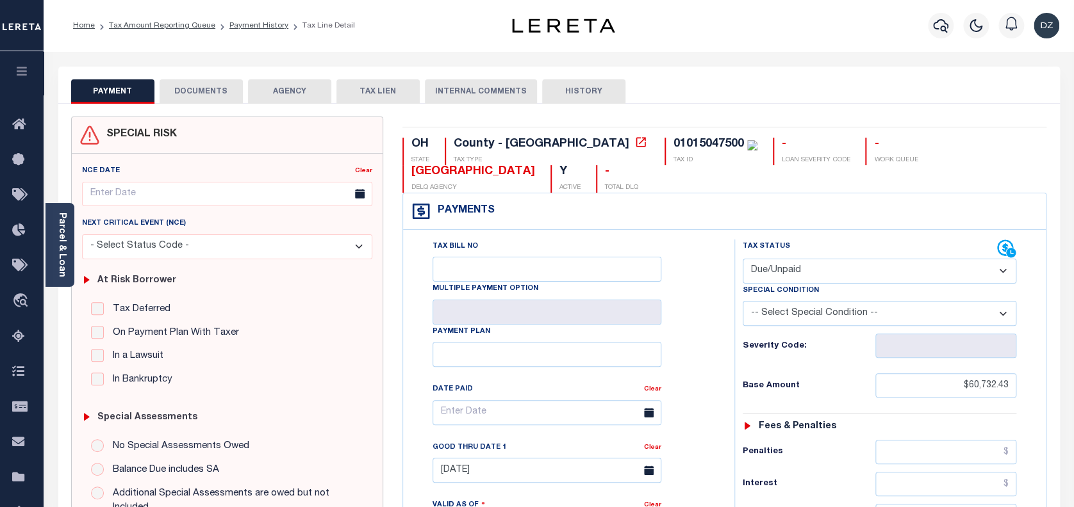
type textarea "no proper breakdown split available, hence total balance is added to 2024 2/2 i…"
type input "[DATE]"
click at [229, 92] on button "DOCUMENTS" at bounding box center [201, 91] width 83 height 24
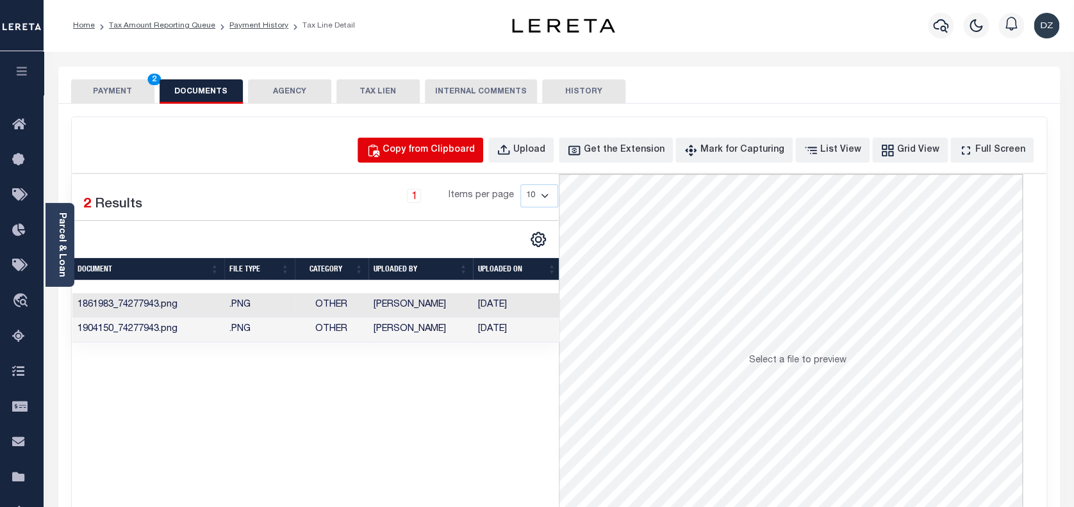
click at [446, 142] on button "Copy from Clipboard" at bounding box center [420, 150] width 126 height 25
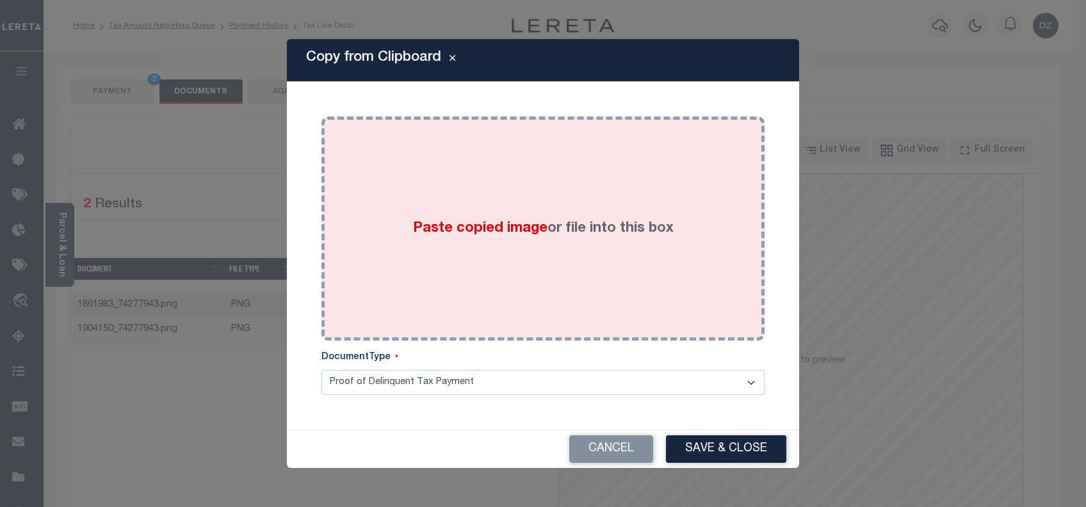
click at [484, 249] on div "Paste copied image or file into this box" at bounding box center [543, 228] width 424 height 205
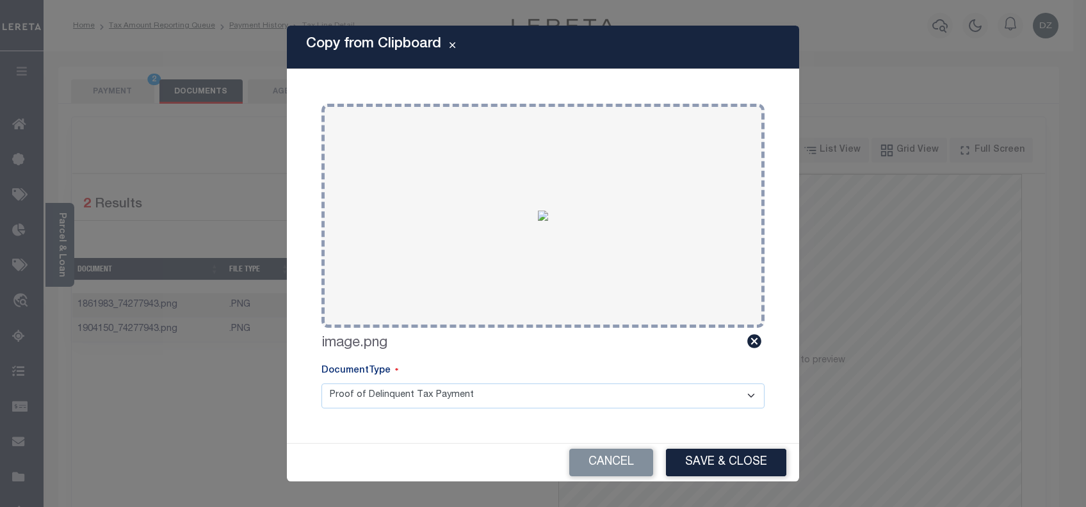
drag, startPoint x: 719, startPoint y: 458, endPoint x: 666, endPoint y: 450, distance: 53.1
click at [719, 459] on button "Save & Close" at bounding box center [726, 463] width 120 height 28
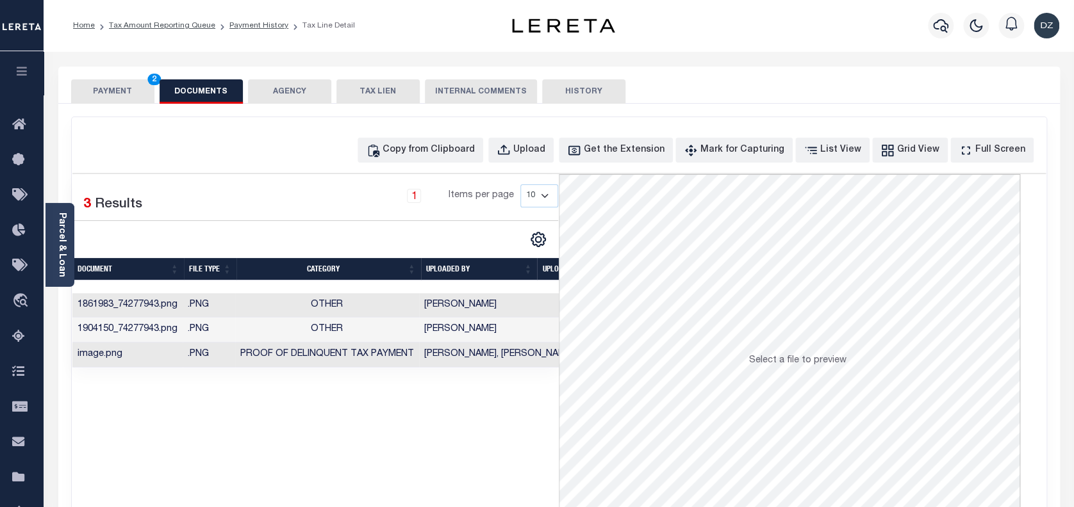
click at [123, 79] on button "PAYMENT 2" at bounding box center [112, 91] width 83 height 24
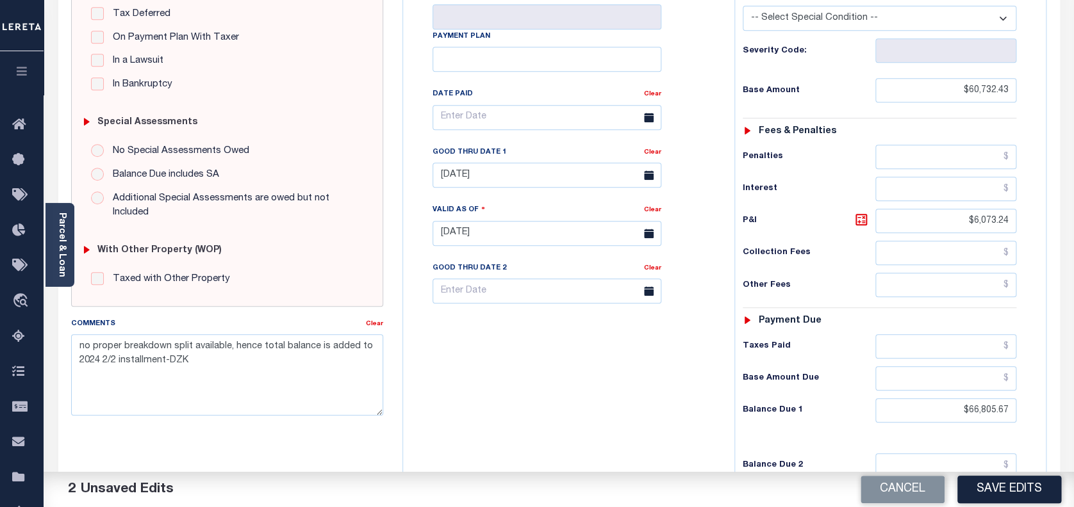
scroll to position [459, 0]
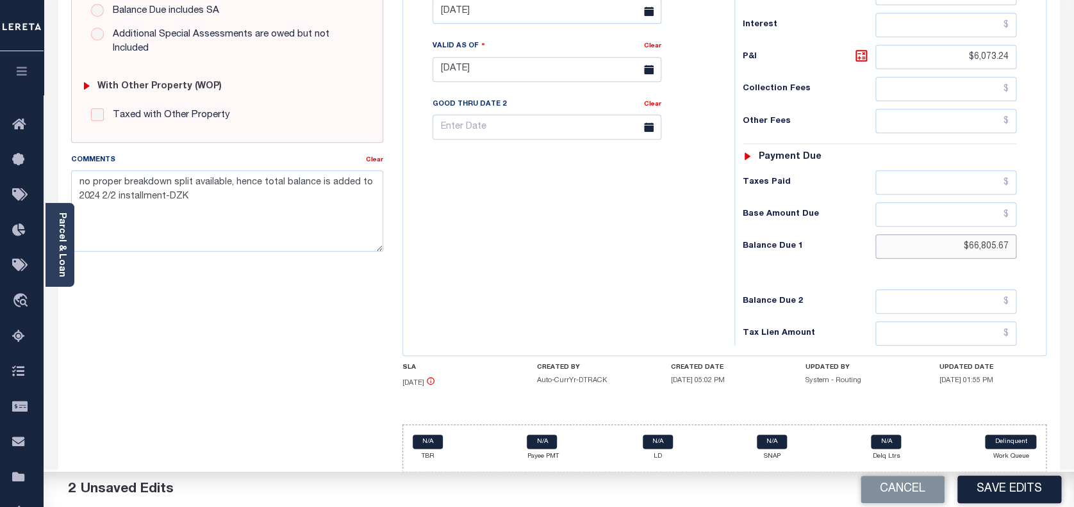
drag, startPoint x: 1008, startPoint y: 248, endPoint x: 867, endPoint y: 245, distance: 141.0
click at [867, 245] on div "Balance Due 1 $66,805.67" at bounding box center [879, 246] width 274 height 24
drag, startPoint x: 1010, startPoint y: 53, endPoint x: 904, endPoint y: 58, distance: 106.5
click at [904, 58] on input "$6,073.24" at bounding box center [946, 57] width 142 height 24
click at [509, 15] on input "04/30/2025" at bounding box center [546, 11] width 229 height 25
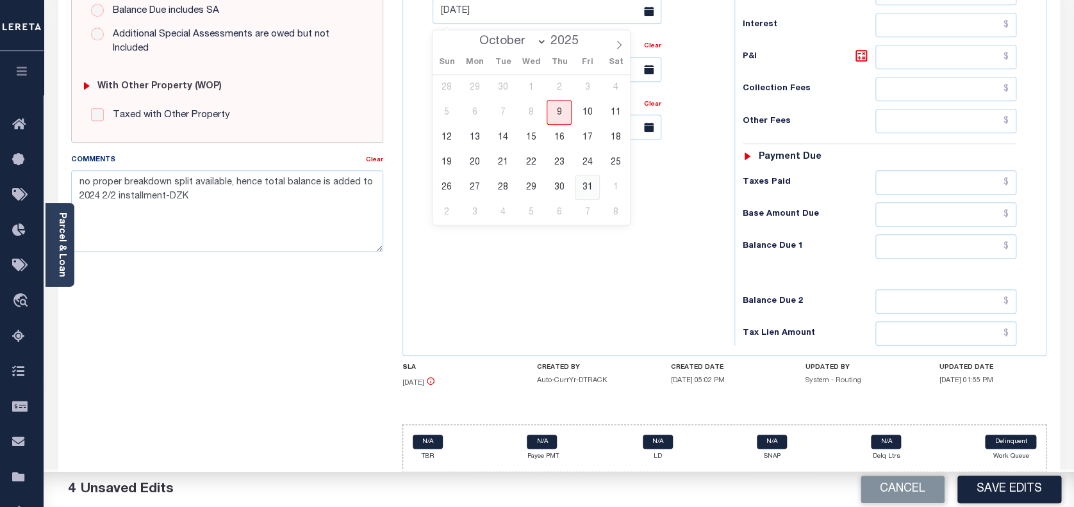
click at [584, 184] on span "31" at bounding box center [587, 187] width 25 height 25
type input "[DATE]"
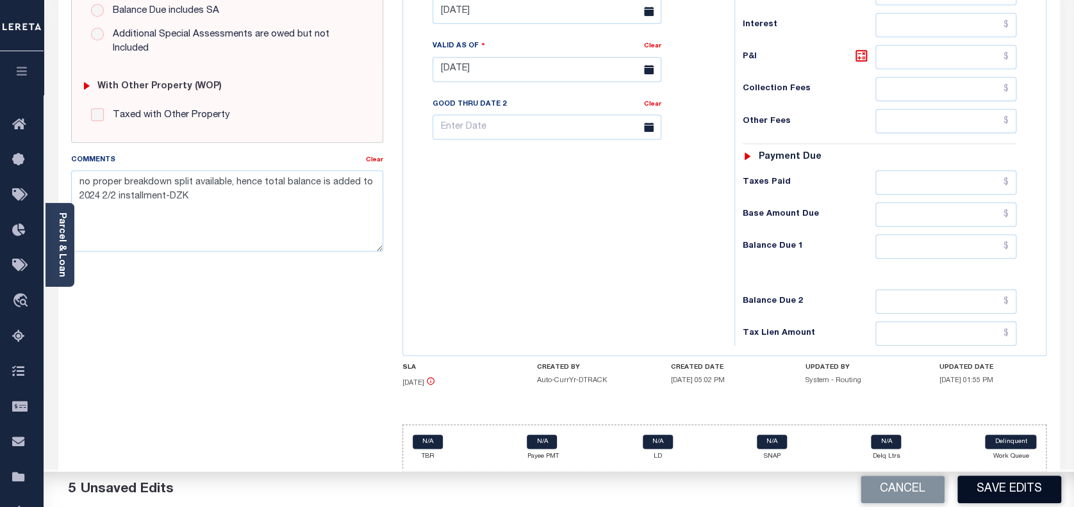
click at [1019, 492] on button "Save Edits" at bounding box center [1009, 490] width 104 height 28
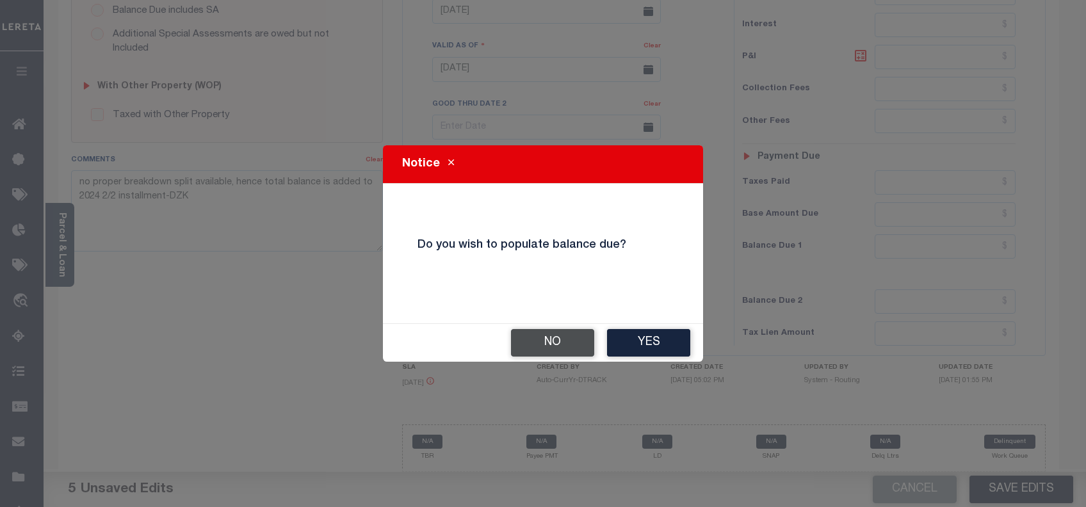
click at [538, 338] on button "No" at bounding box center [552, 343] width 83 height 28
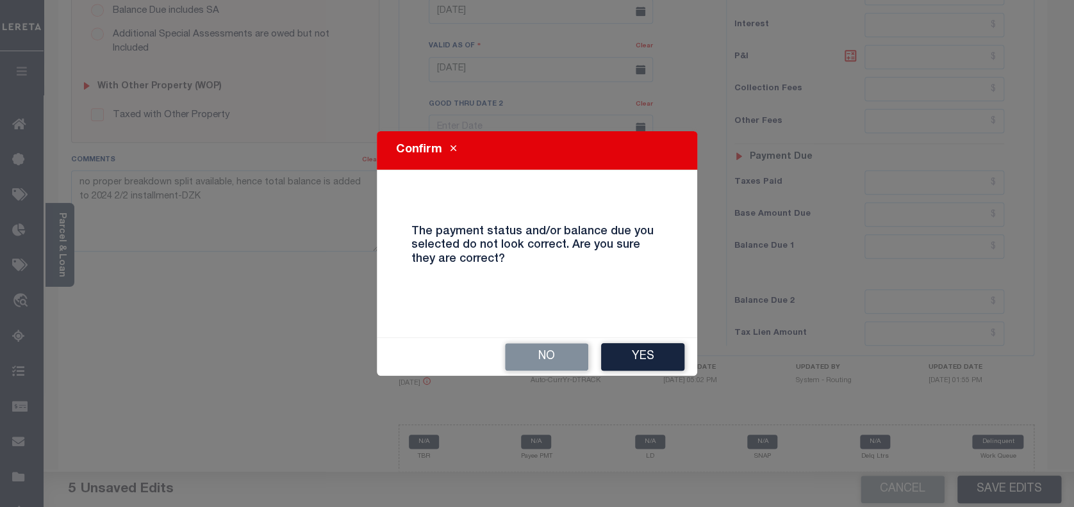
drag, startPoint x: 193, startPoint y: 199, endPoint x: 123, endPoint y: 191, distance: 70.3
click at [123, 191] on div "Confirm The payment status and/or balance due you selected do not look correct.…" at bounding box center [537, 253] width 1074 height 507
click at [669, 354] on button "Yes" at bounding box center [642, 357] width 83 height 28
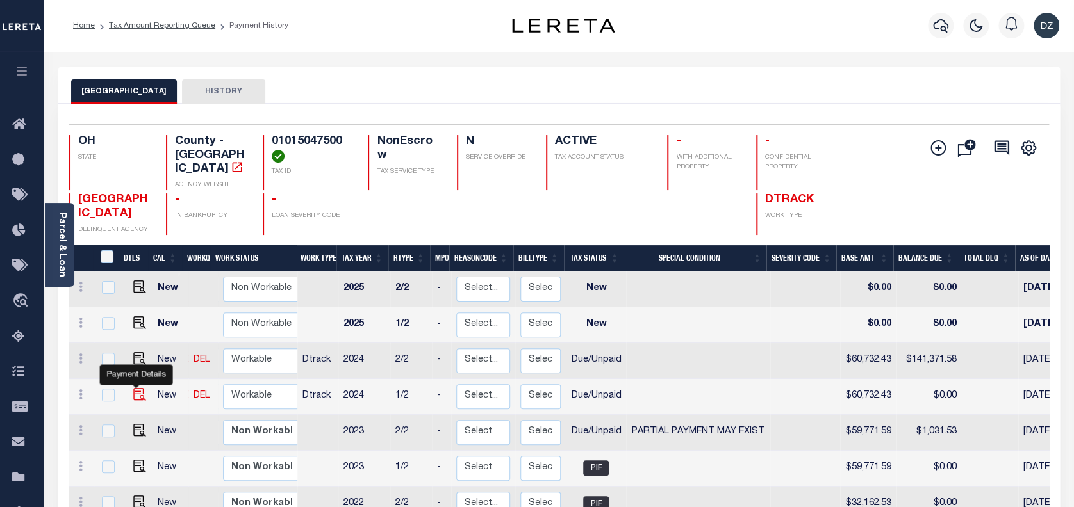
click at [140, 388] on img "" at bounding box center [139, 394] width 13 height 13
checkbox input "true"
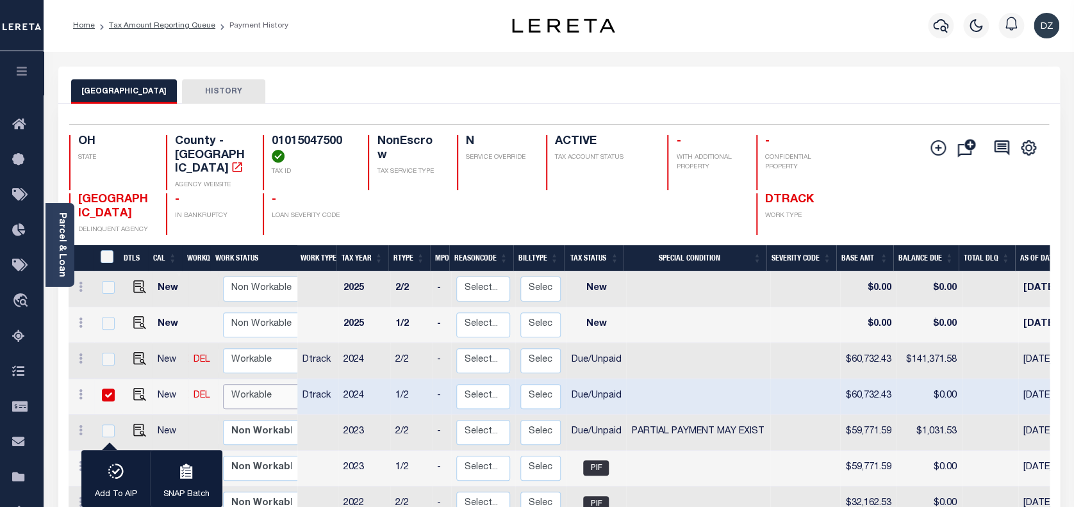
click at [279, 384] on select "Non Workable Workable" at bounding box center [261, 396] width 77 height 25
checkbox input "false"
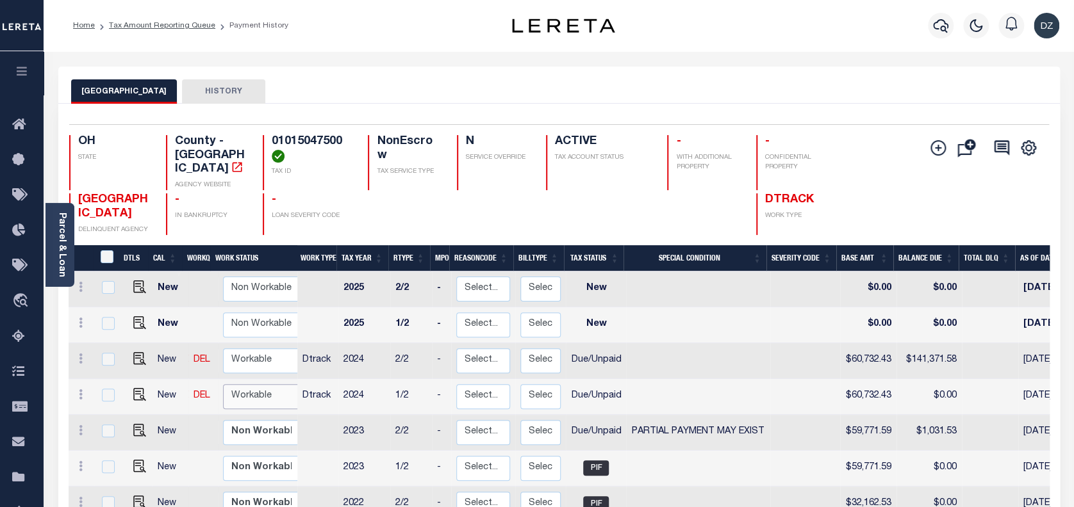
select select "true"
click at [223, 384] on select "Non Workable Workable" at bounding box center [261, 396] width 77 height 25
checkbox input "true"
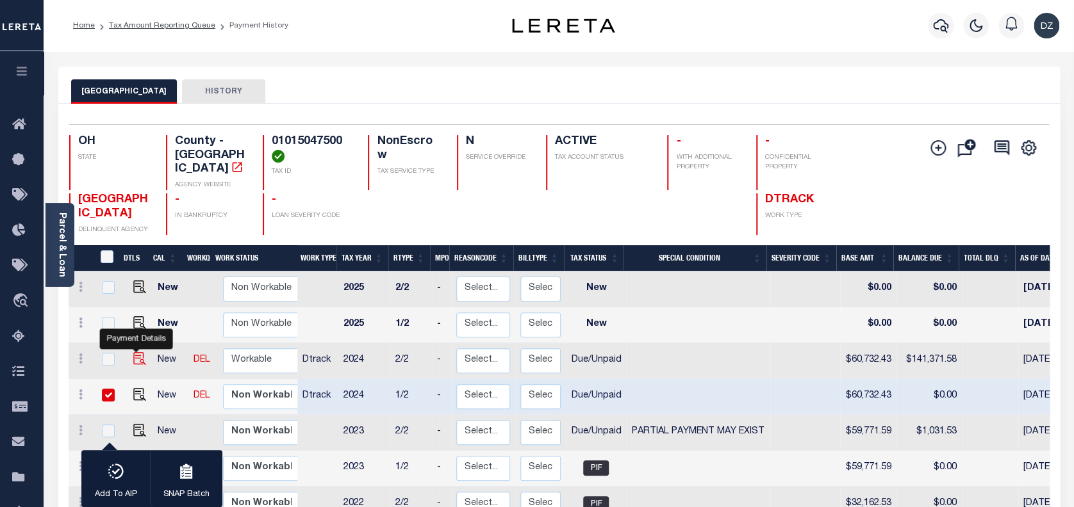
click at [136, 352] on img "" at bounding box center [139, 358] width 13 height 13
checkbox input "true"
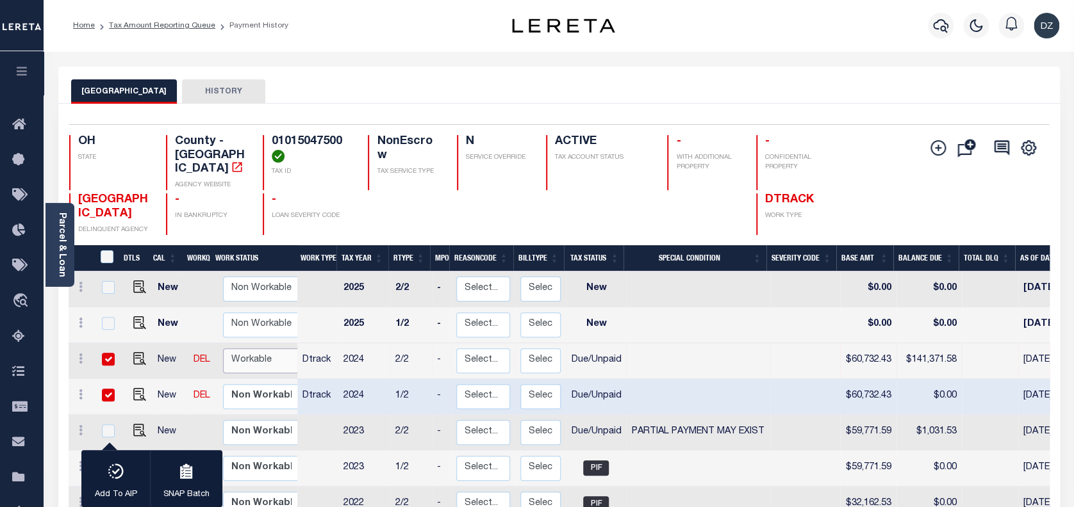
click at [242, 348] on select "Non Workable Workable" at bounding box center [261, 360] width 77 height 25
checkbox input "false"
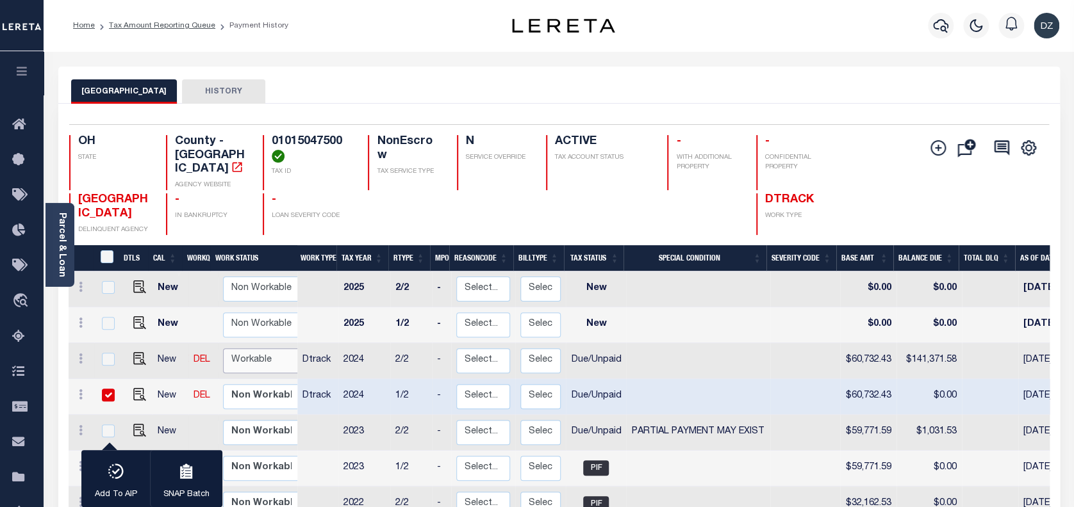
select select "true"
click at [223, 348] on select "Non Workable Workable" at bounding box center [261, 360] width 77 height 25
checkbox input "true"
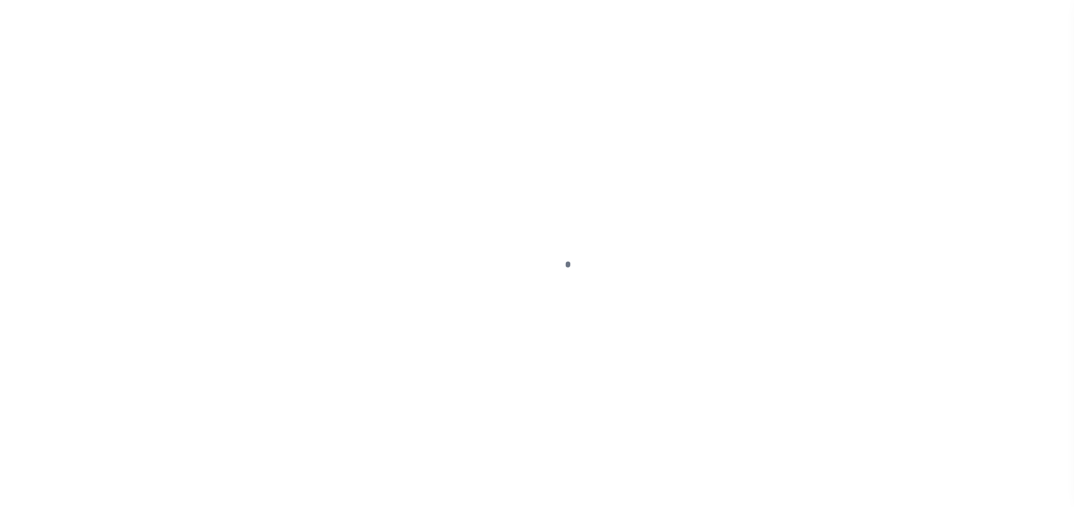
select select "DUE"
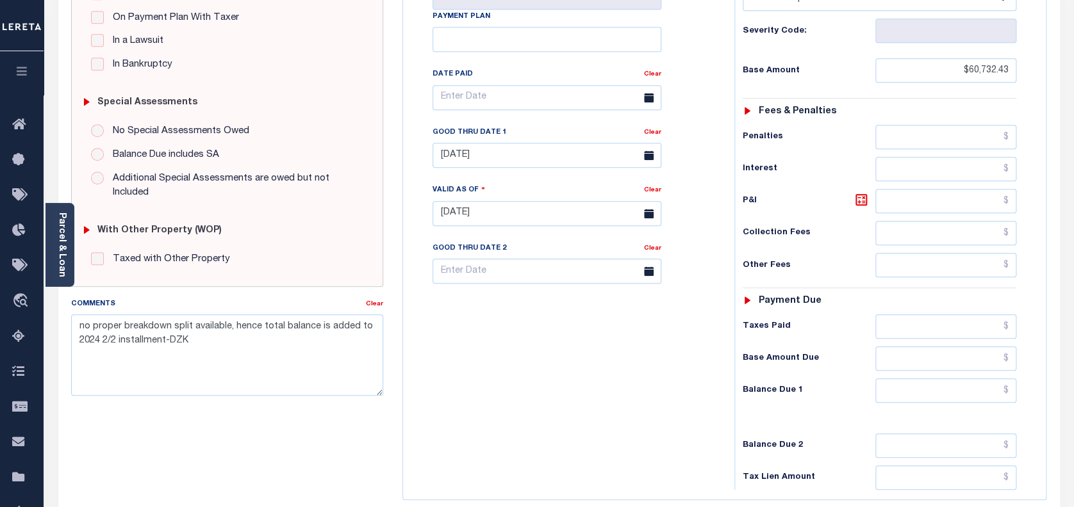
scroll to position [341, 0]
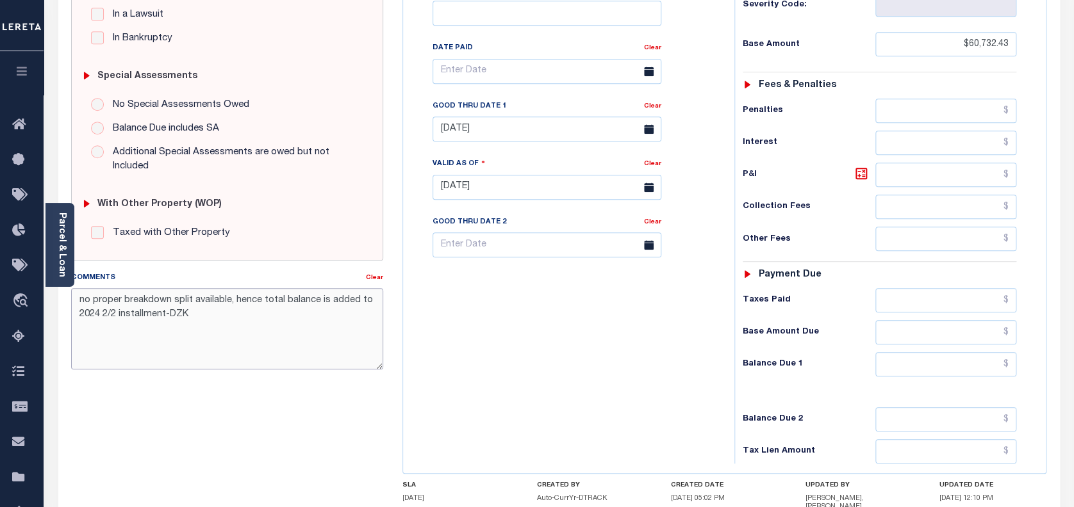
drag, startPoint x: 206, startPoint y: 322, endPoint x: 58, endPoint y: 298, distance: 149.3
click at [58, 298] on div "SPECIAL RISK NCE Date Clear" at bounding box center [558, 189] width 1001 height 855
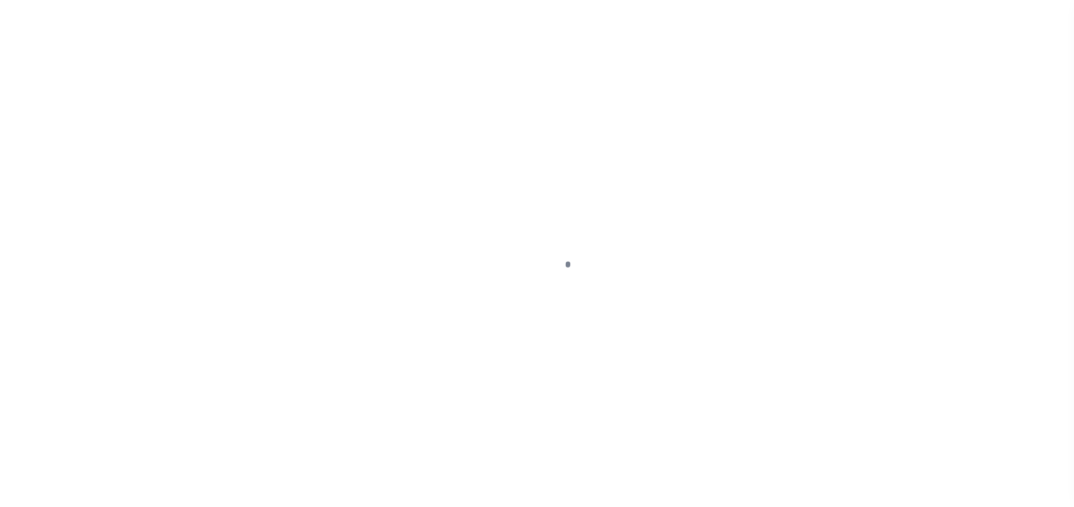
select select "DUE"
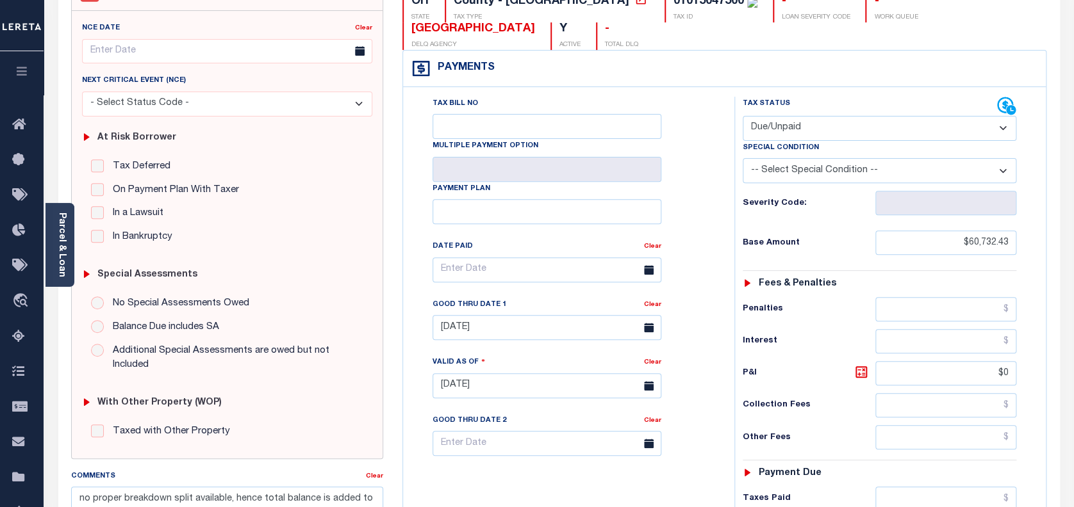
scroll to position [341, 0]
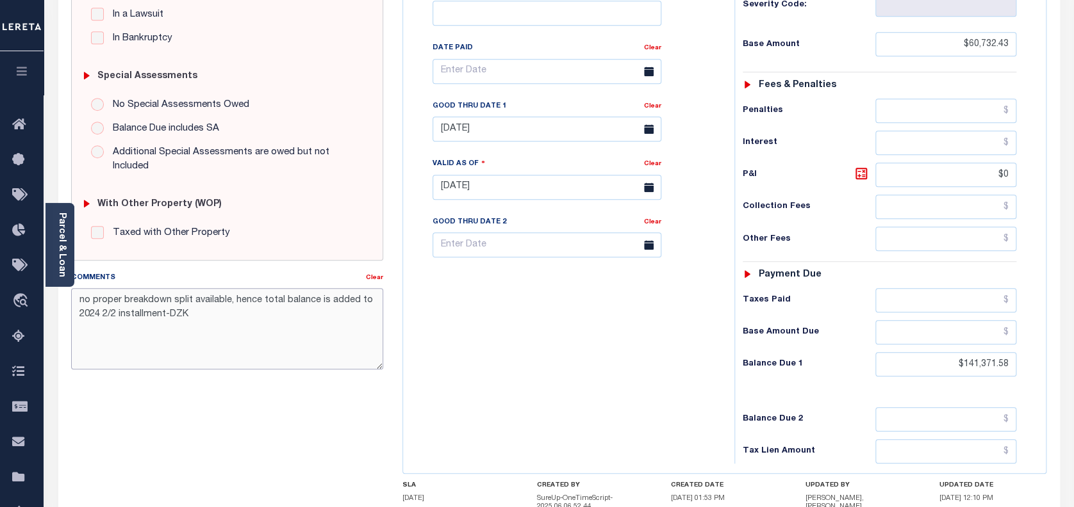
drag, startPoint x: 208, startPoint y: 320, endPoint x: 67, endPoint y: 304, distance: 142.5
click at [67, 304] on div "Comments Clear no proper breakdown split available, hence total balance is adde…" at bounding box center [227, 325] width 332 height 109
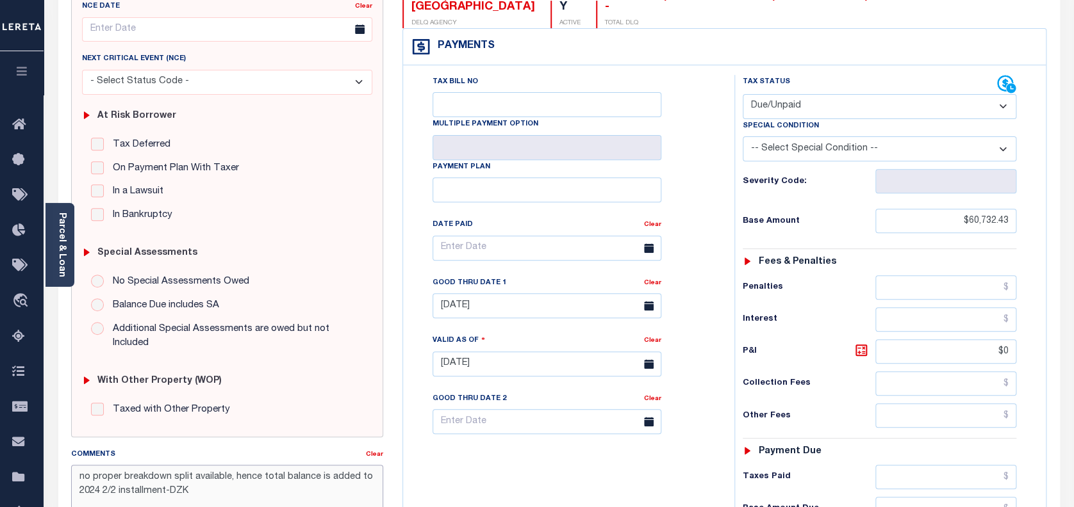
scroll to position [85, 0]
